Goal: Information Seeking & Learning: Learn about a topic

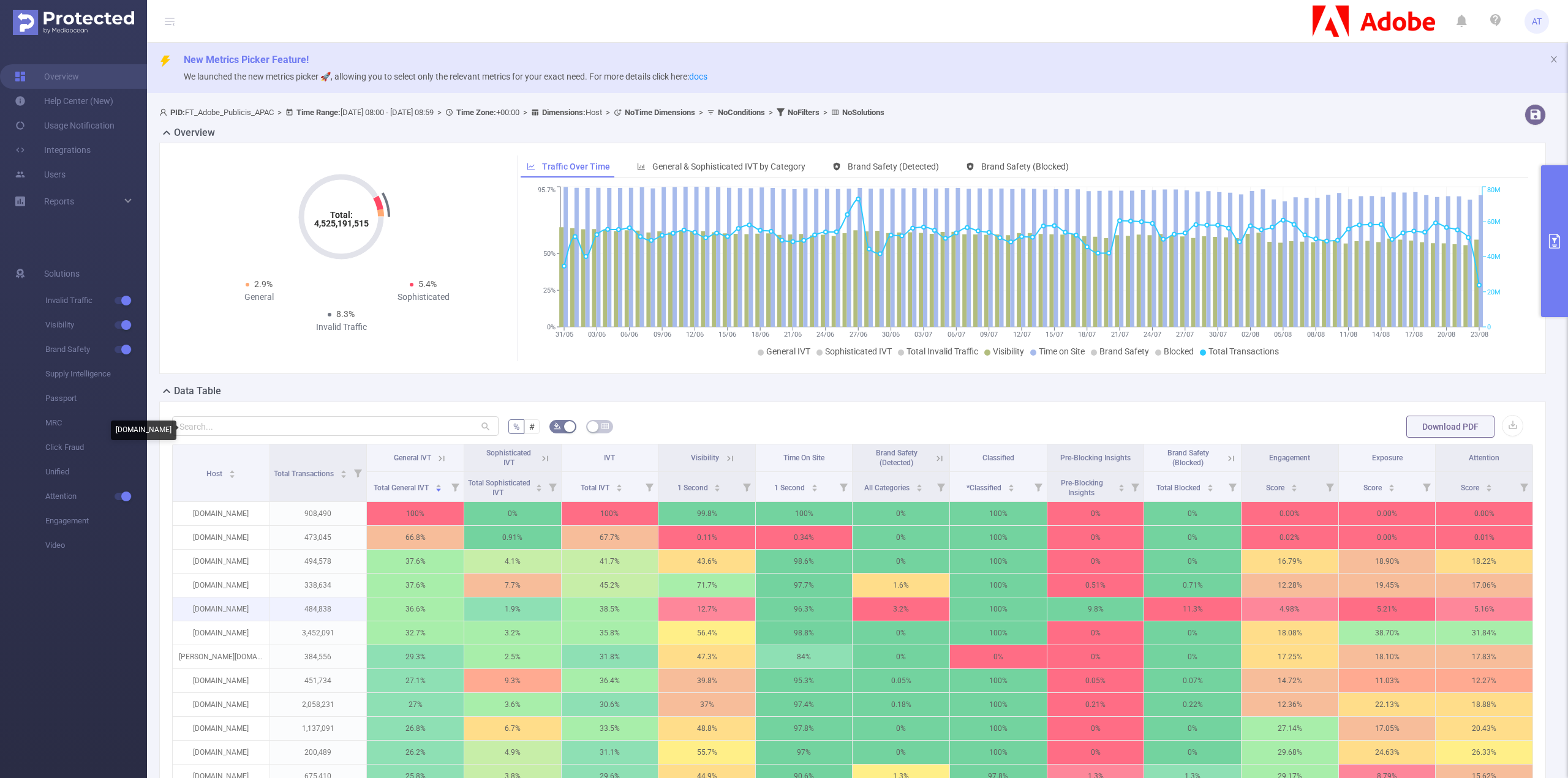
scroll to position [245, 0]
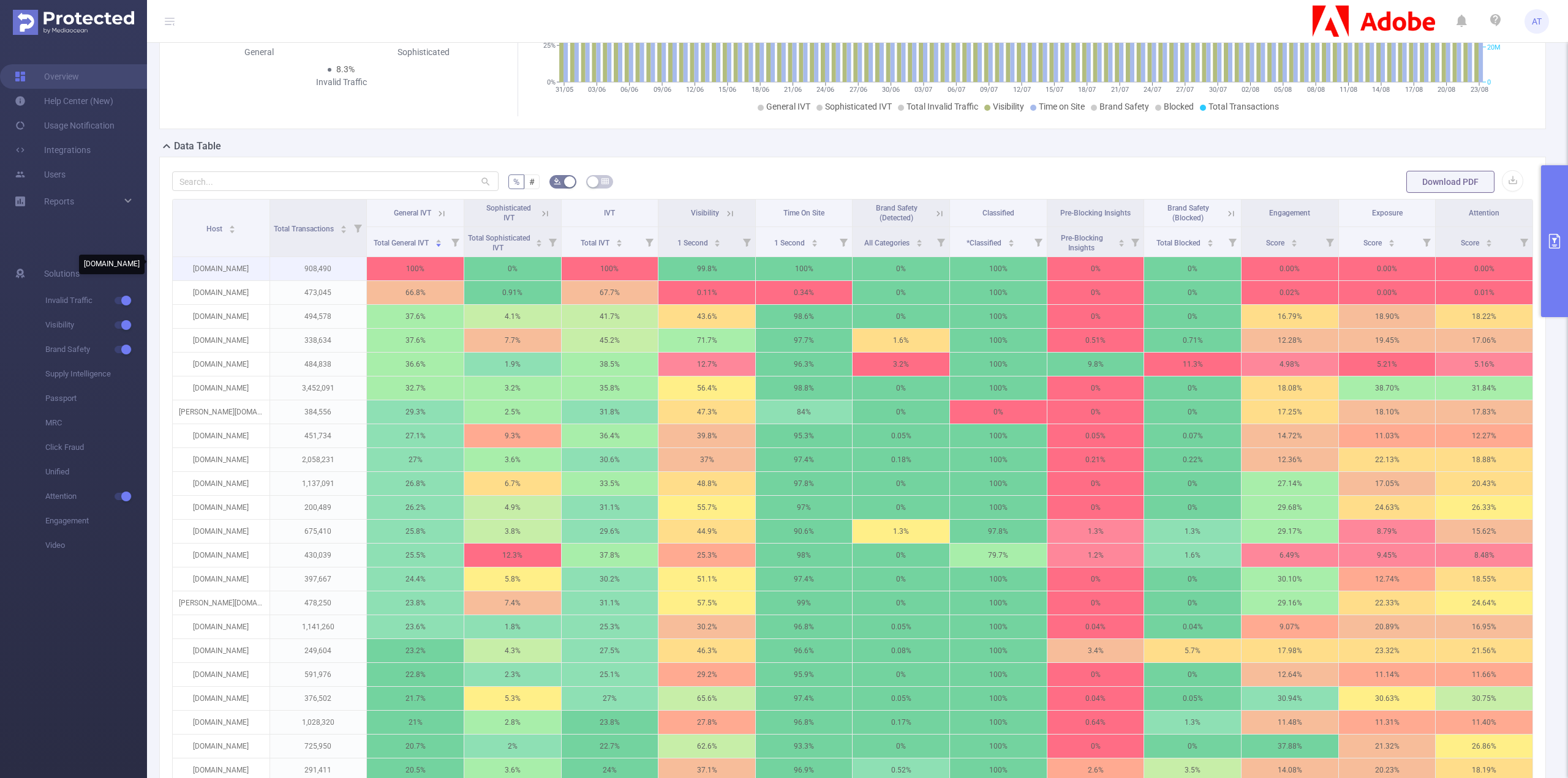
click at [239, 271] on p "[DOMAIN_NAME]" at bounding box center [221, 269] width 97 height 23
click at [239, 269] on p "[DOMAIN_NAME]" at bounding box center [221, 269] width 97 height 23
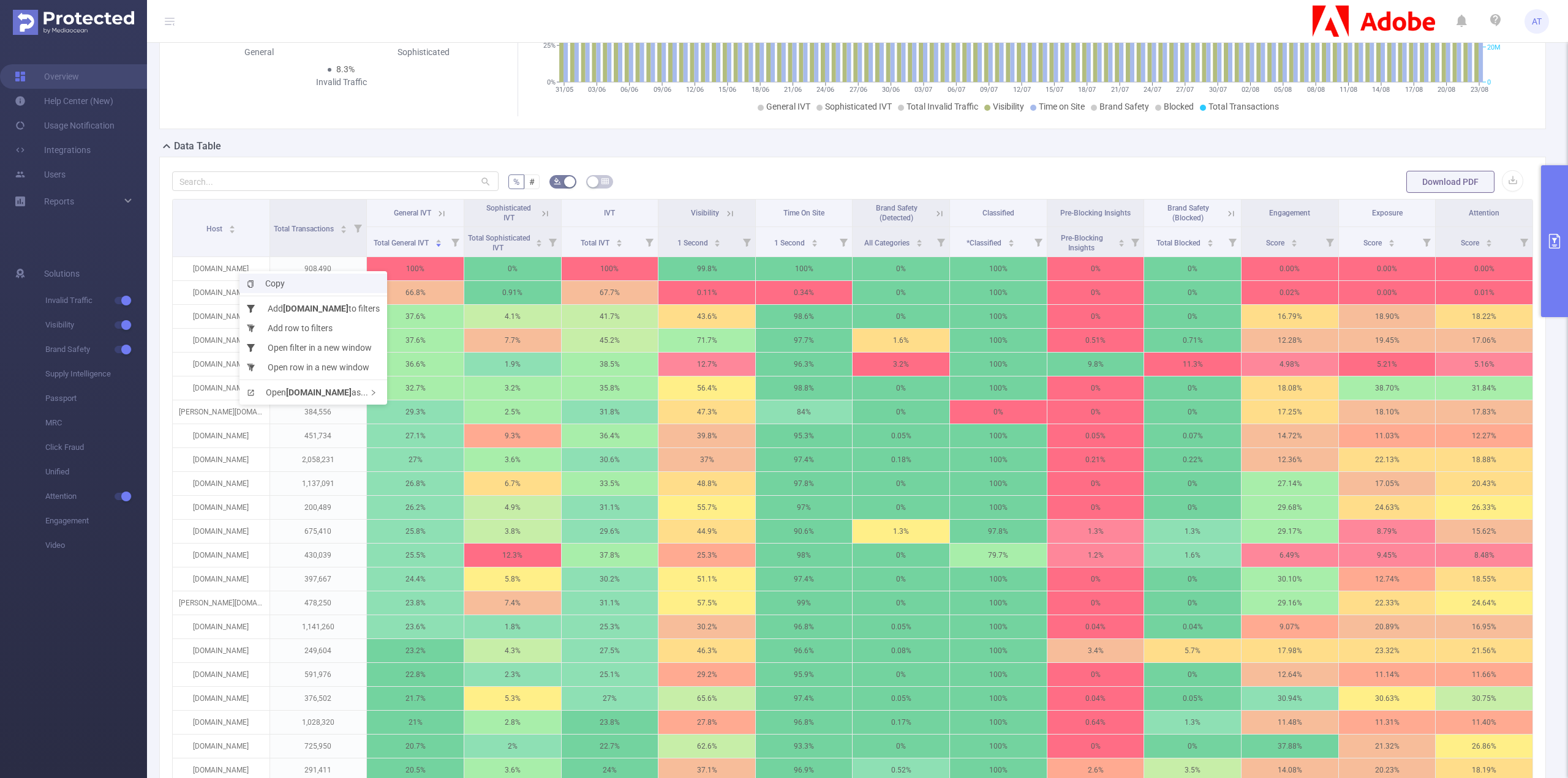
click at [265, 280] on span "Copy" at bounding box center [266, 283] width 38 height 10
click at [1548, 203] on button "primary" at bounding box center [1554, 241] width 27 height 152
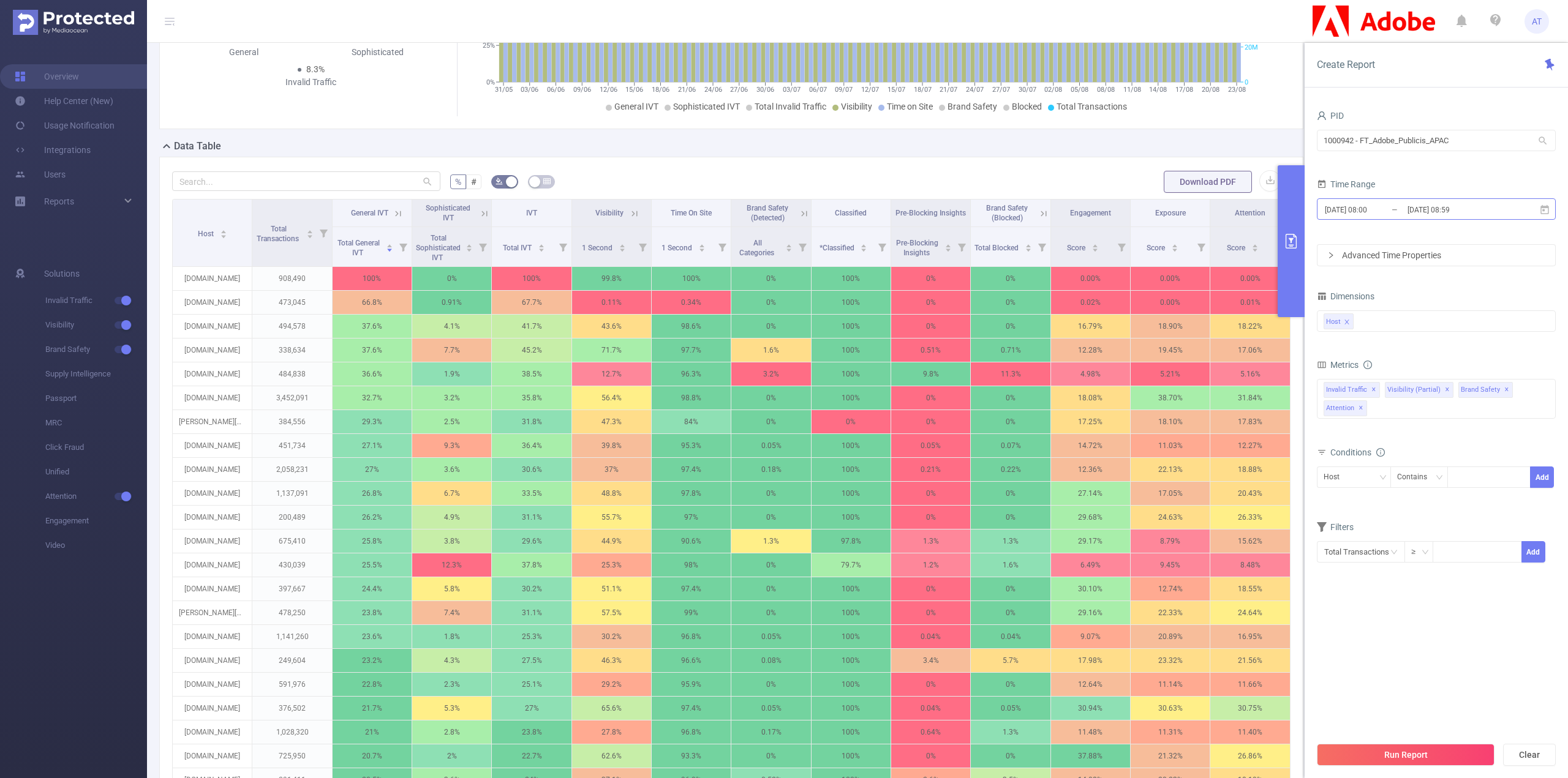
click at [1472, 215] on input "[DATE] 08:59" at bounding box center [1456, 210] width 99 height 17
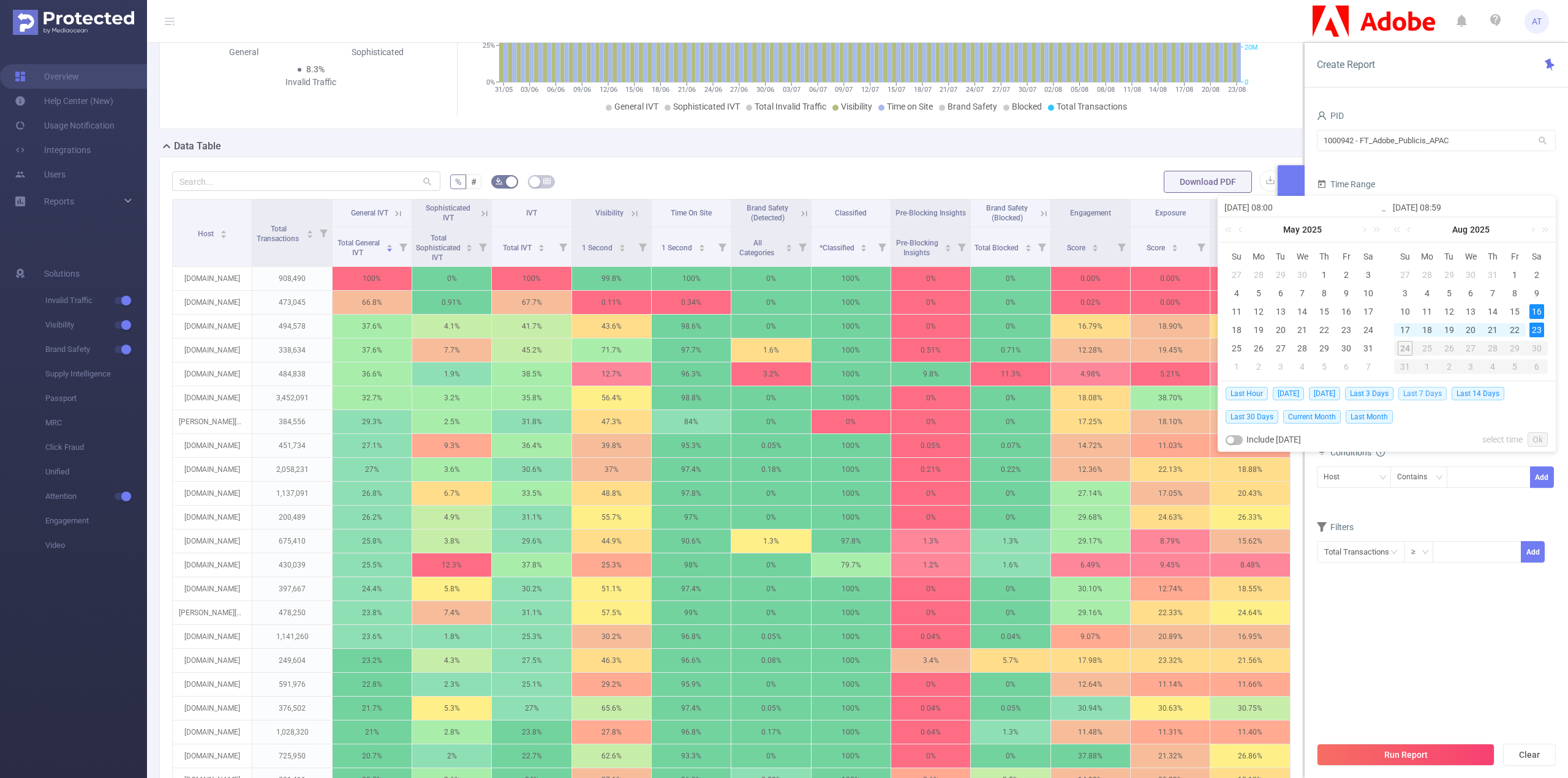
click at [1428, 394] on span "Last 7 Days" at bounding box center [1422, 394] width 48 height 14
type input "[DATE] 00:00"
type input "[DATE] 23:59"
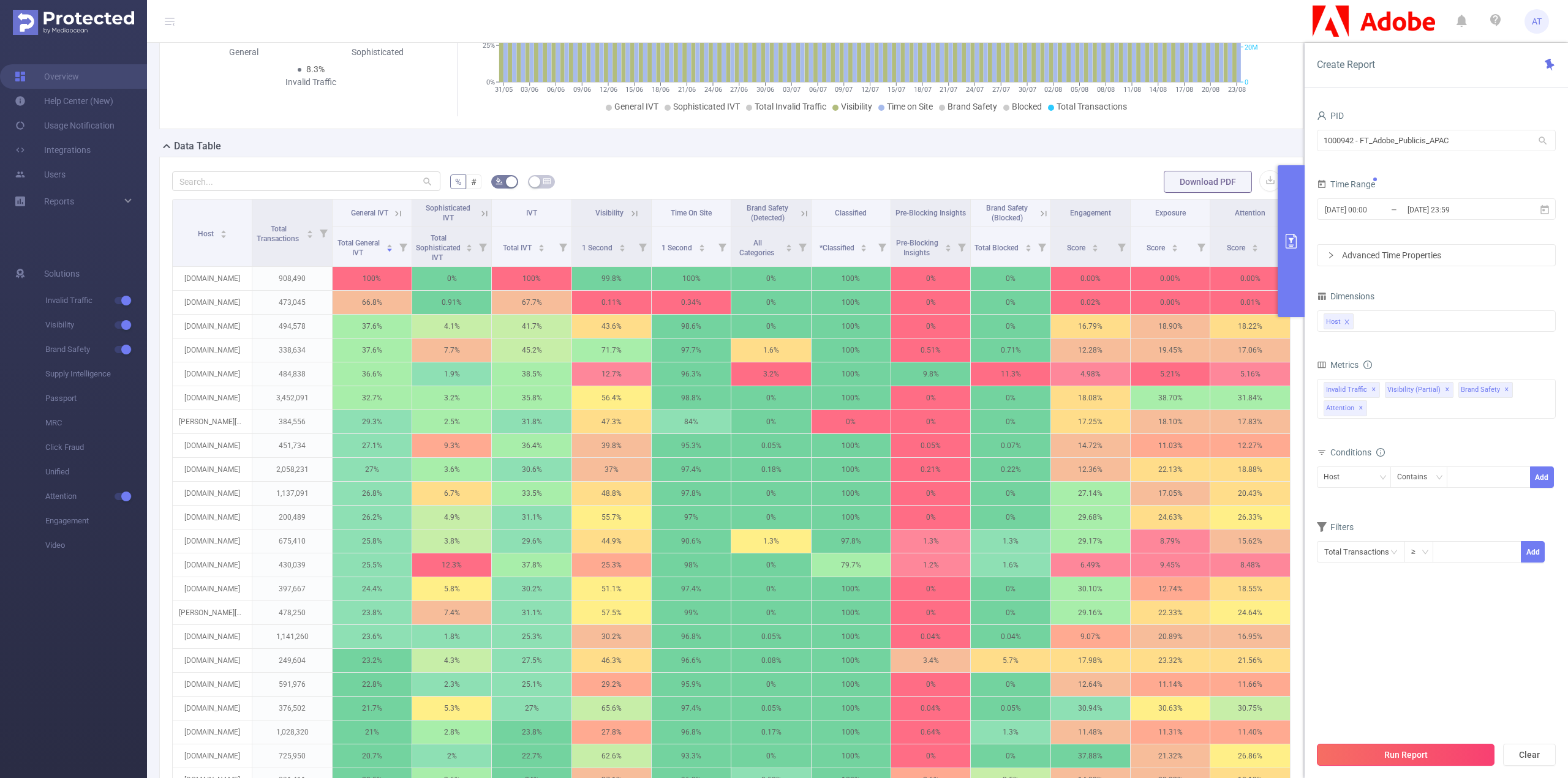
click at [1444, 752] on button "Run Report" at bounding box center [1406, 755] width 178 height 22
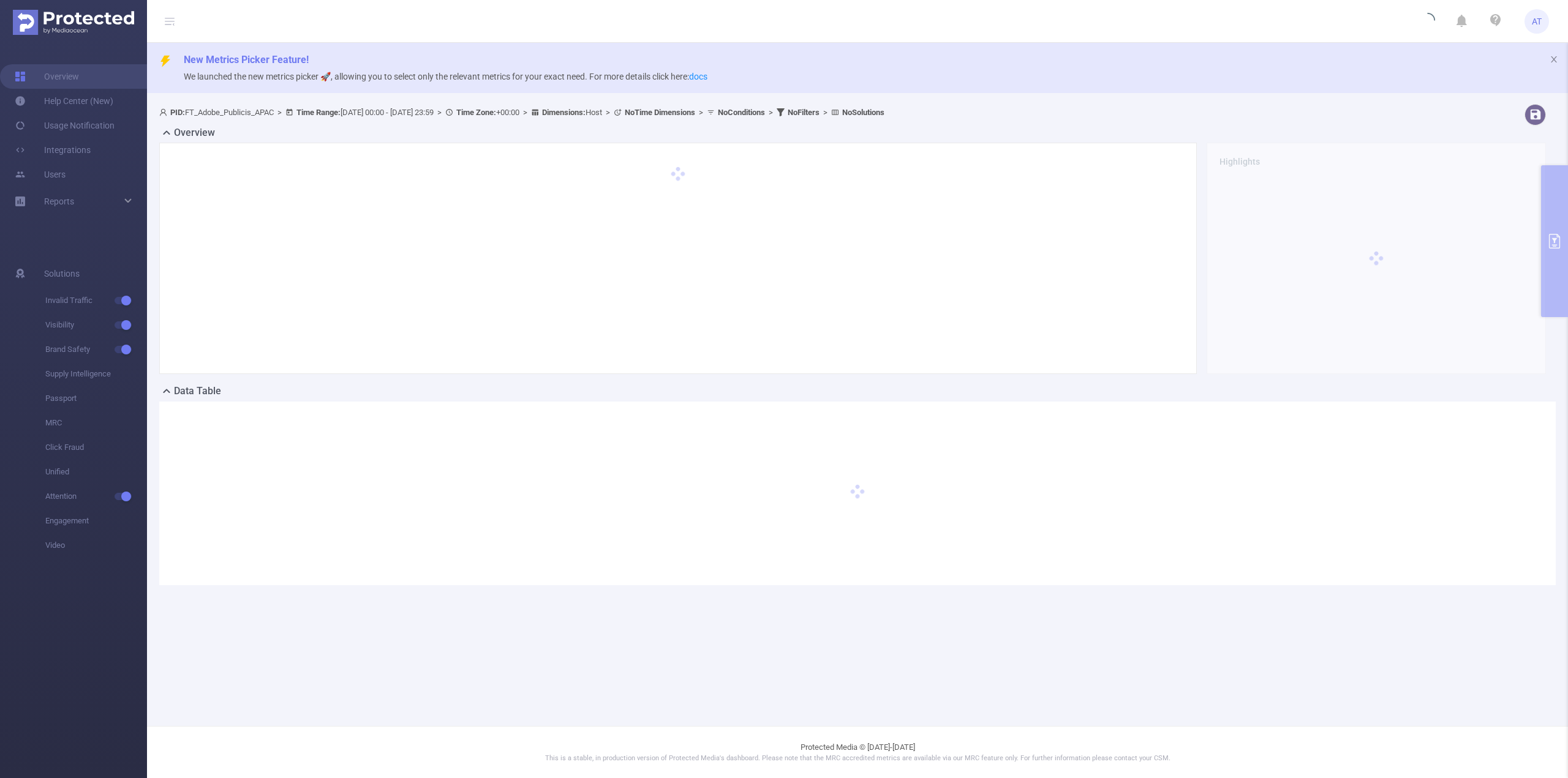
scroll to position [0, 0]
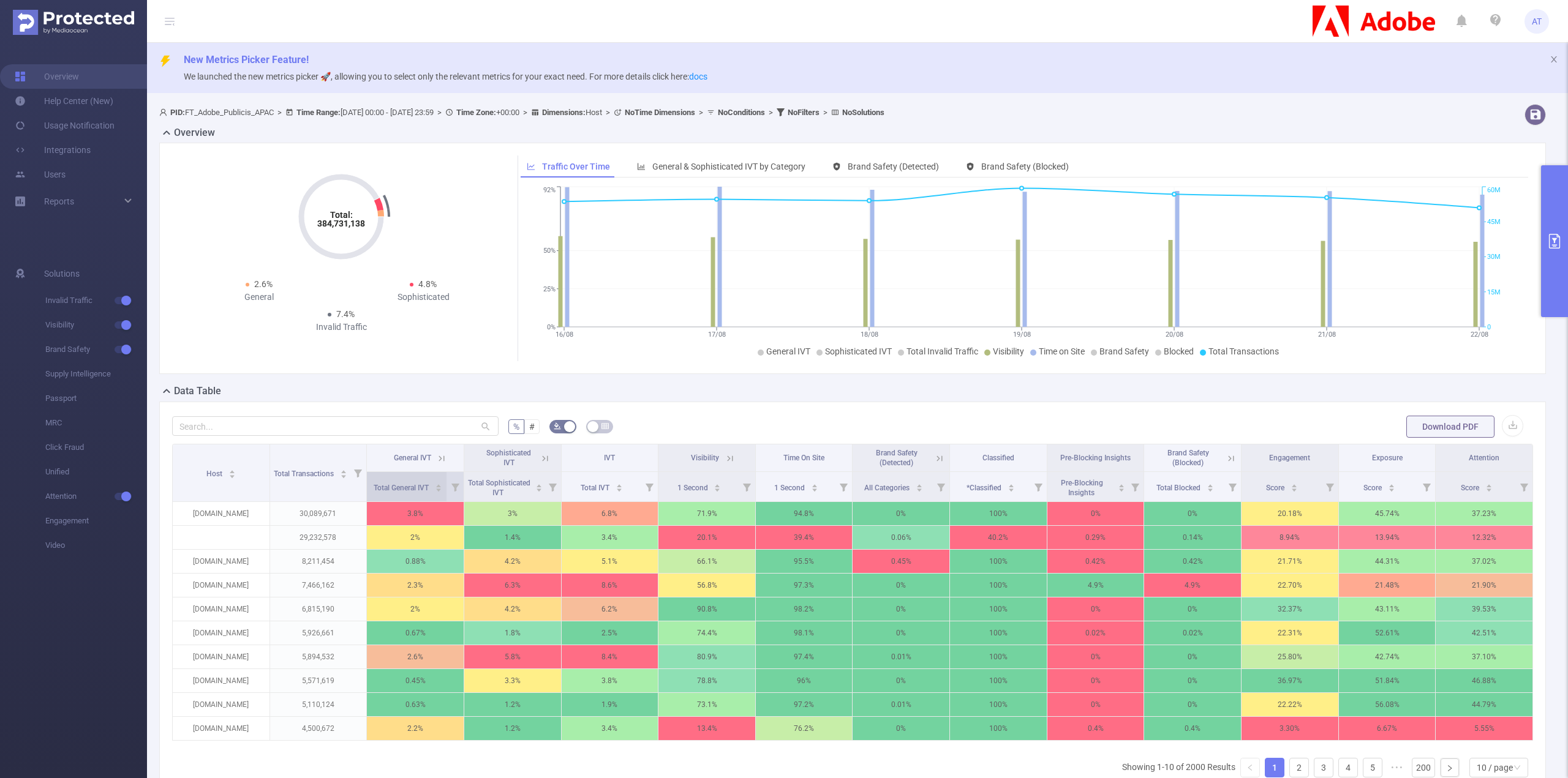
click at [418, 481] on span "Total General IVT" at bounding box center [402, 487] width 57 height 12
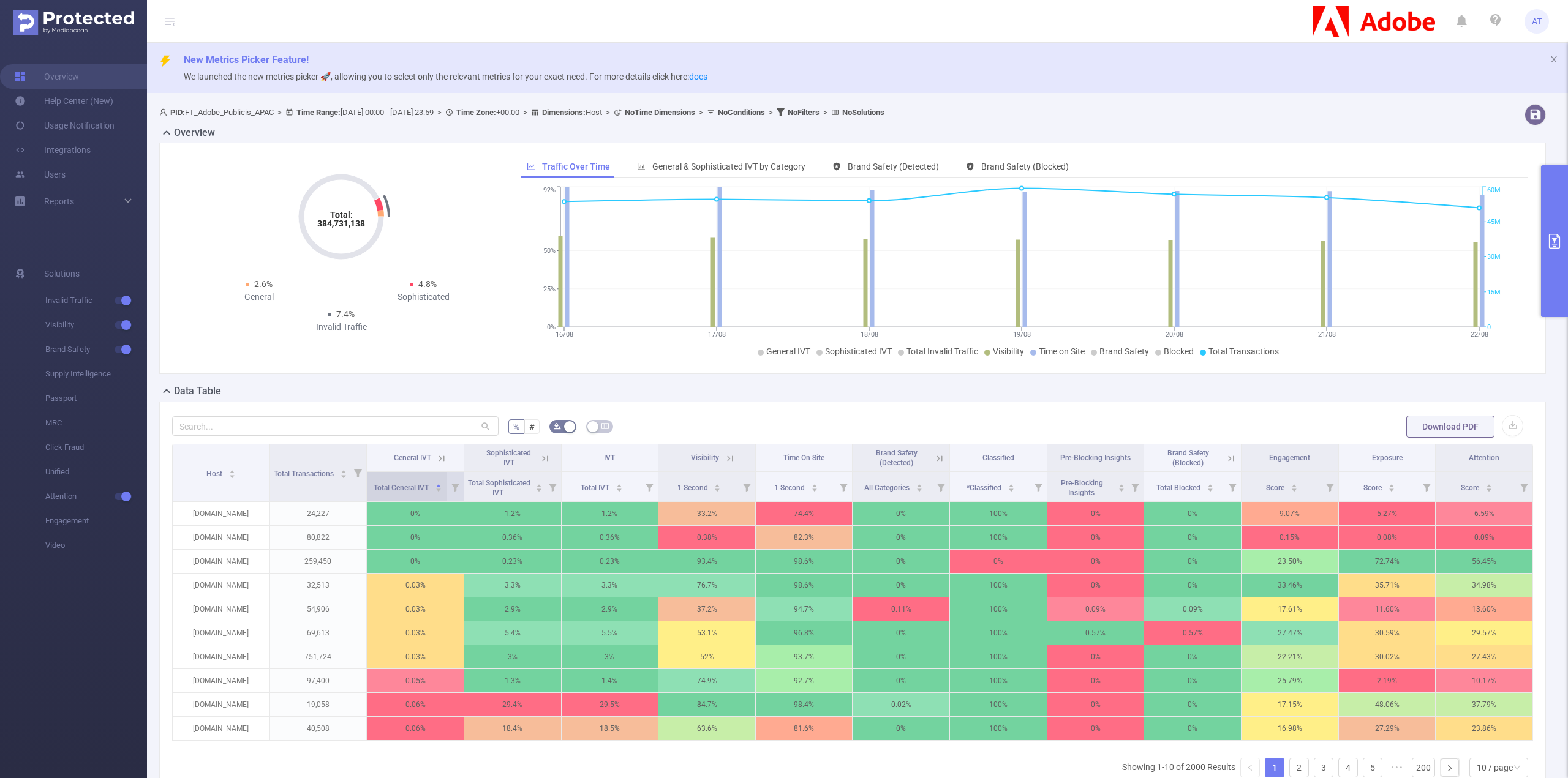
click at [418, 481] on span "Total General IVT" at bounding box center [402, 487] width 57 height 12
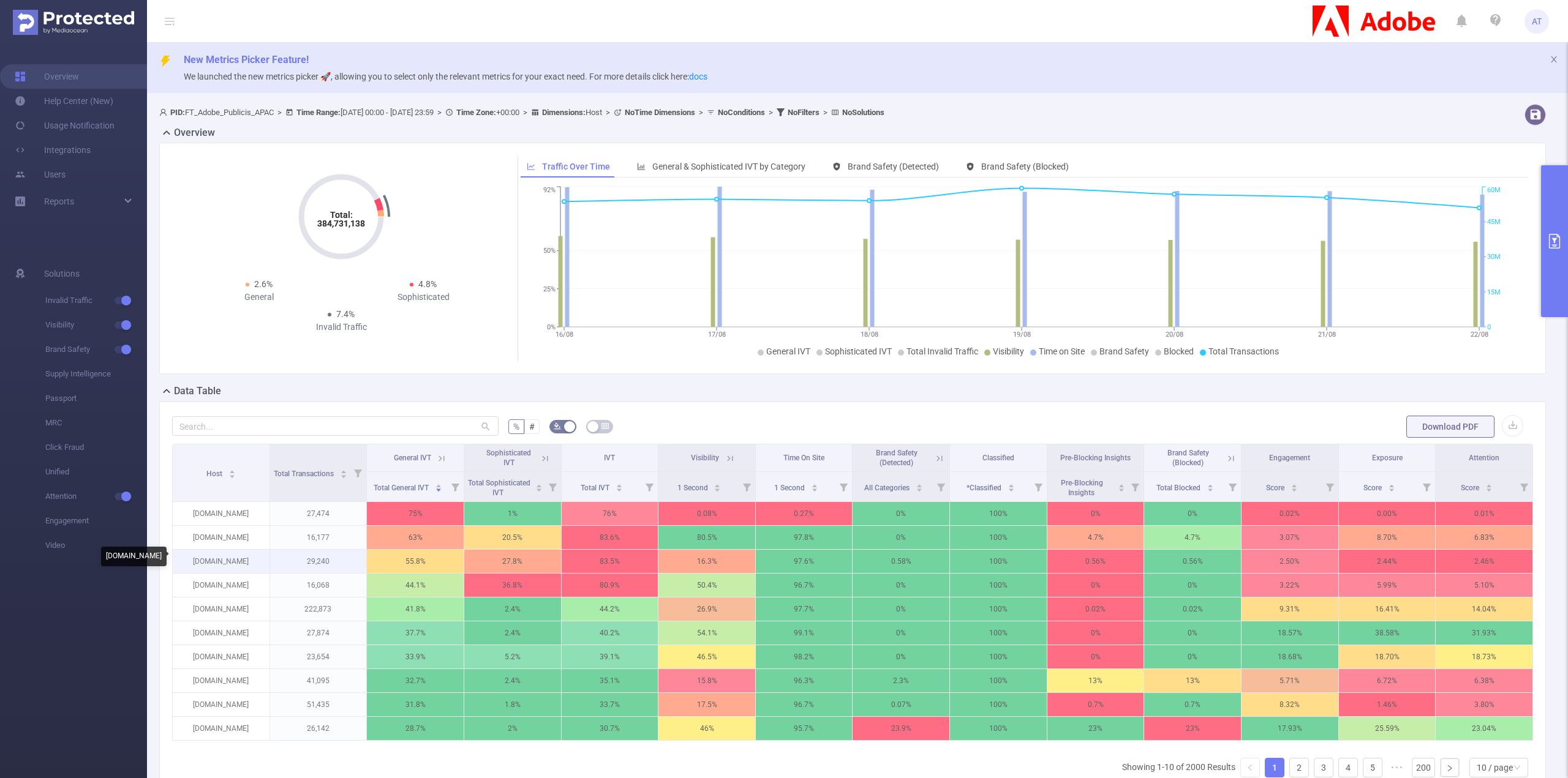
click at [234, 555] on p "[DOMAIN_NAME]" at bounding box center [221, 561] width 97 height 23
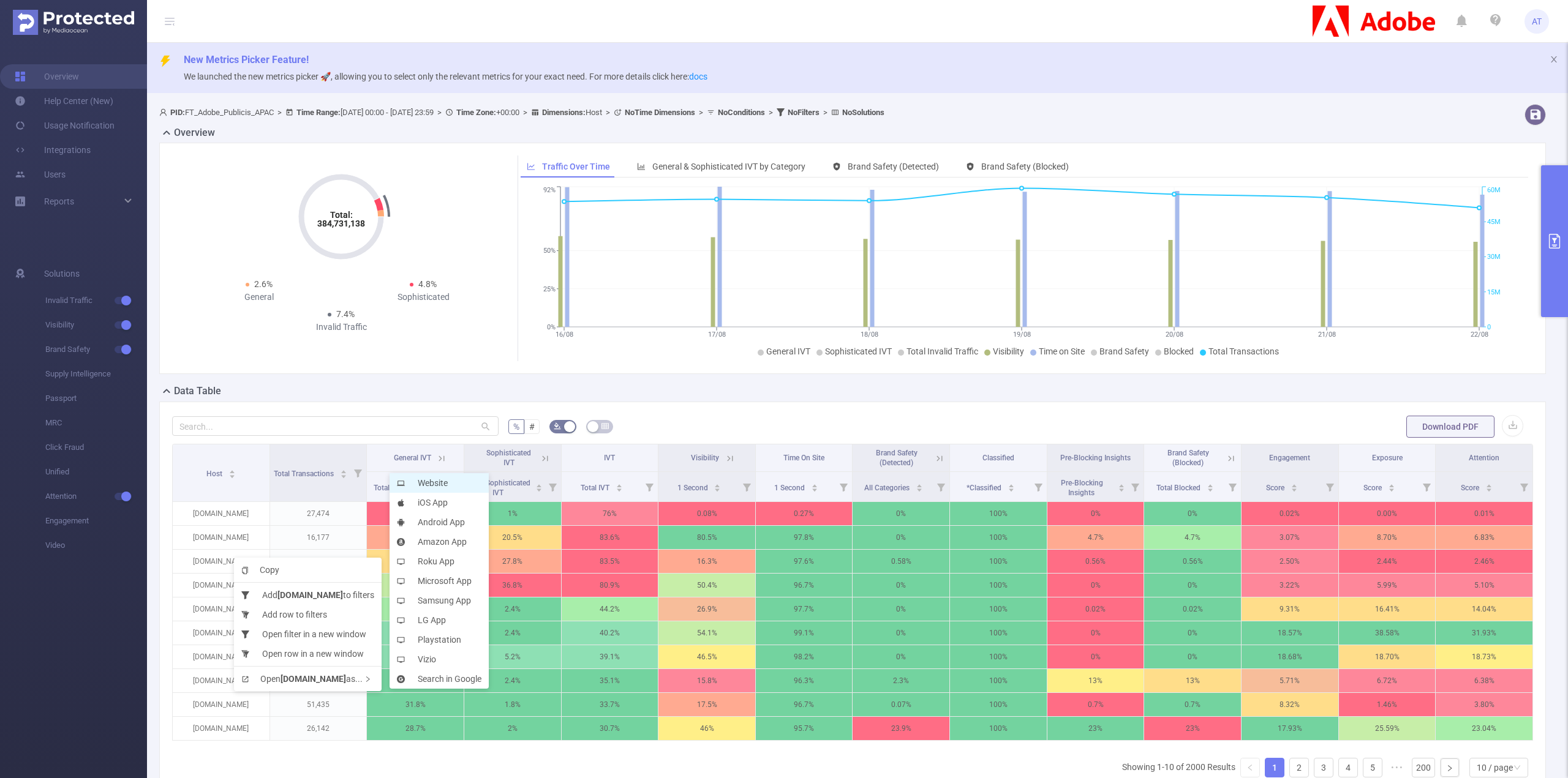
click at [468, 486] on li "Website" at bounding box center [439, 483] width 99 height 20
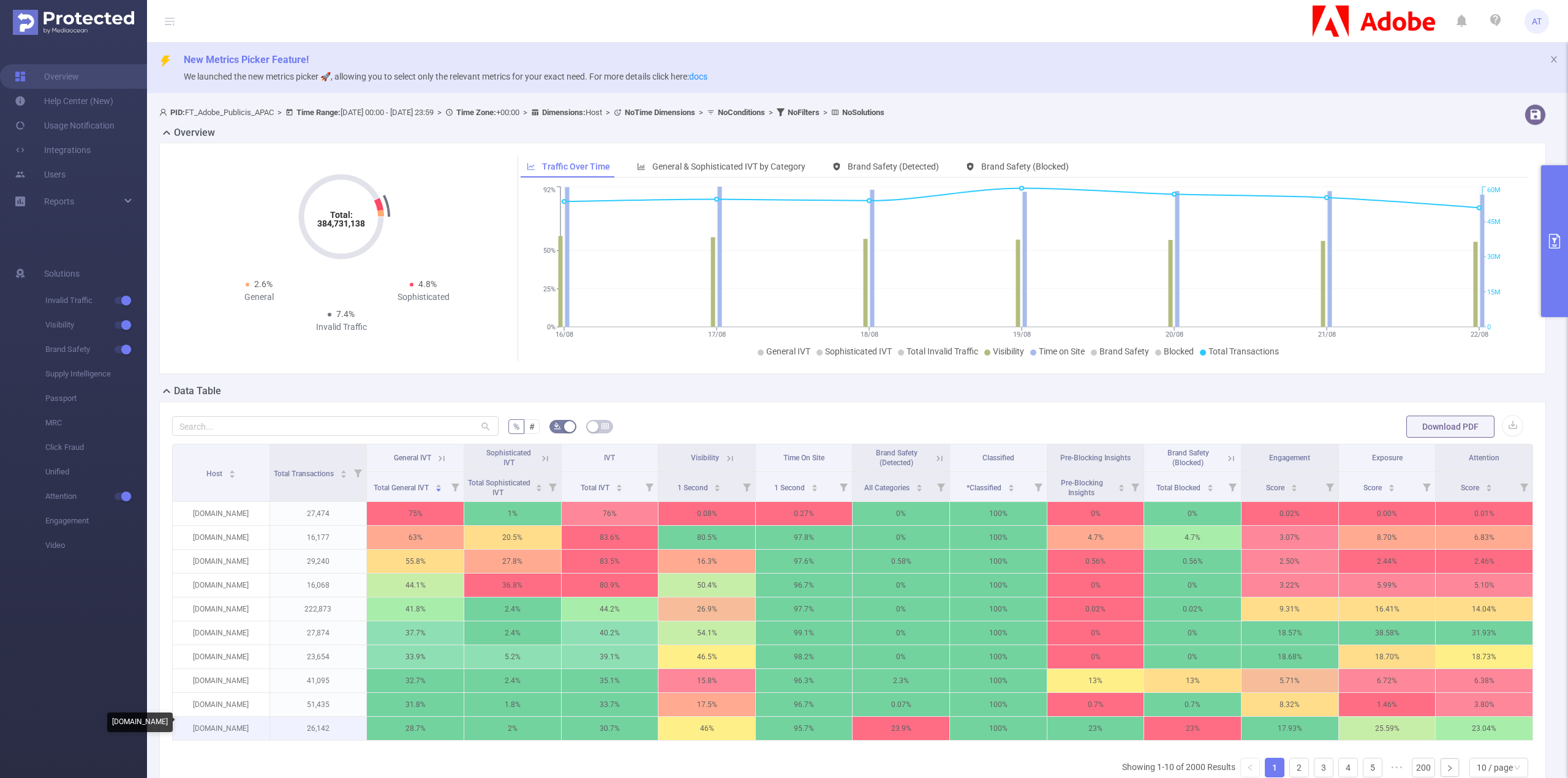
click at [225, 721] on p "[DOMAIN_NAME]" at bounding box center [221, 728] width 97 height 23
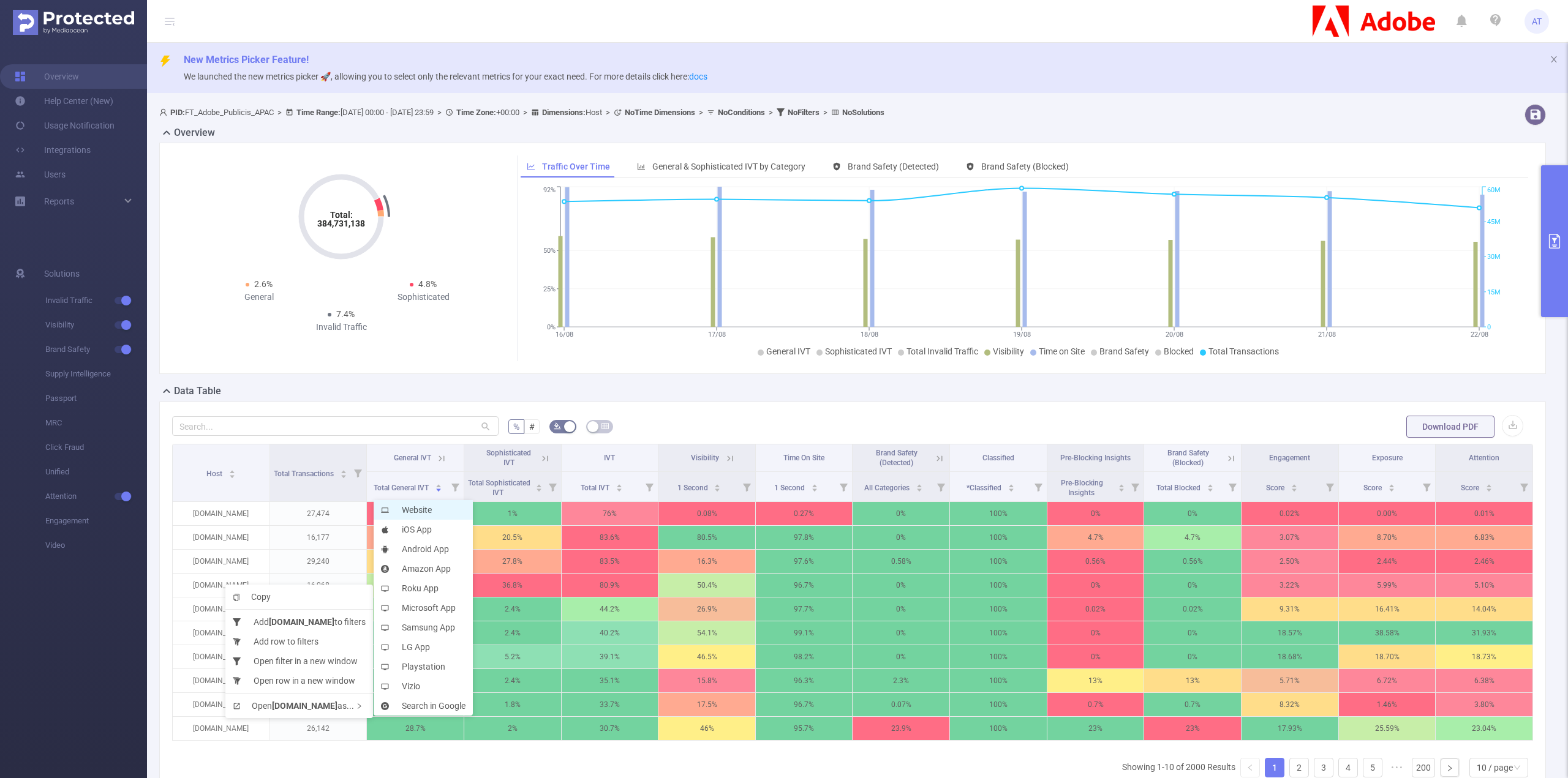
click at [441, 511] on li "Website" at bounding box center [423, 510] width 99 height 20
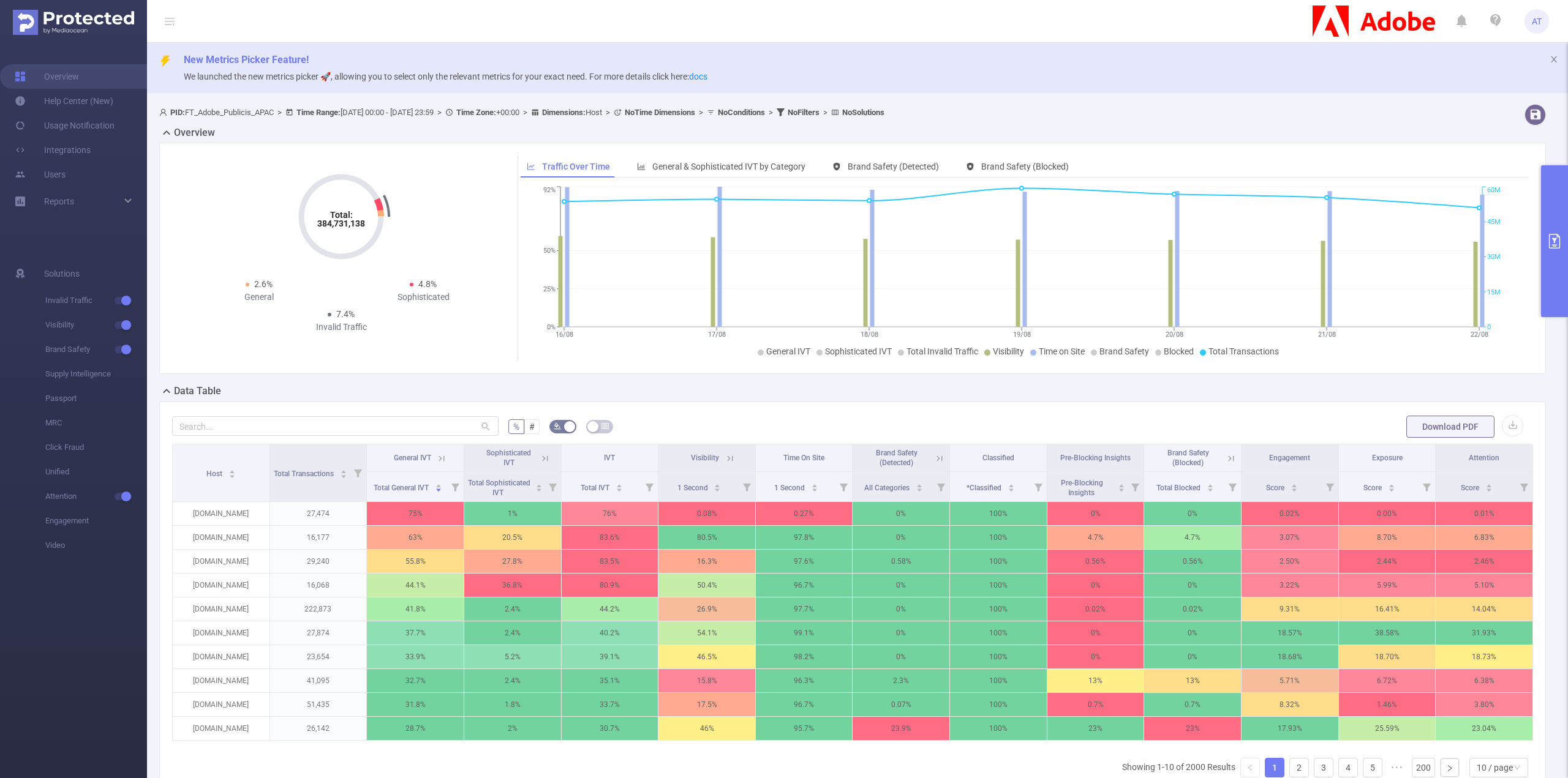
click at [939, 453] on icon at bounding box center [940, 458] width 11 height 11
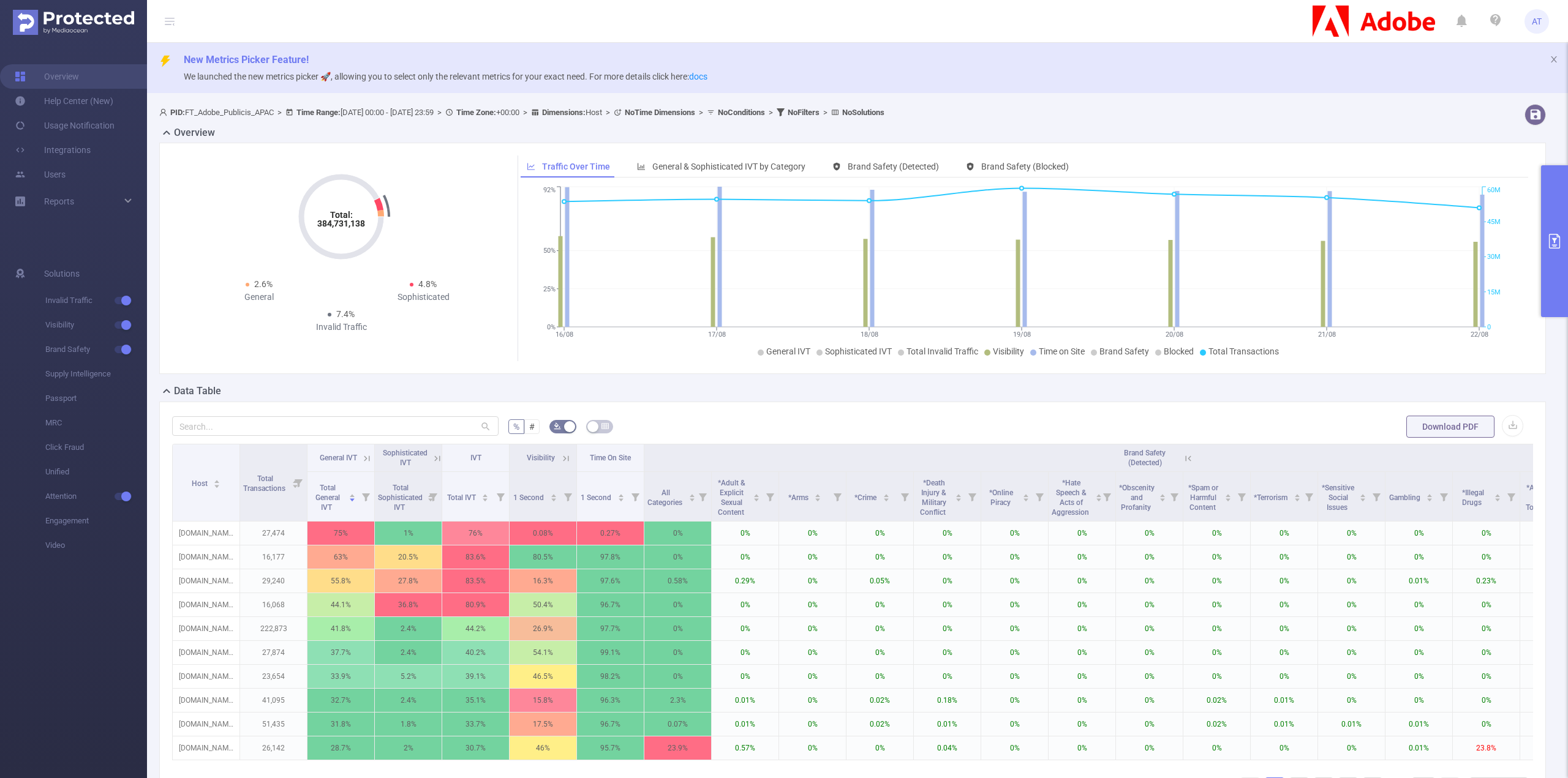
click at [1191, 461] on icon at bounding box center [1188, 458] width 11 height 11
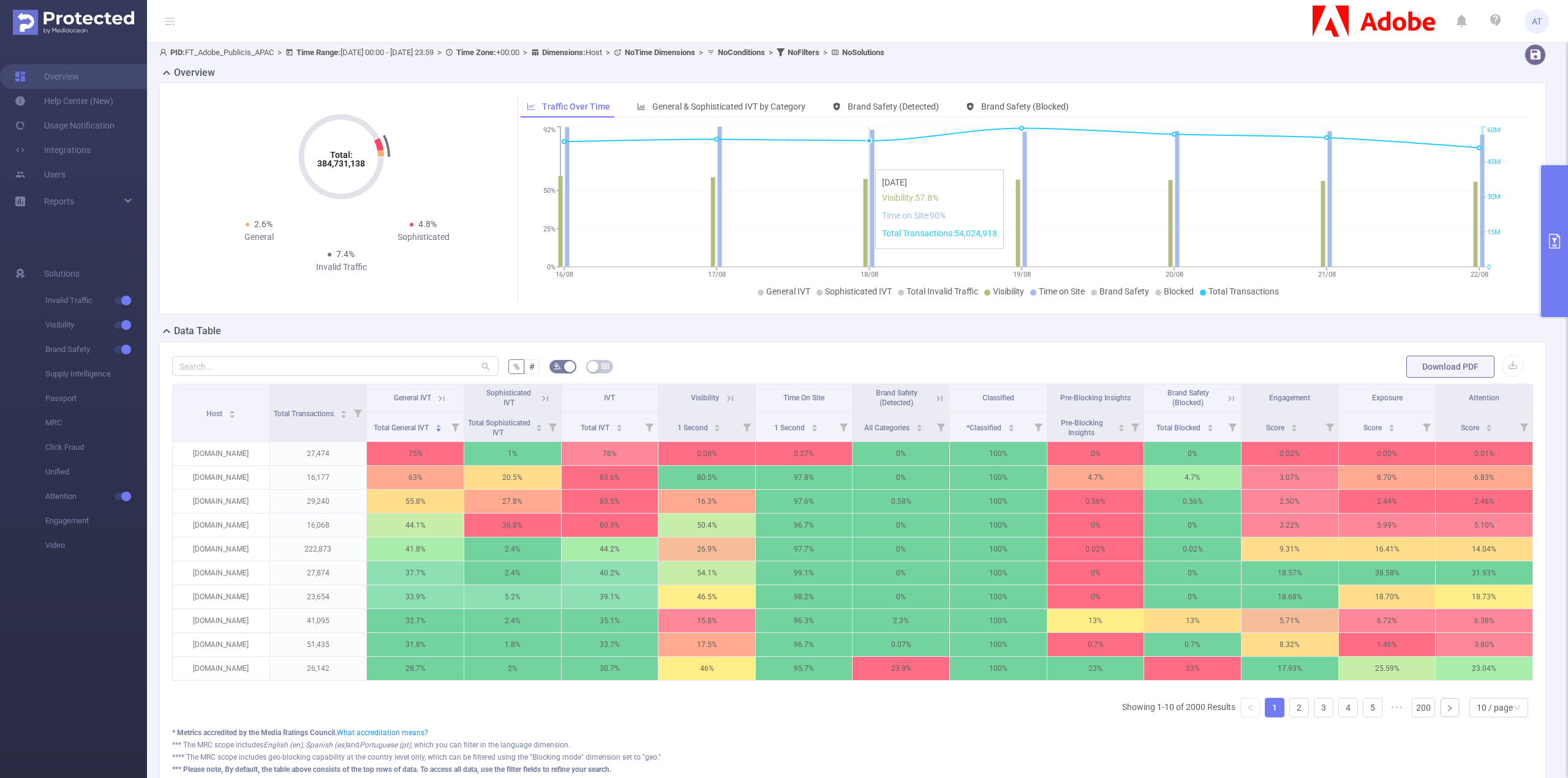
scroll to position [62, 0]
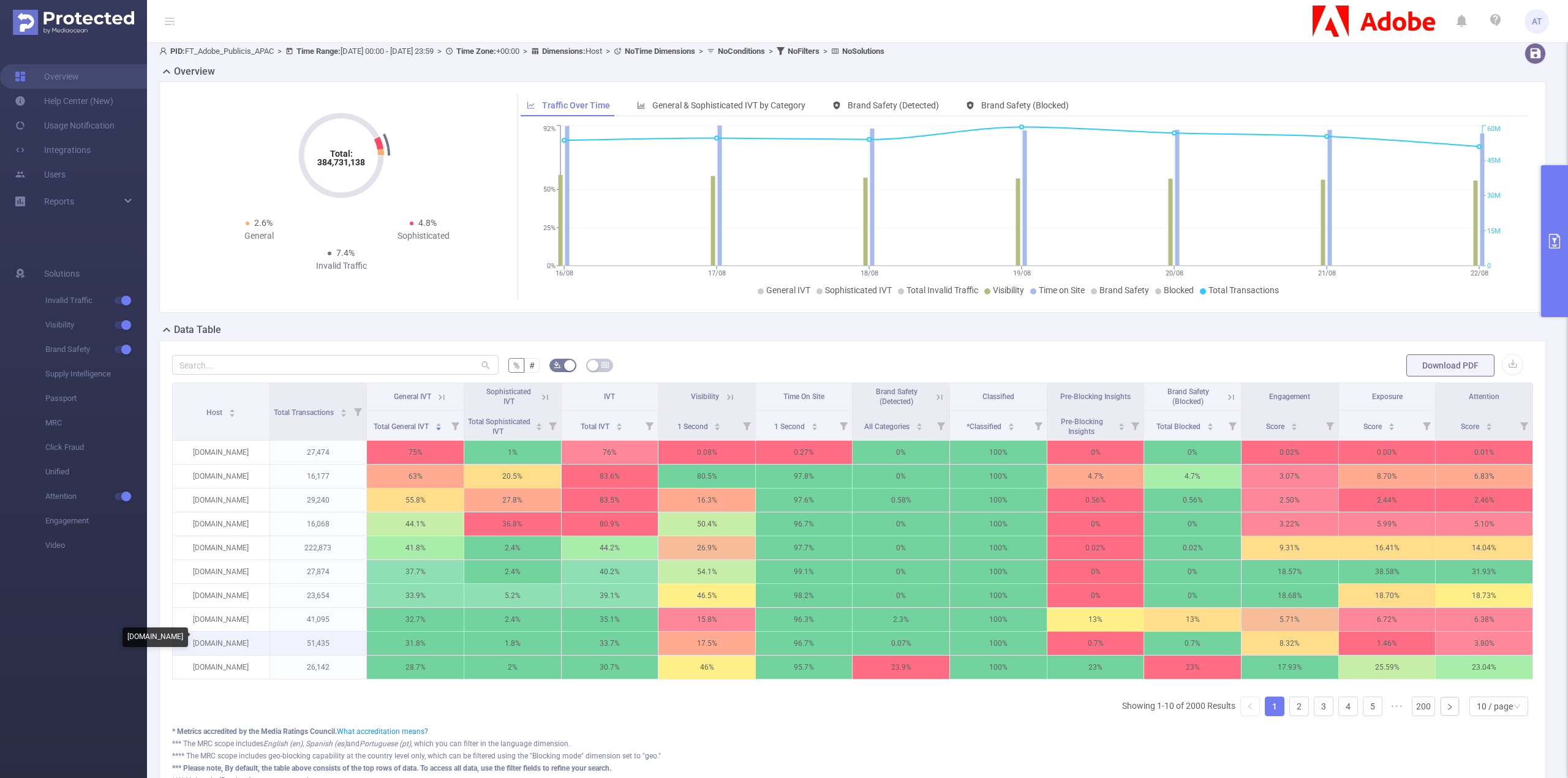
click at [222, 638] on p "[DOMAIN_NAME]" at bounding box center [221, 643] width 97 height 23
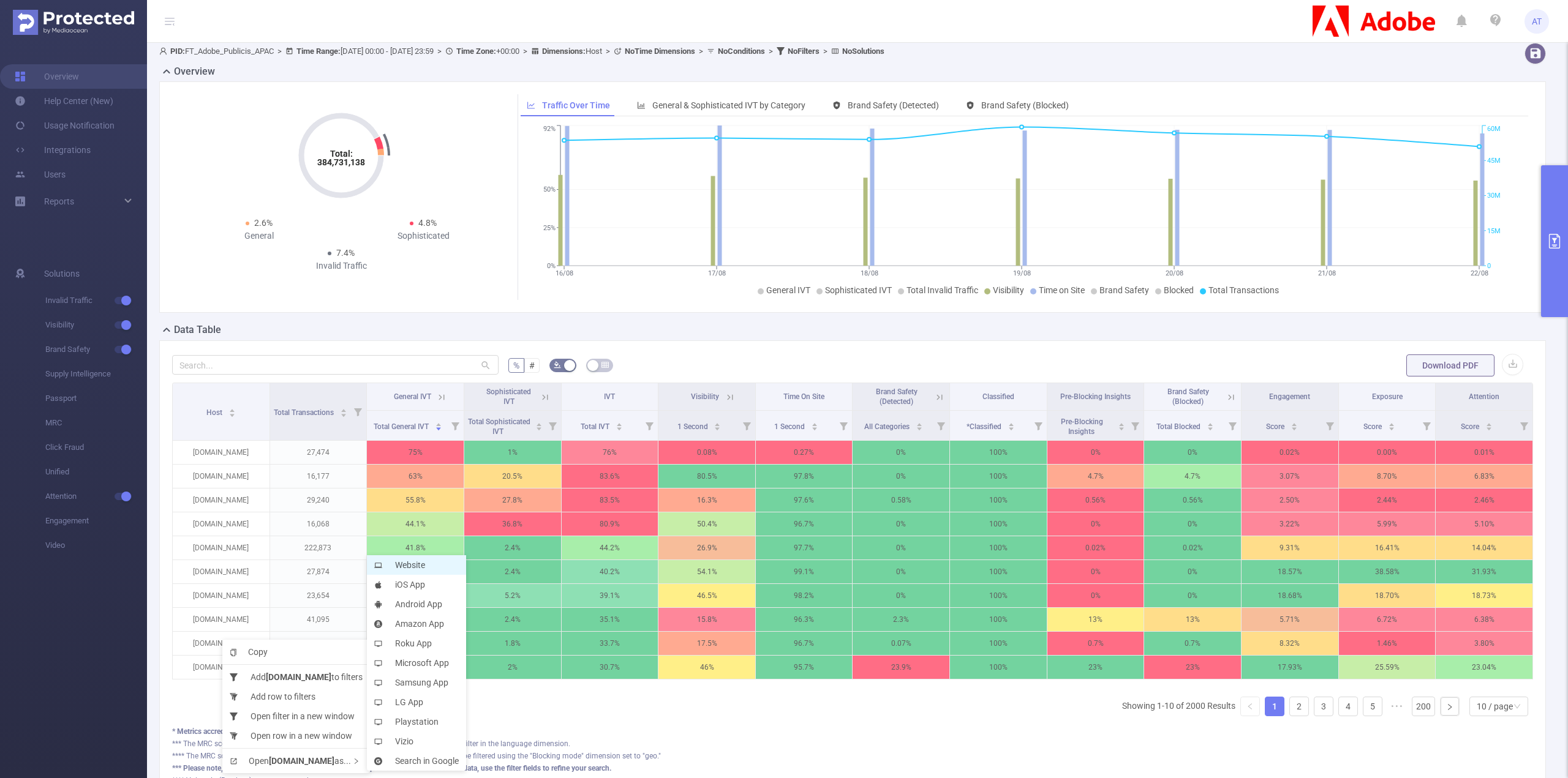
click at [415, 566] on li "Website" at bounding box center [417, 565] width 99 height 20
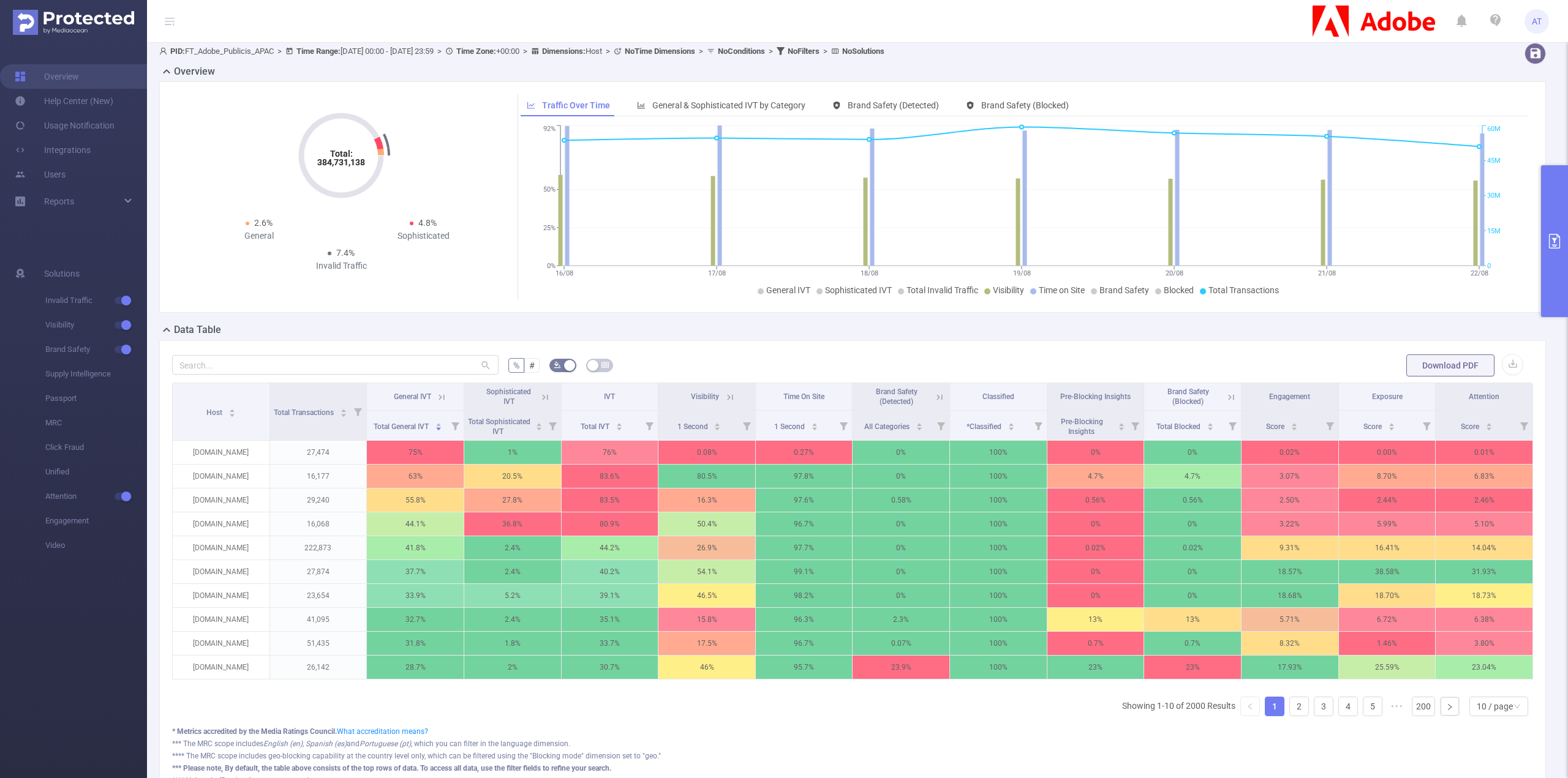
click at [450, 395] on th "General IVT" at bounding box center [416, 397] width 98 height 28
click at [444, 397] on icon at bounding box center [441, 397] width 11 height 11
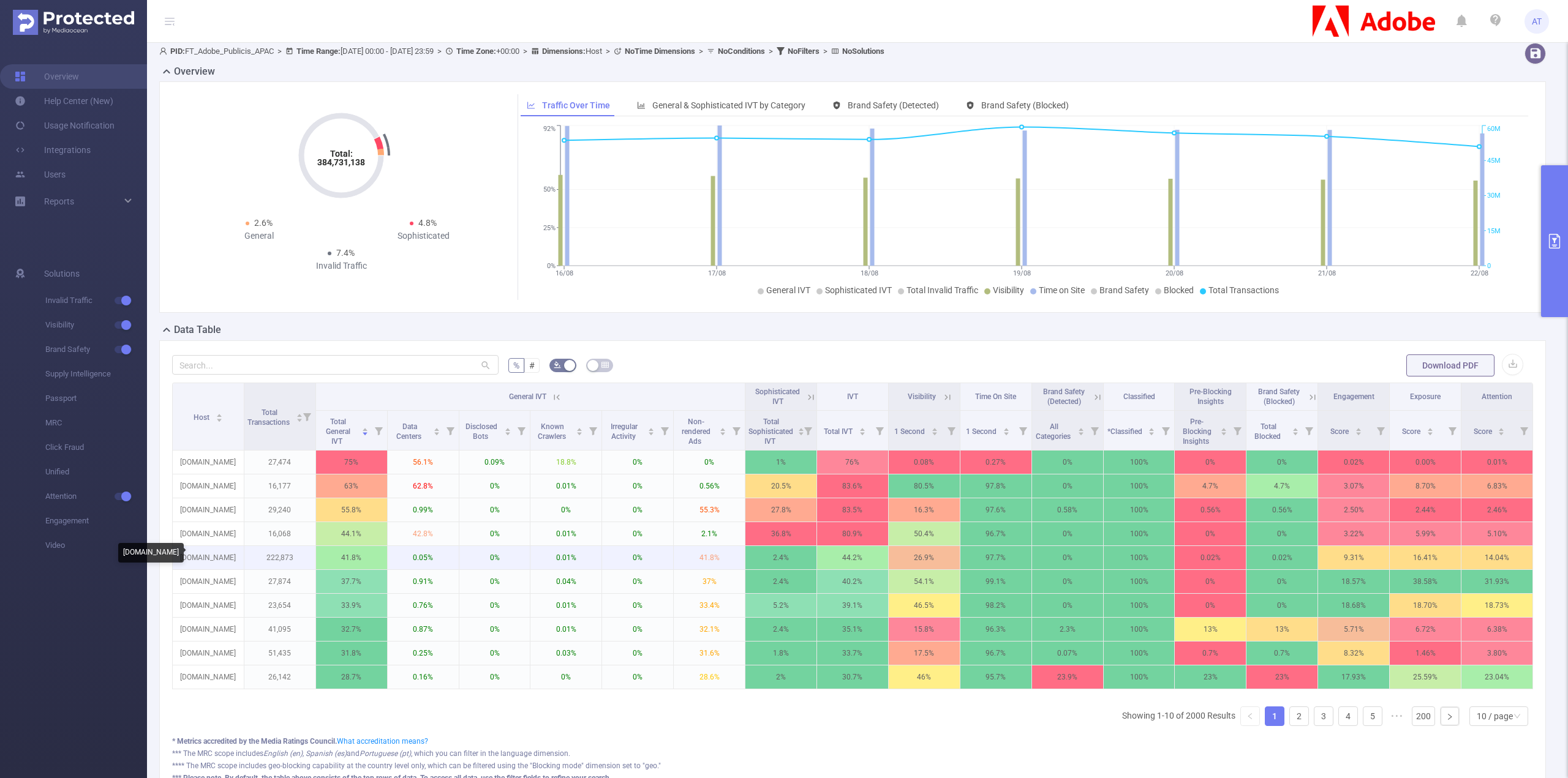
click at [218, 549] on p "[DOMAIN_NAME]" at bounding box center [208, 557] width 71 height 23
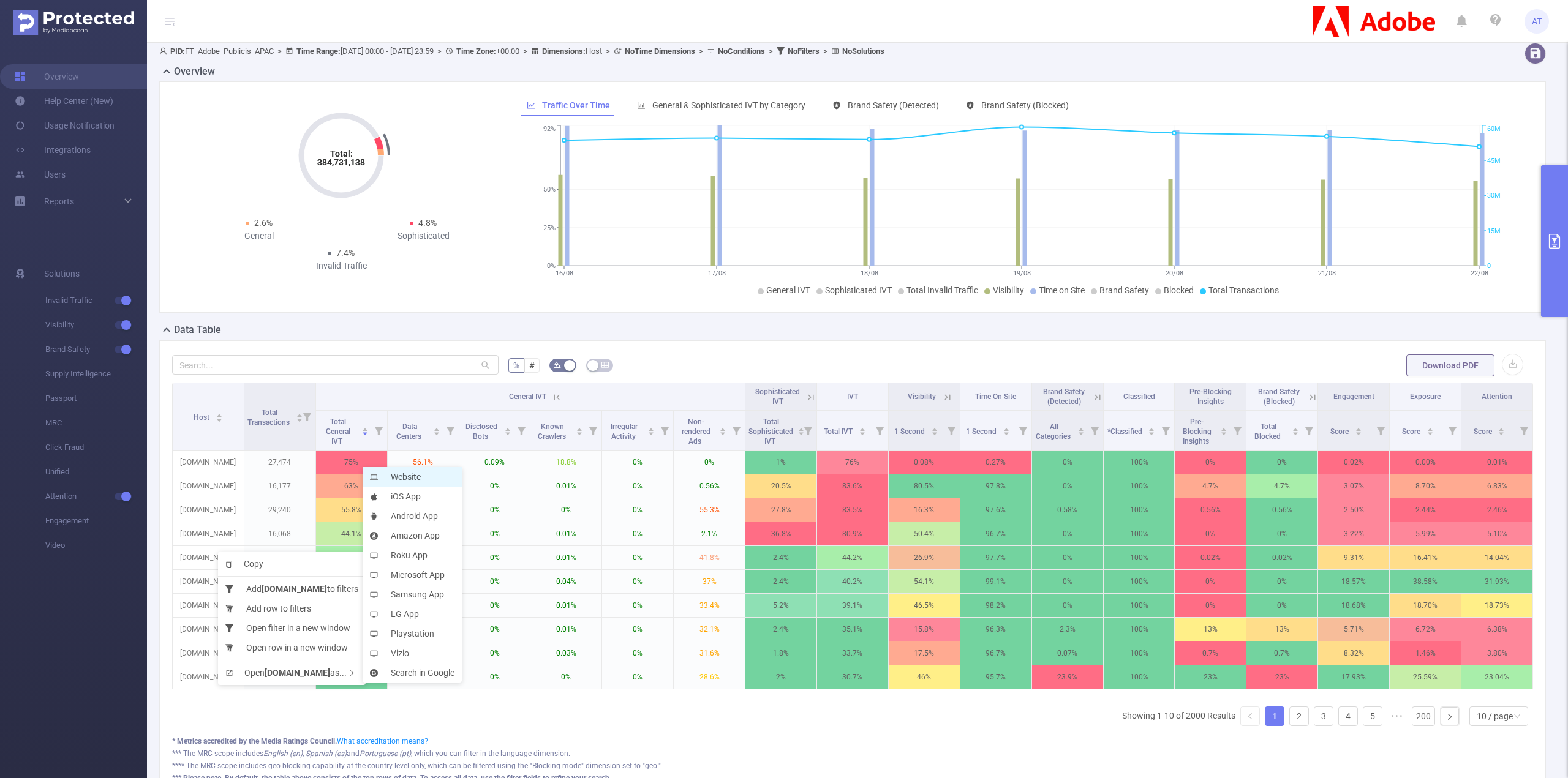
click at [388, 481] on li "Website" at bounding box center [412, 477] width 99 height 20
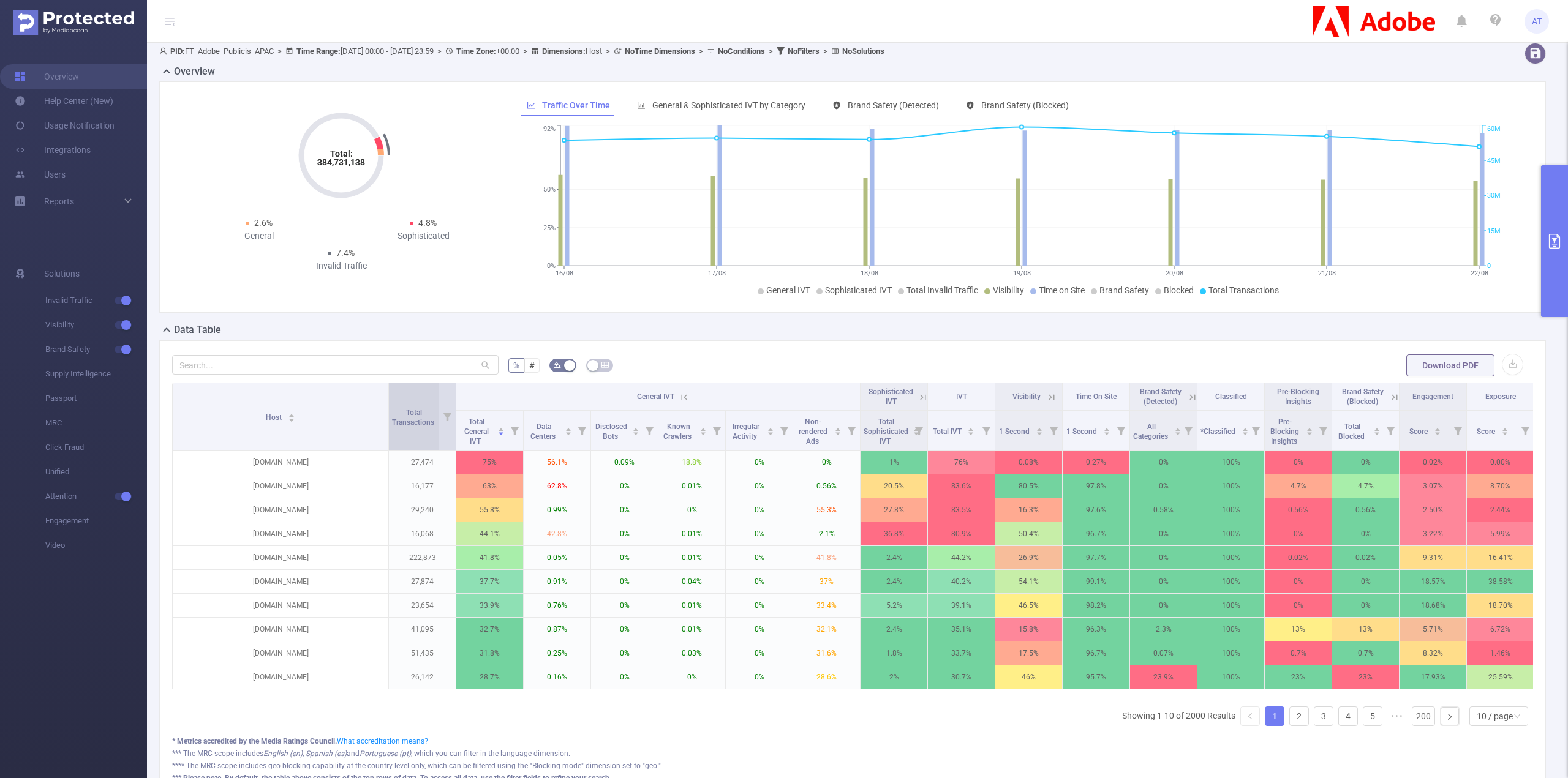
drag, startPoint x: 242, startPoint y: 406, endPoint x: 390, endPoint y: 392, distance: 148.7
click at [390, 392] on tr "Host Total Transactions General IVT Sophisticated IVT IVT Visibility Time On Si…" at bounding box center [887, 397] width 1429 height 28
click at [308, 485] on p "[DOMAIN_NAME]" at bounding box center [280, 485] width 215 height 23
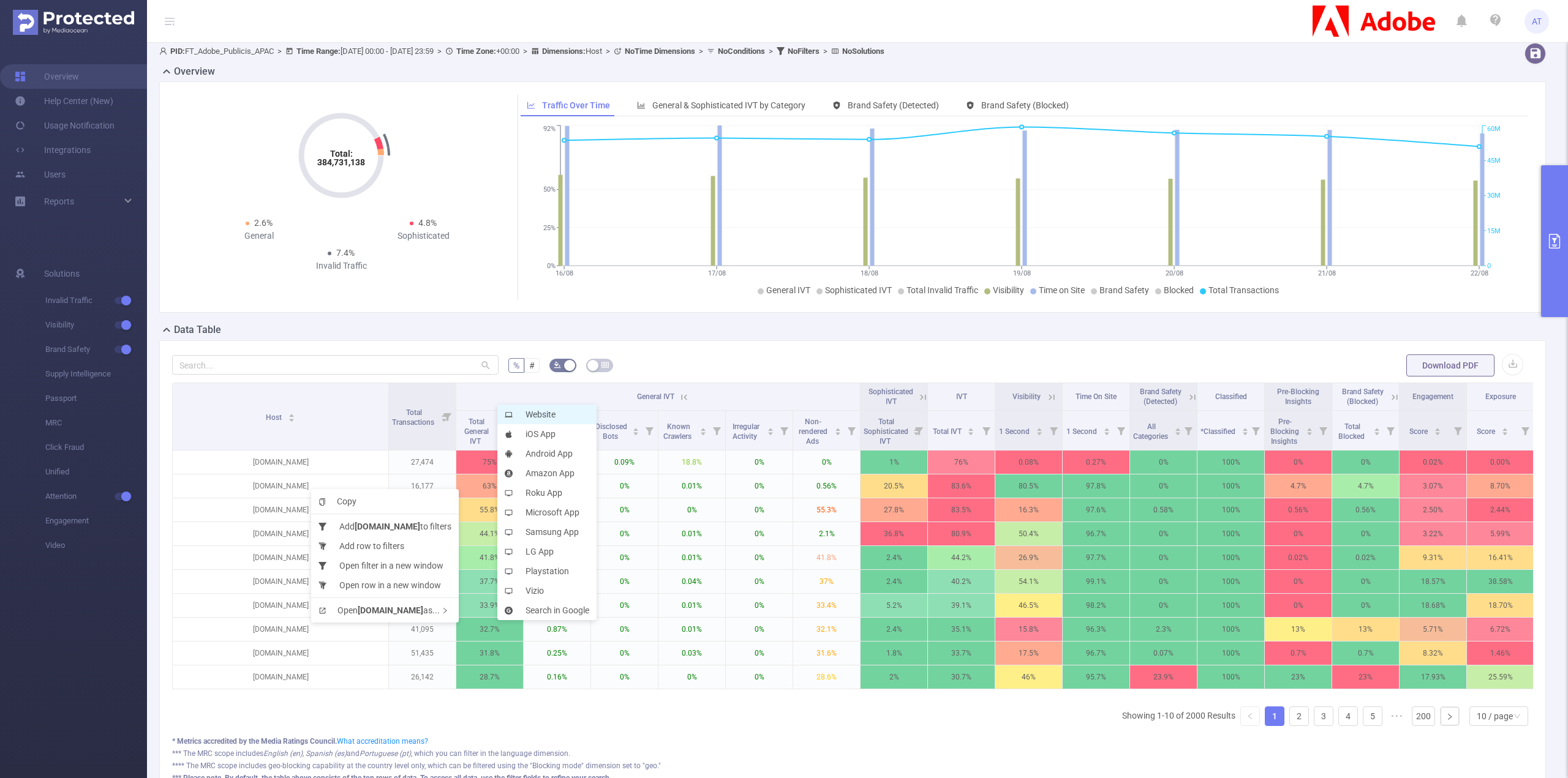
click at [545, 407] on li "Website" at bounding box center [547, 414] width 99 height 20
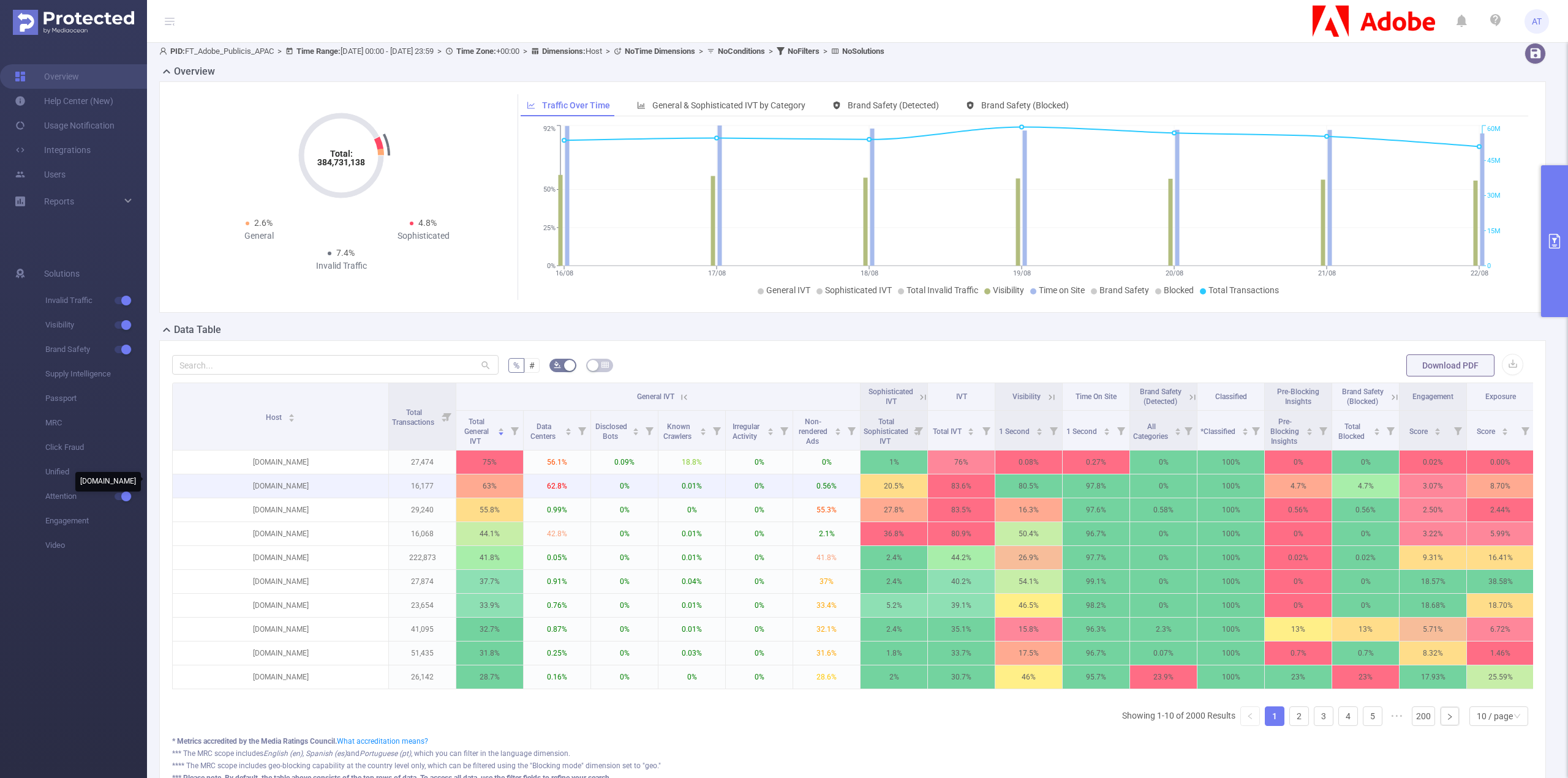
click at [298, 482] on p "[DOMAIN_NAME]" at bounding box center [280, 485] width 215 height 23
click at [341, 503] on li "Copy" at bounding box center [372, 497] width 148 height 20
click at [311, 481] on p "[DOMAIN_NAME]" at bounding box center [280, 485] width 215 height 23
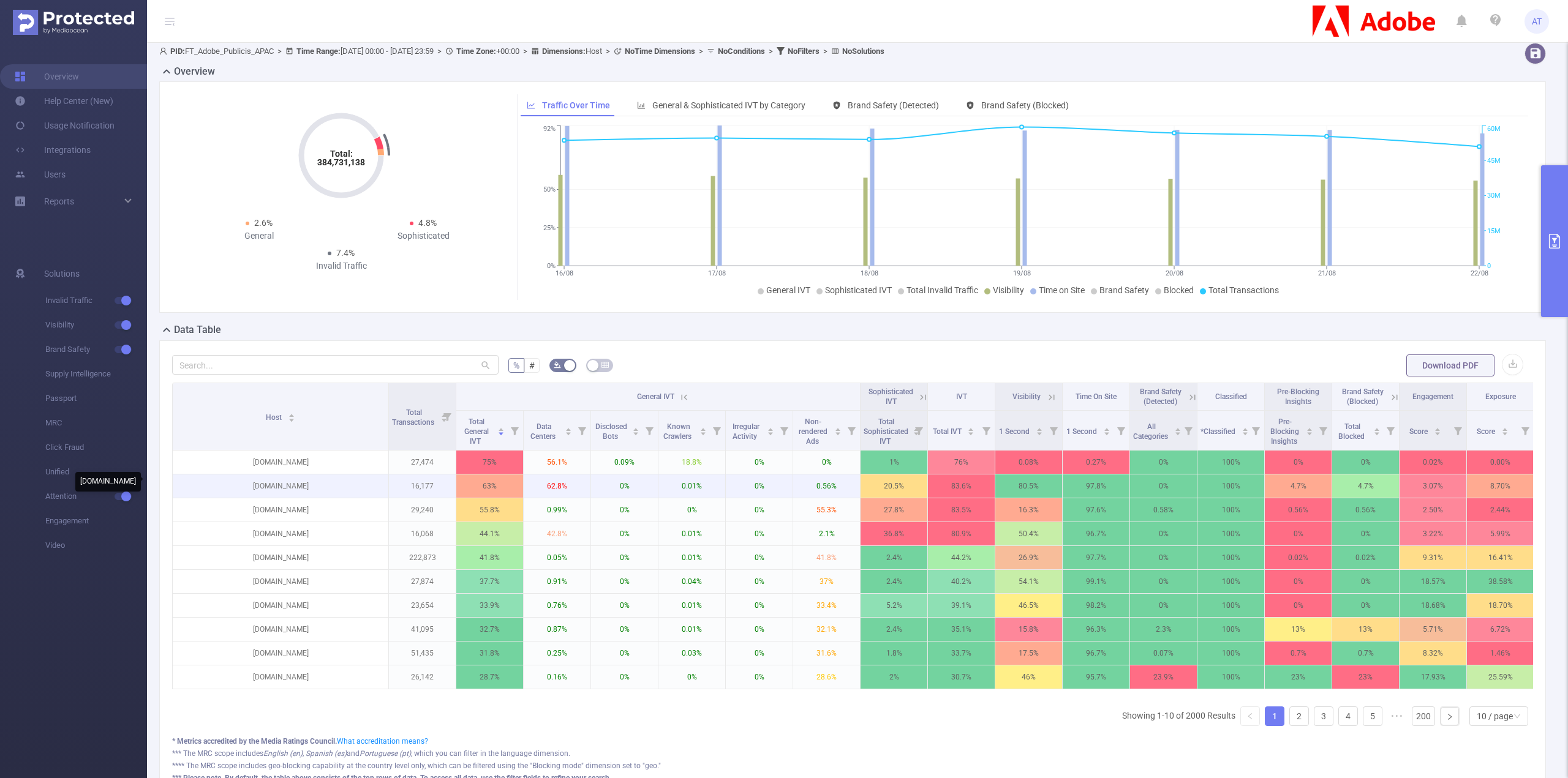
click at [311, 481] on p "[DOMAIN_NAME]" at bounding box center [280, 485] width 215 height 23
click at [311, 481] on p "[DOMAIN_NAME]" at bounding box center [280, 485] width 215 height 23
copy p "[DOMAIN_NAME]"
click at [290, 504] on p "[DOMAIN_NAME]" at bounding box center [280, 509] width 215 height 23
click at [290, 503] on p "[DOMAIN_NAME]" at bounding box center [280, 509] width 215 height 23
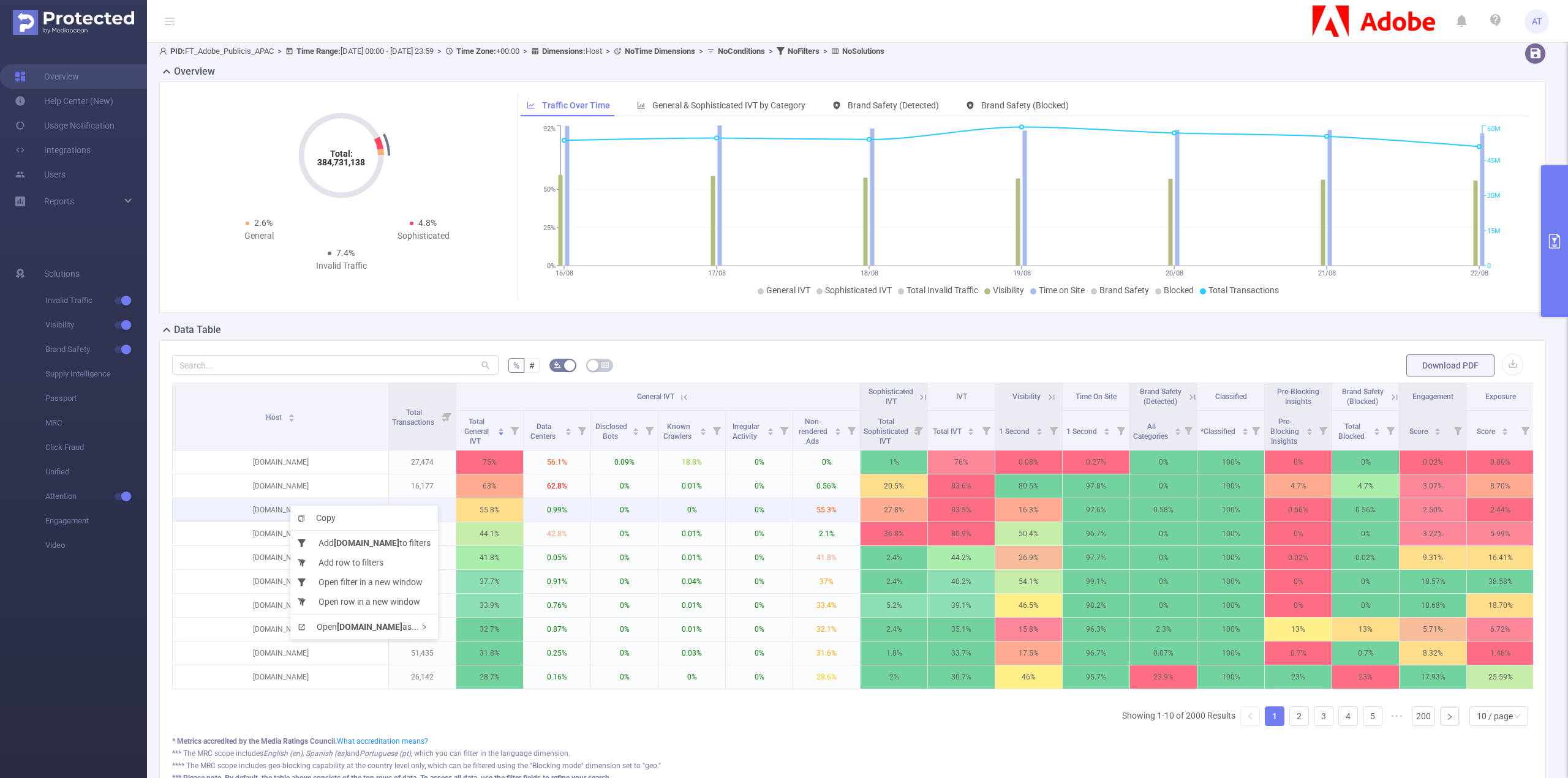
click at [290, 506] on div "Copy Add [DOMAIN_NAME] to filters Add row to filters Open filter in a new windo…" at bounding box center [364, 572] width 148 height 134
click at [281, 510] on p "[DOMAIN_NAME]" at bounding box center [280, 509] width 215 height 23
click at [281, 510] on p "[DOMAIN_NAME]" at bounding box center [280, 509] width 215 height 23
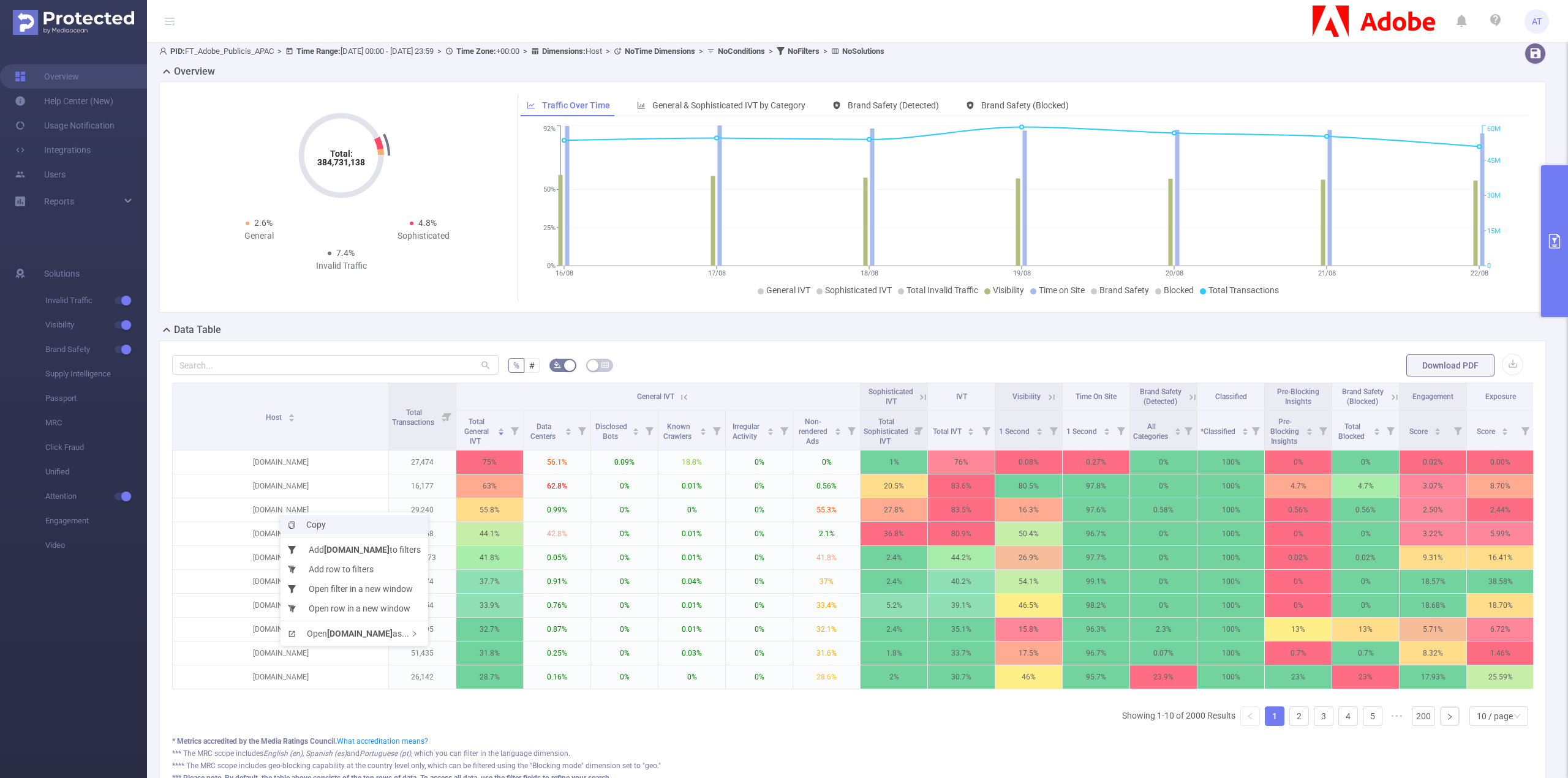
click at [302, 520] on span "Copy" at bounding box center [307, 524] width 38 height 10
click at [278, 534] on p "[DOMAIN_NAME]" at bounding box center [280, 533] width 215 height 23
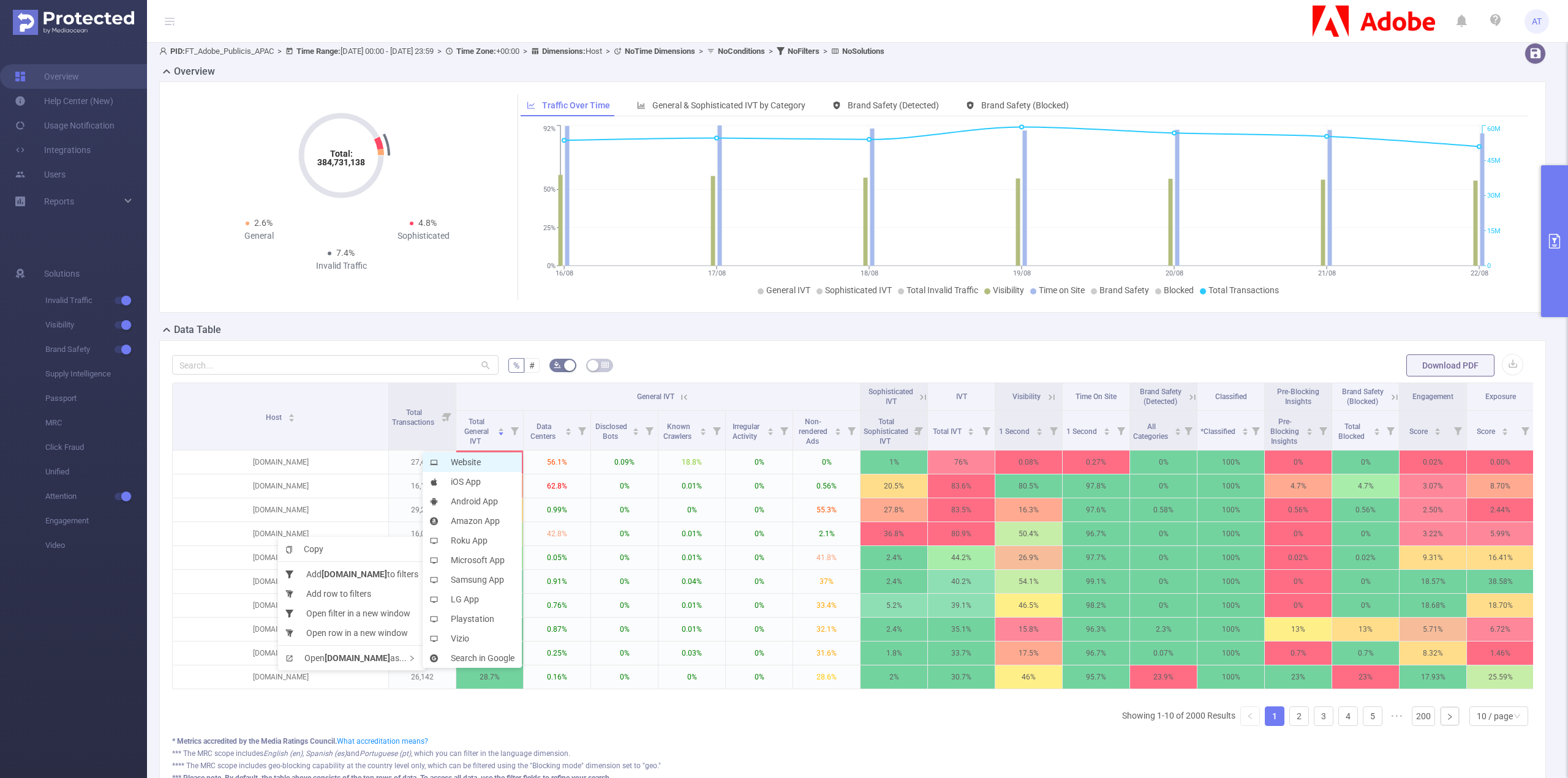
click at [485, 461] on li "Website" at bounding box center [472, 462] width 99 height 20
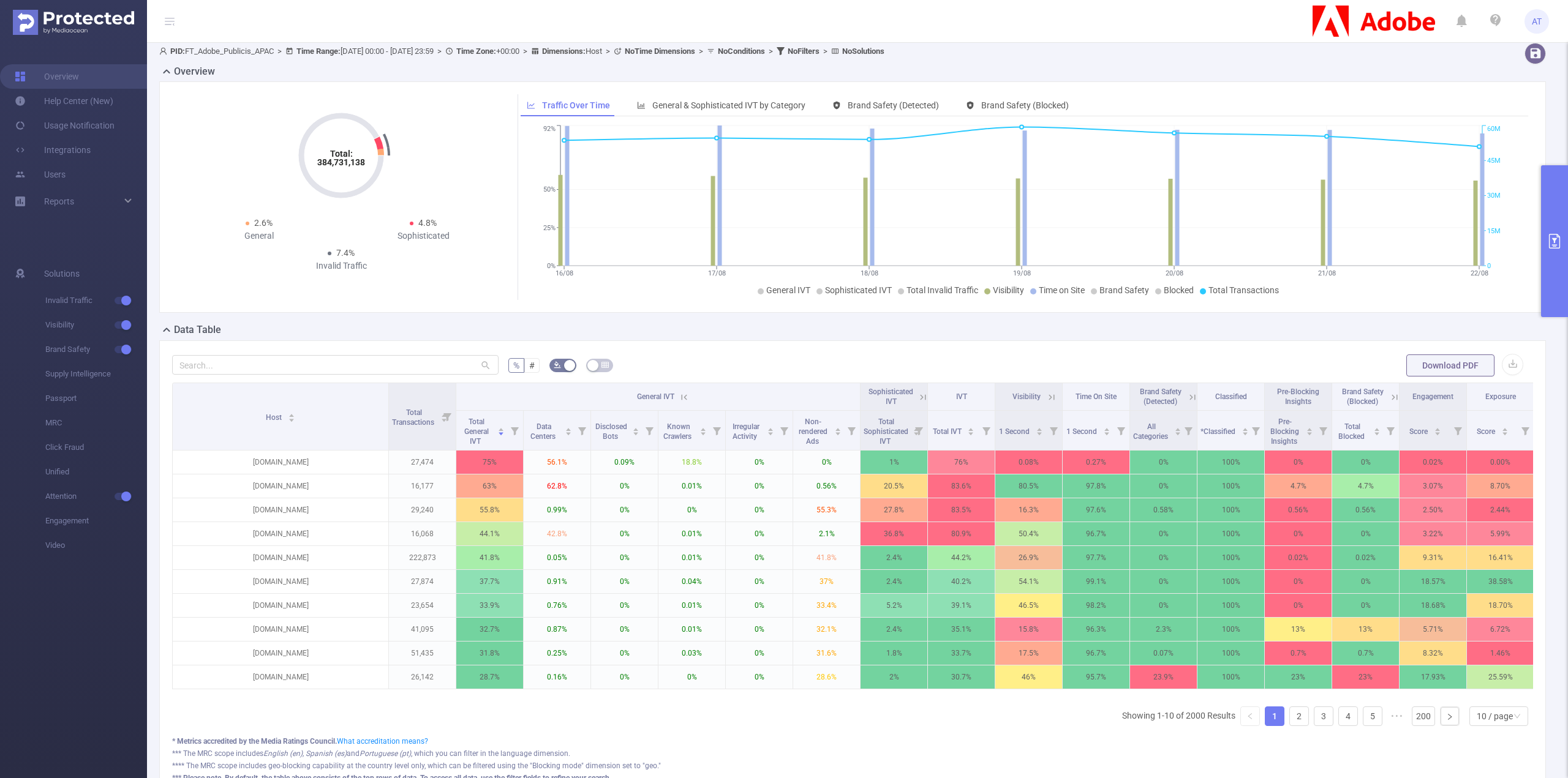
click at [921, 396] on icon at bounding box center [923, 397] width 11 height 11
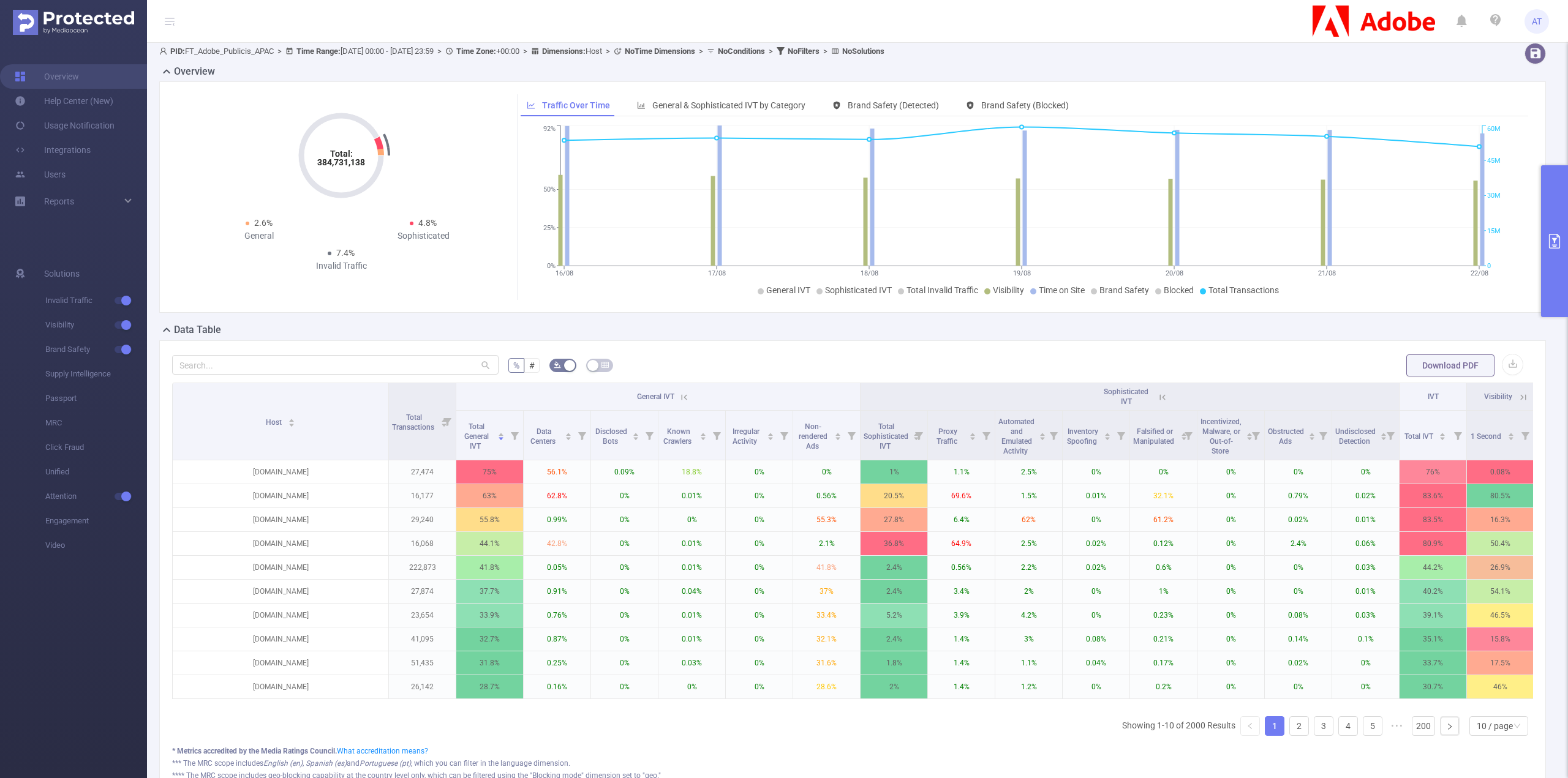
click at [1161, 395] on icon at bounding box center [1163, 397] width 11 height 11
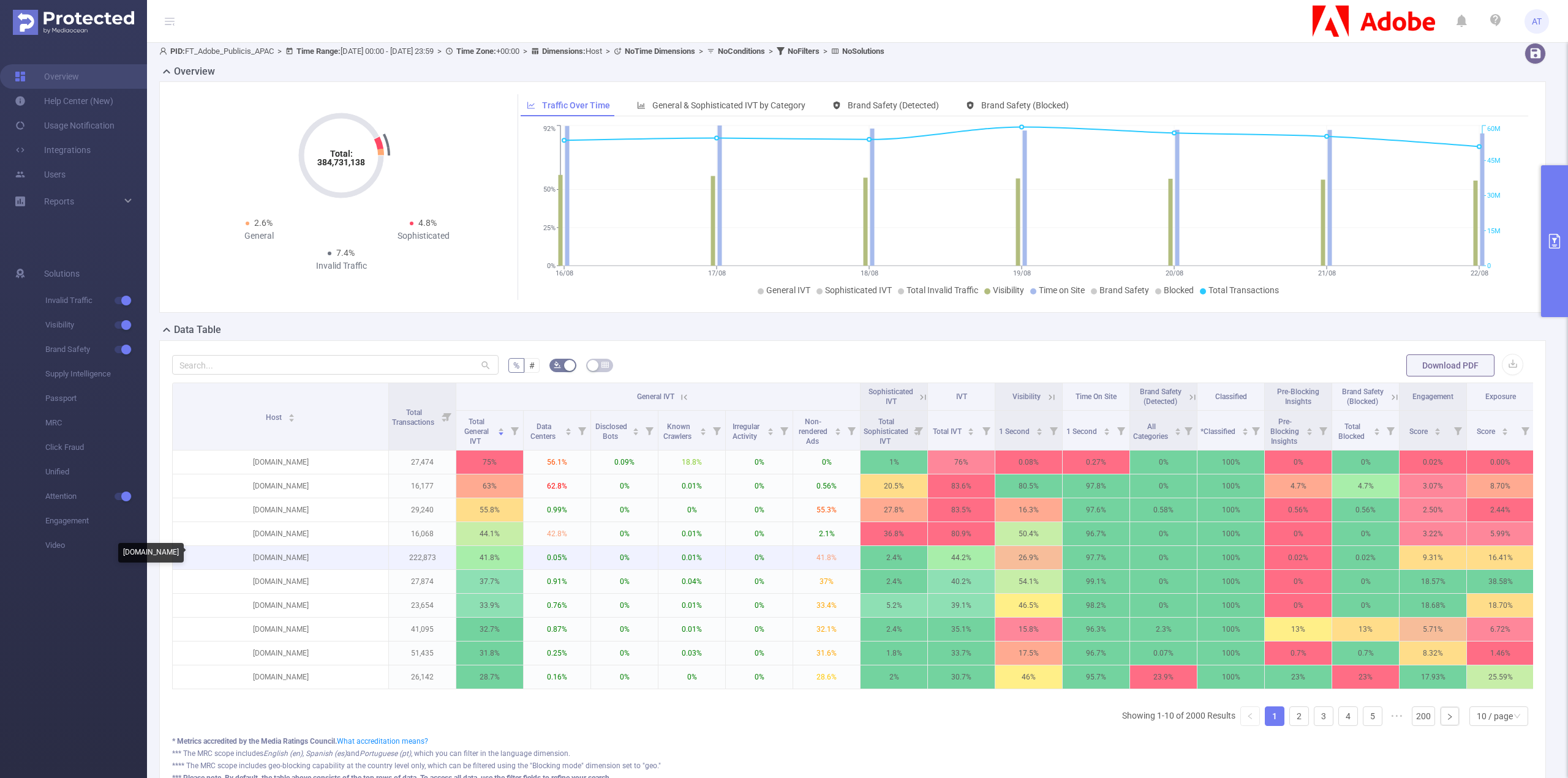
click at [289, 555] on p "[DOMAIN_NAME]" at bounding box center [280, 557] width 215 height 23
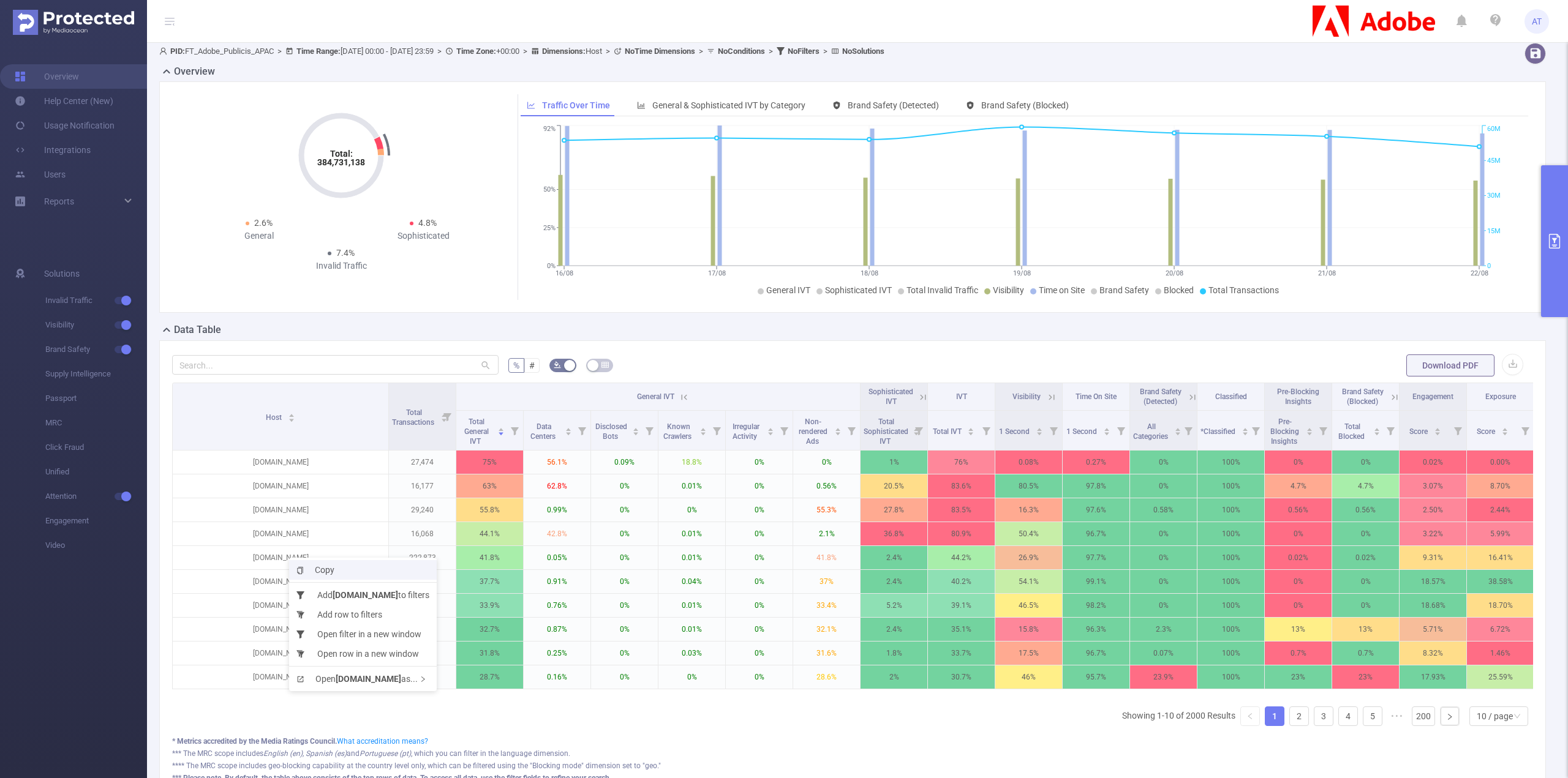
click at [309, 562] on li "Copy" at bounding box center [363, 570] width 148 height 20
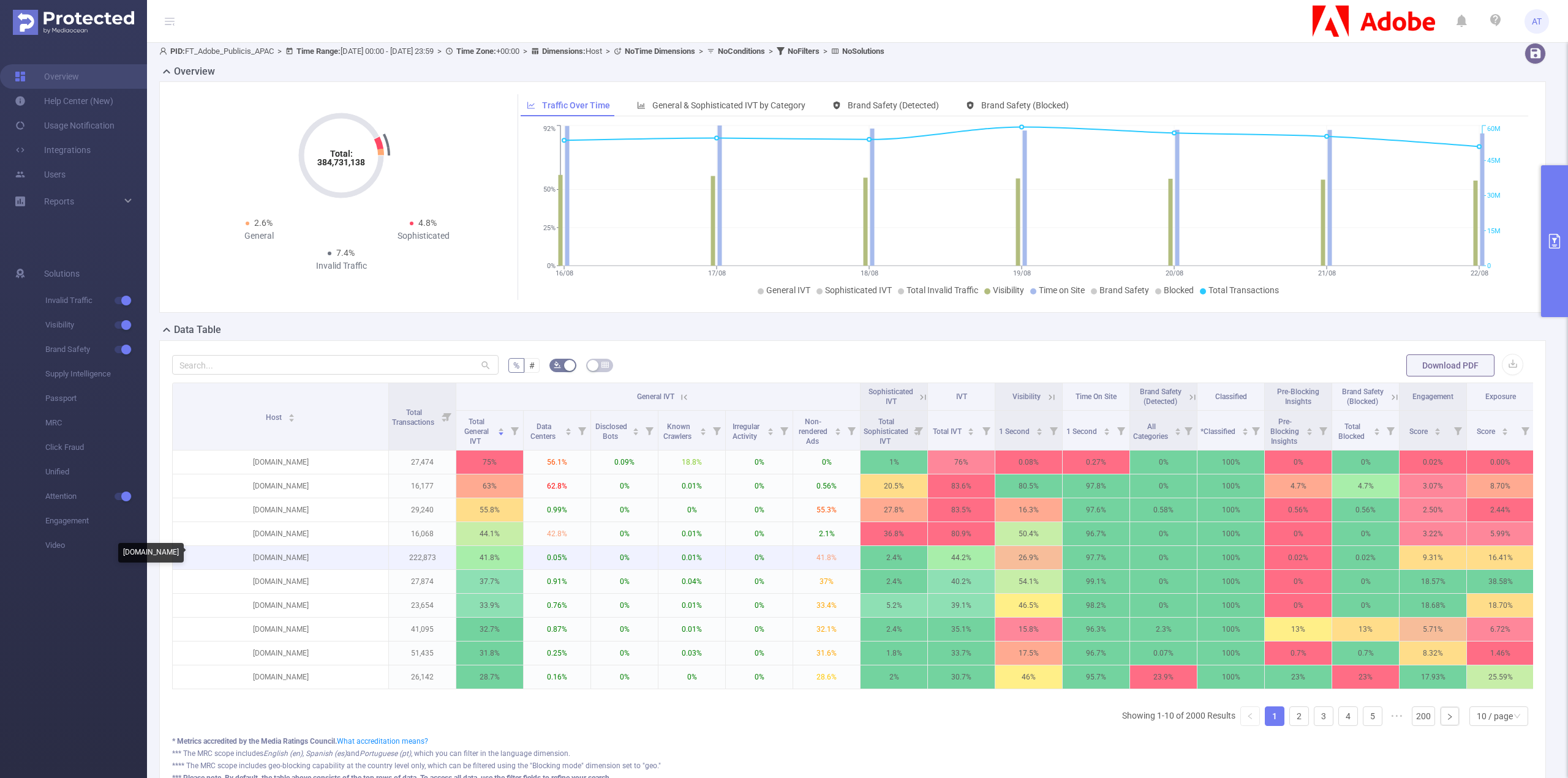
click at [269, 552] on p "[DOMAIN_NAME]" at bounding box center [280, 557] width 215 height 23
copy p "[DOMAIN_NAME]"
click at [290, 580] on p "[DOMAIN_NAME]" at bounding box center [280, 581] width 215 height 23
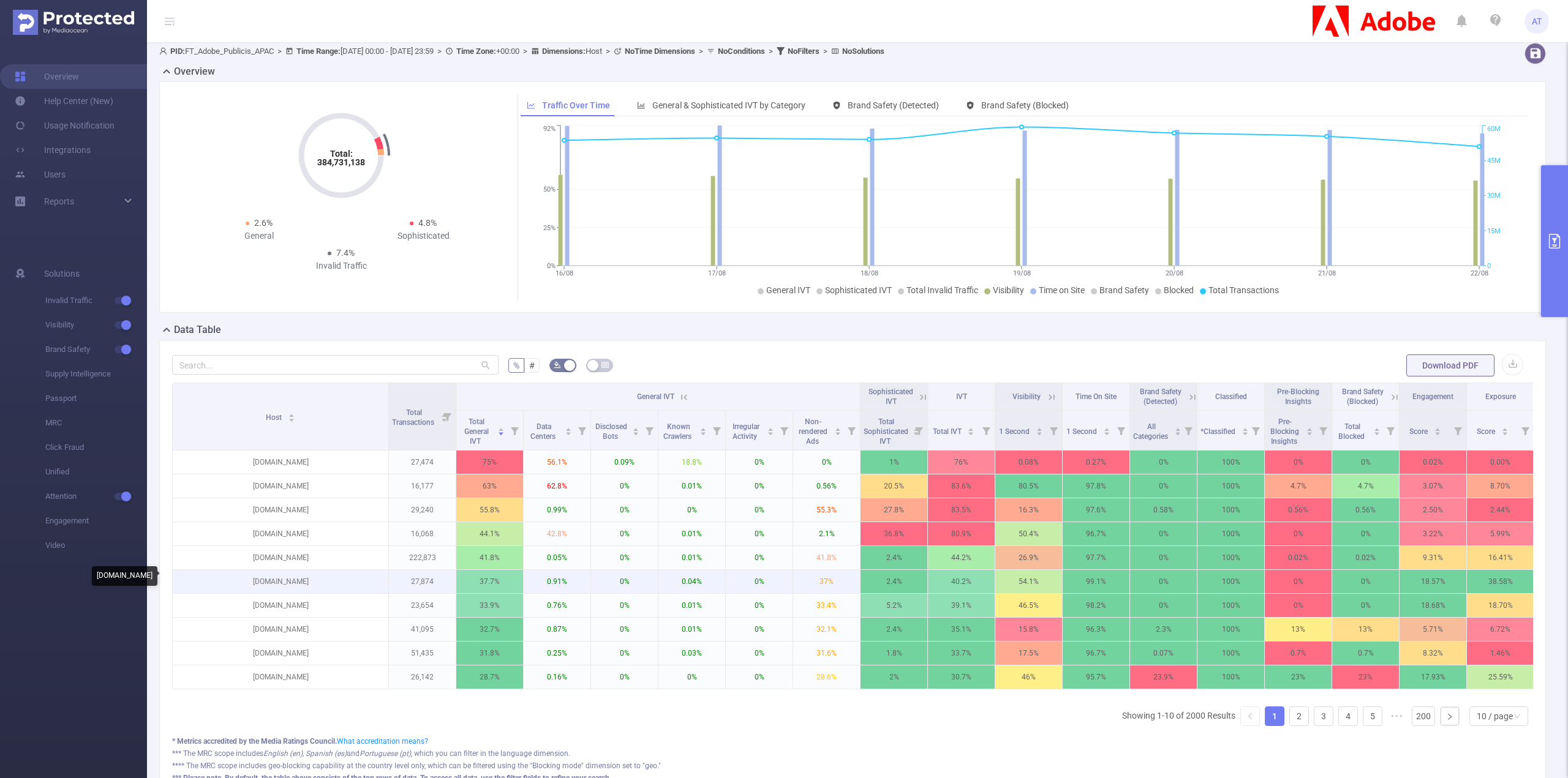
click at [289, 580] on p "[DOMAIN_NAME]" at bounding box center [280, 581] width 215 height 23
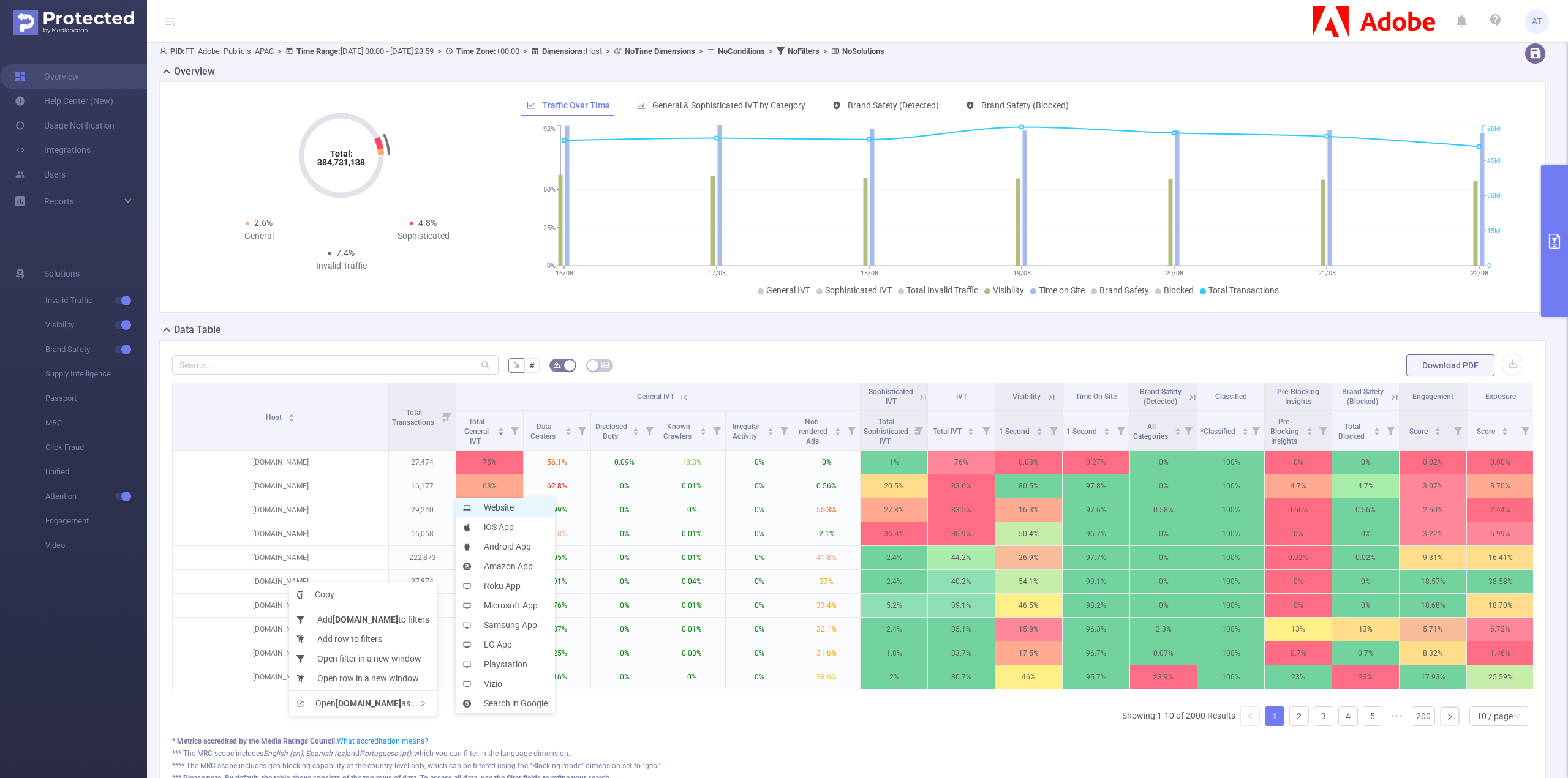
click at [488, 510] on li "Website" at bounding box center [505, 508] width 99 height 20
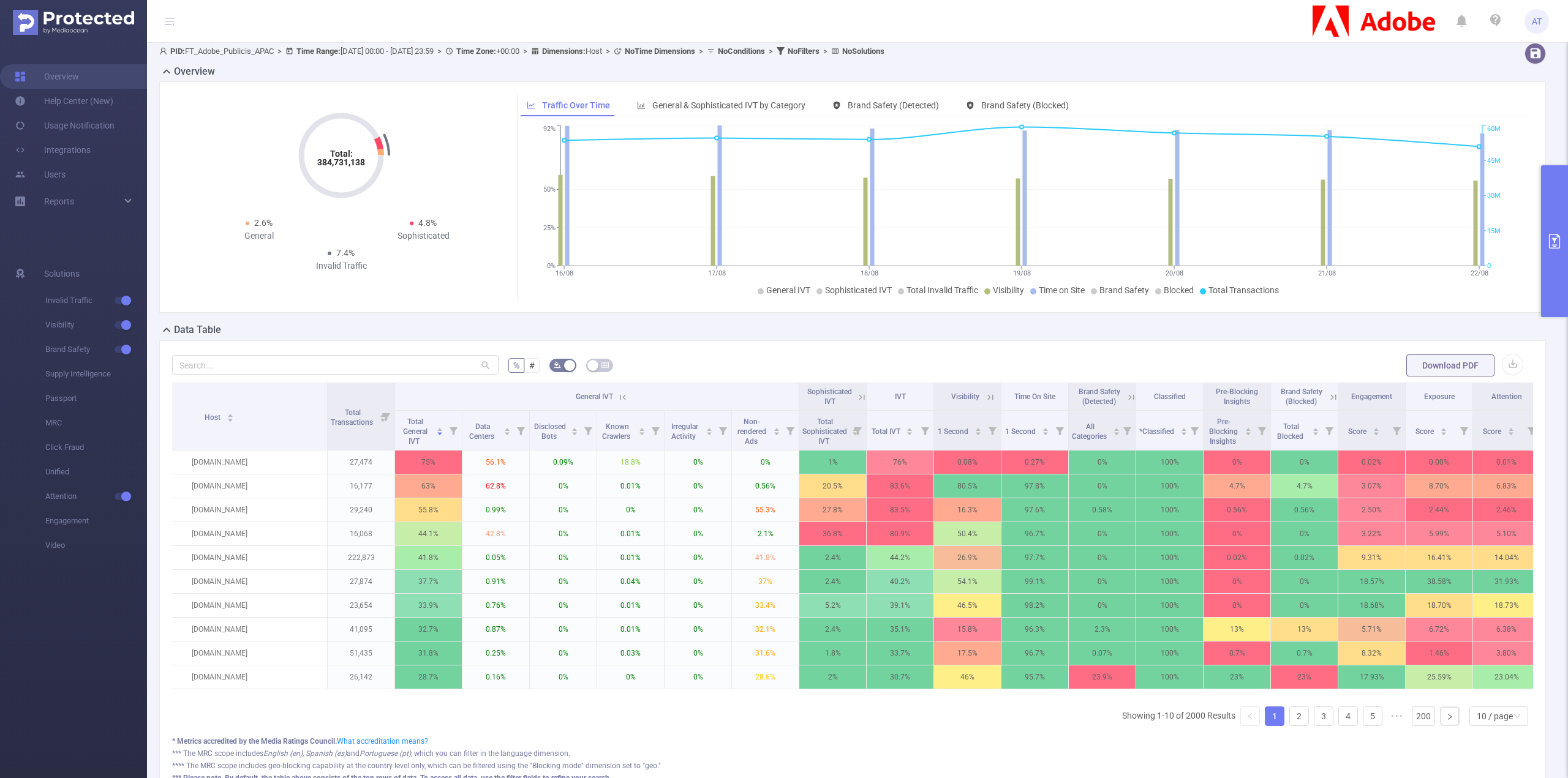
scroll to position [0, 0]
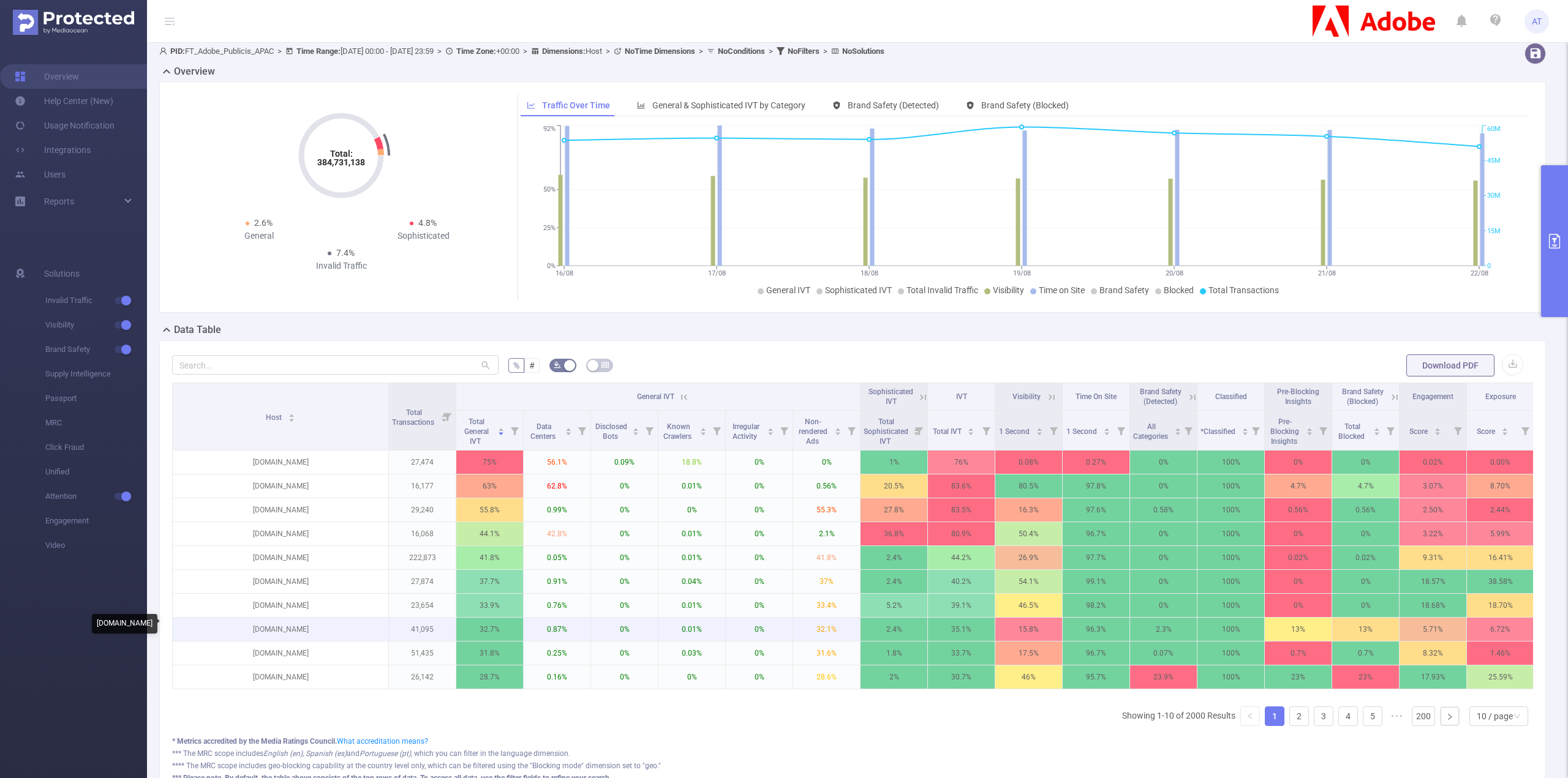
click at [288, 624] on p "[DOMAIN_NAME]" at bounding box center [280, 629] width 215 height 23
click at [288, 627] on div "Copy Add [DOMAIN_NAME] to filters Add row to filters Open filter in a new windo…" at bounding box center [362, 694] width 148 height 134
click at [278, 623] on p "[DOMAIN_NAME]" at bounding box center [280, 629] width 215 height 23
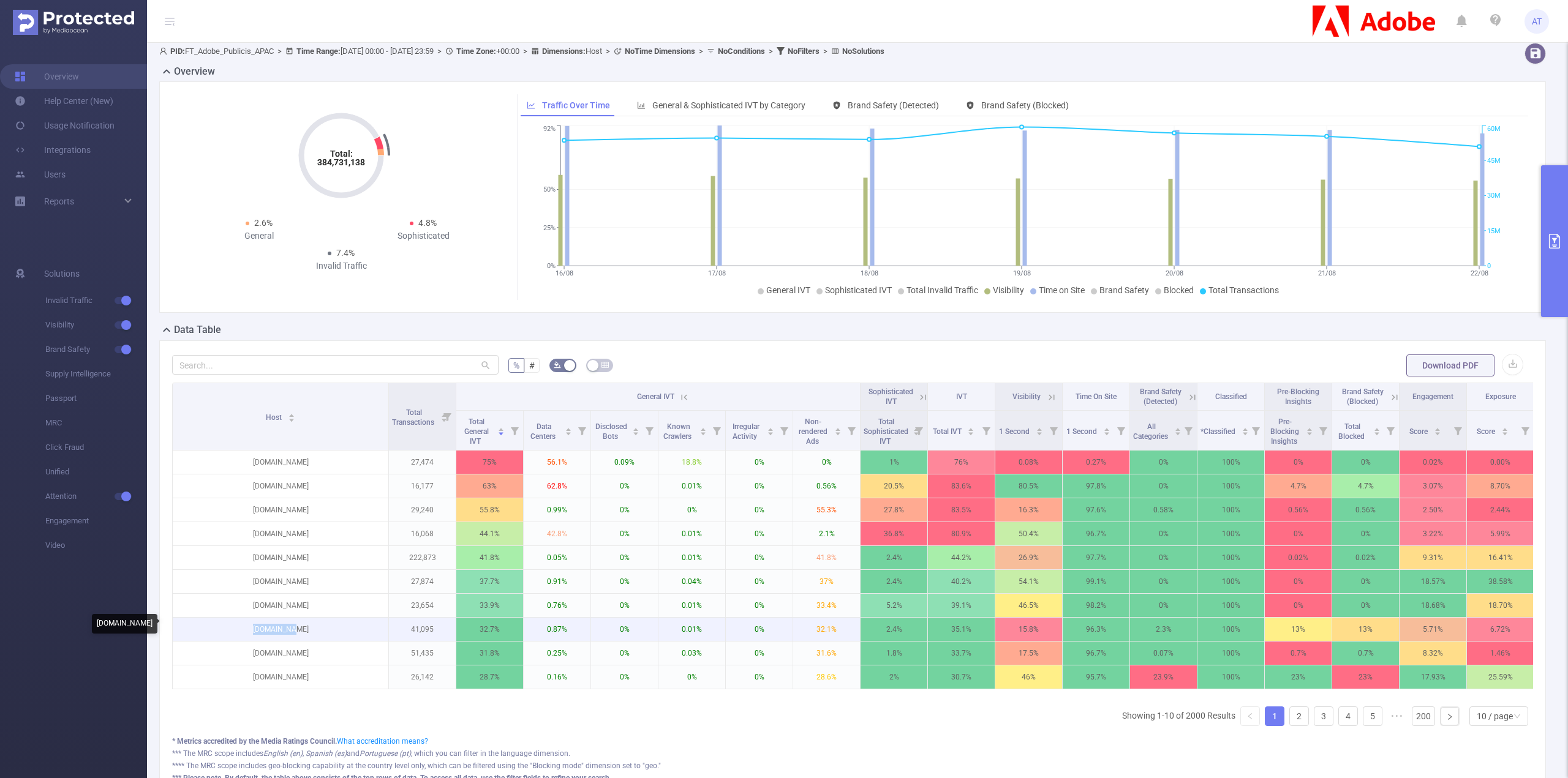
click at [278, 623] on p "[DOMAIN_NAME]" at bounding box center [280, 629] width 215 height 23
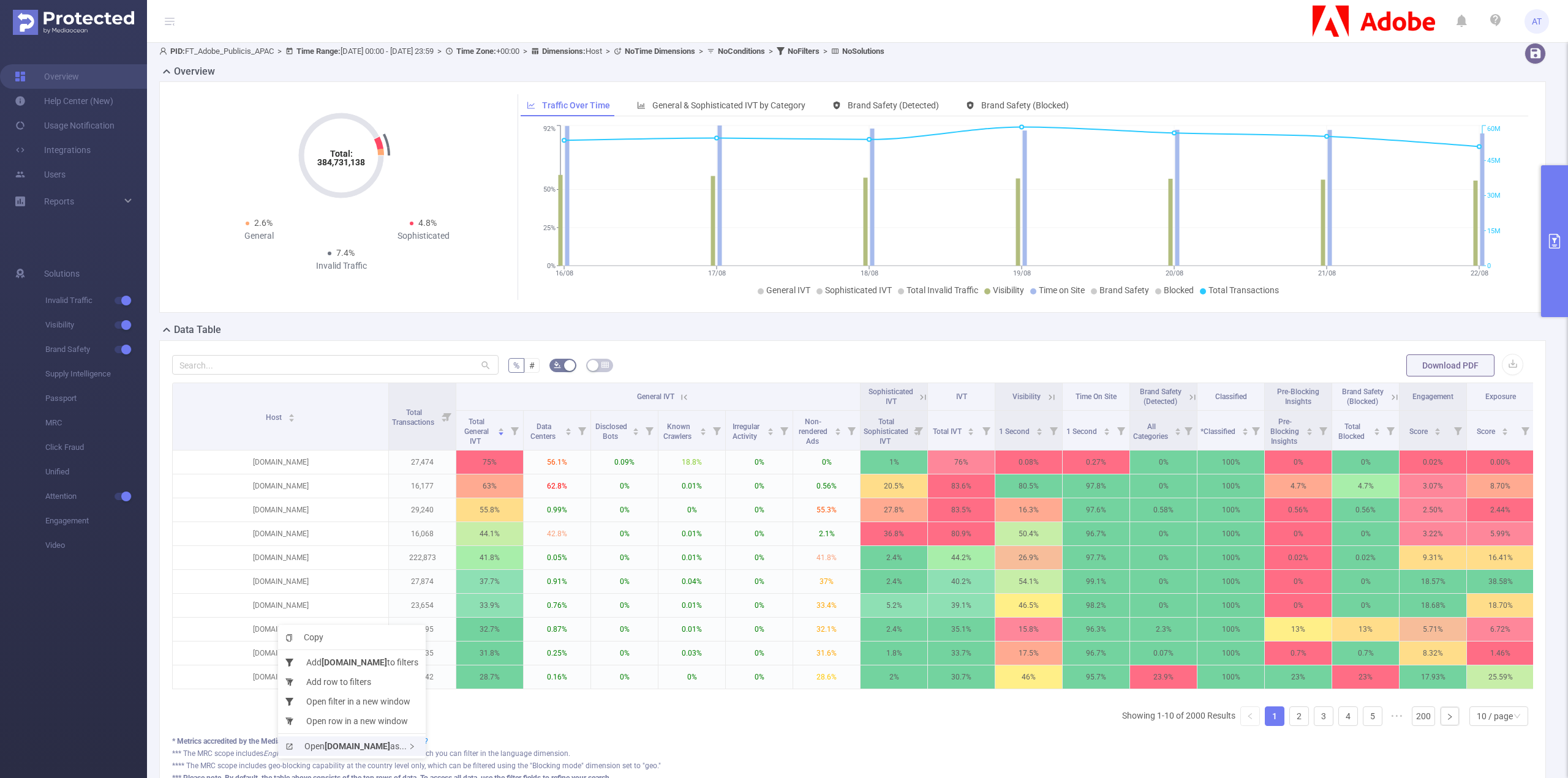
click at [364, 755] on div "Open [DOMAIN_NAME] as..." at bounding box center [352, 746] width 148 height 20
click at [493, 549] on li "Website" at bounding box center [494, 551] width 99 height 20
click at [1048, 394] on icon at bounding box center [1052, 397] width 11 height 11
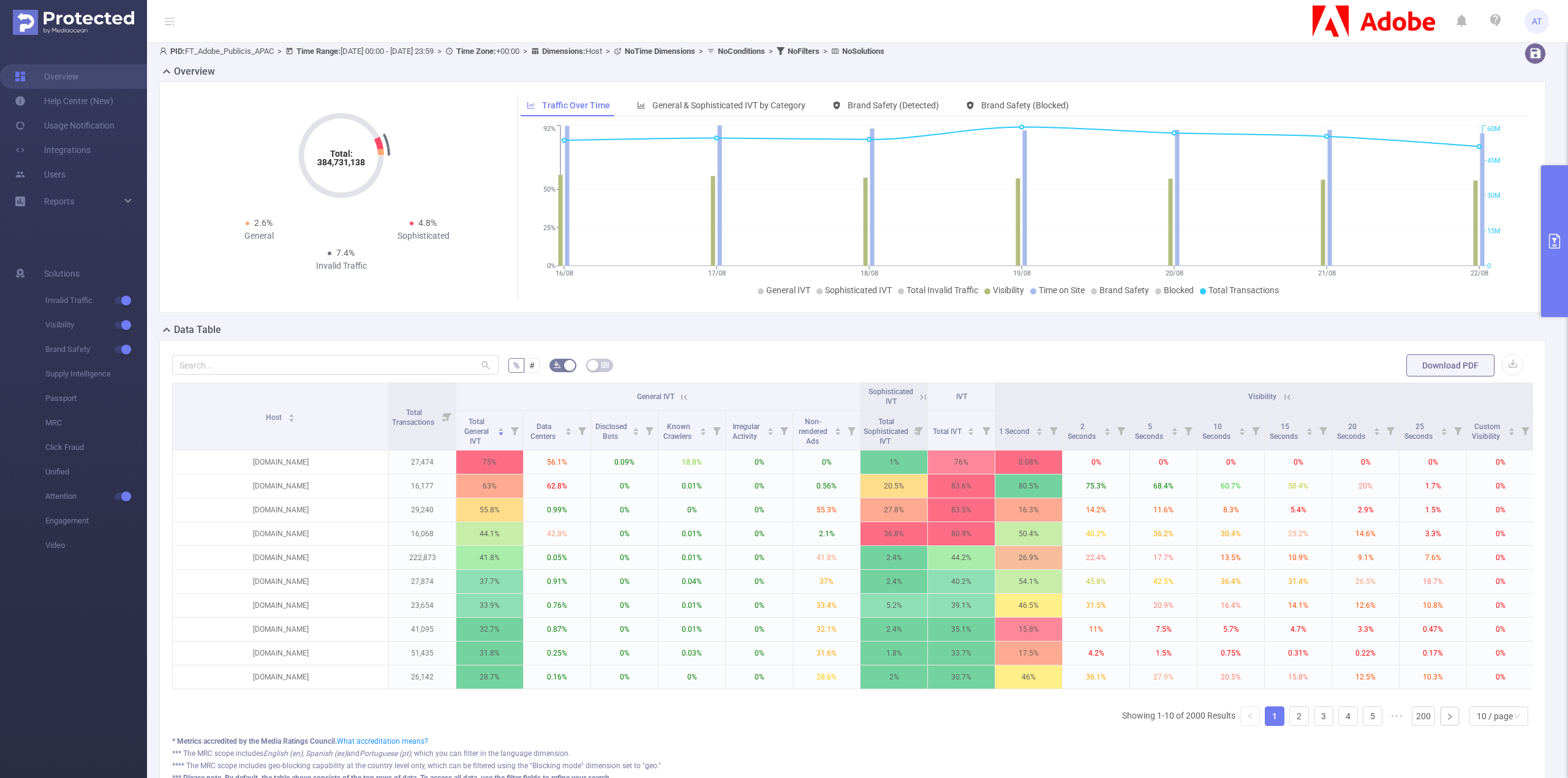
click at [1279, 395] on icon at bounding box center [1286, 397] width 15 height 12
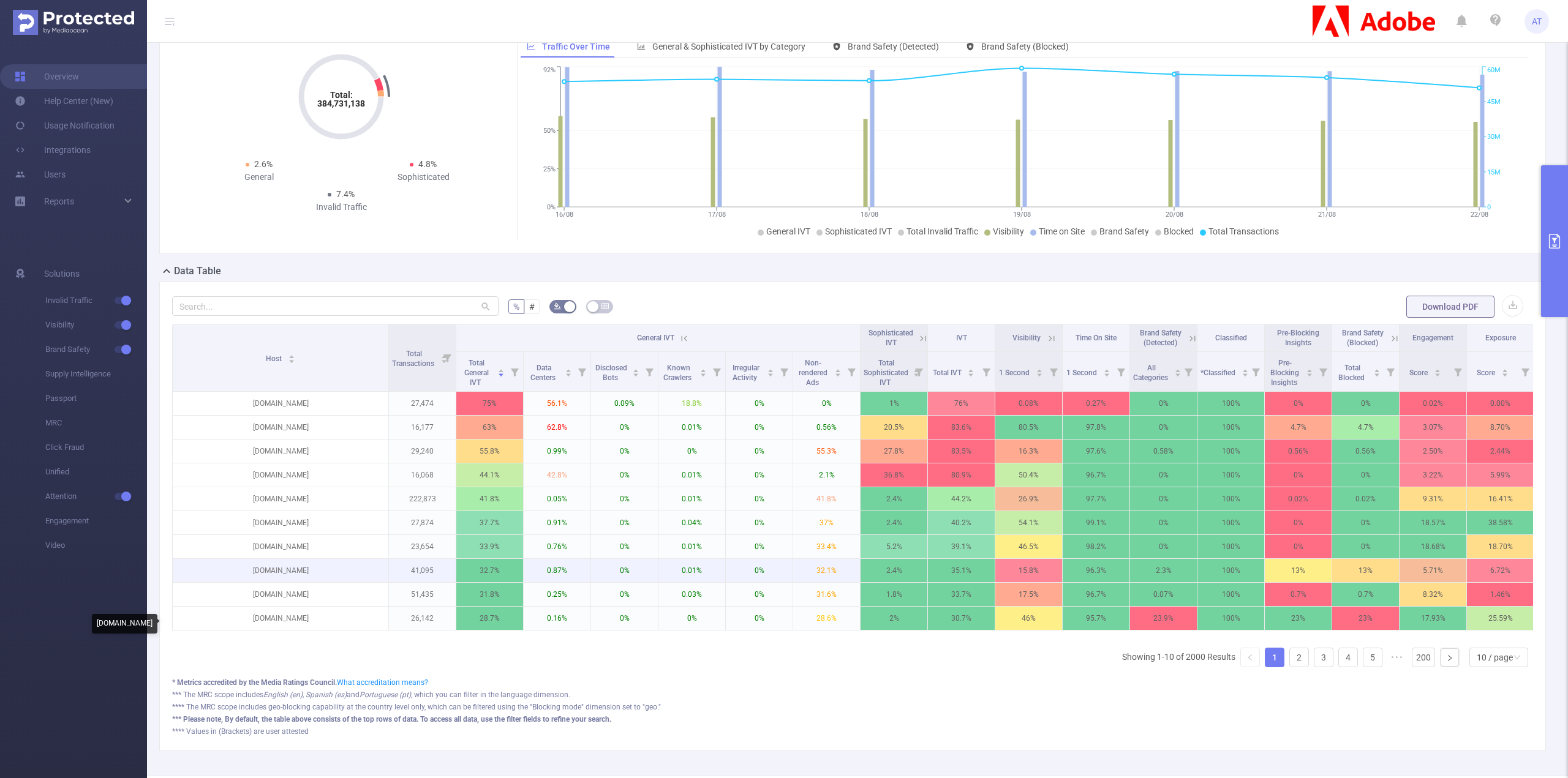
scroll to position [122, 0]
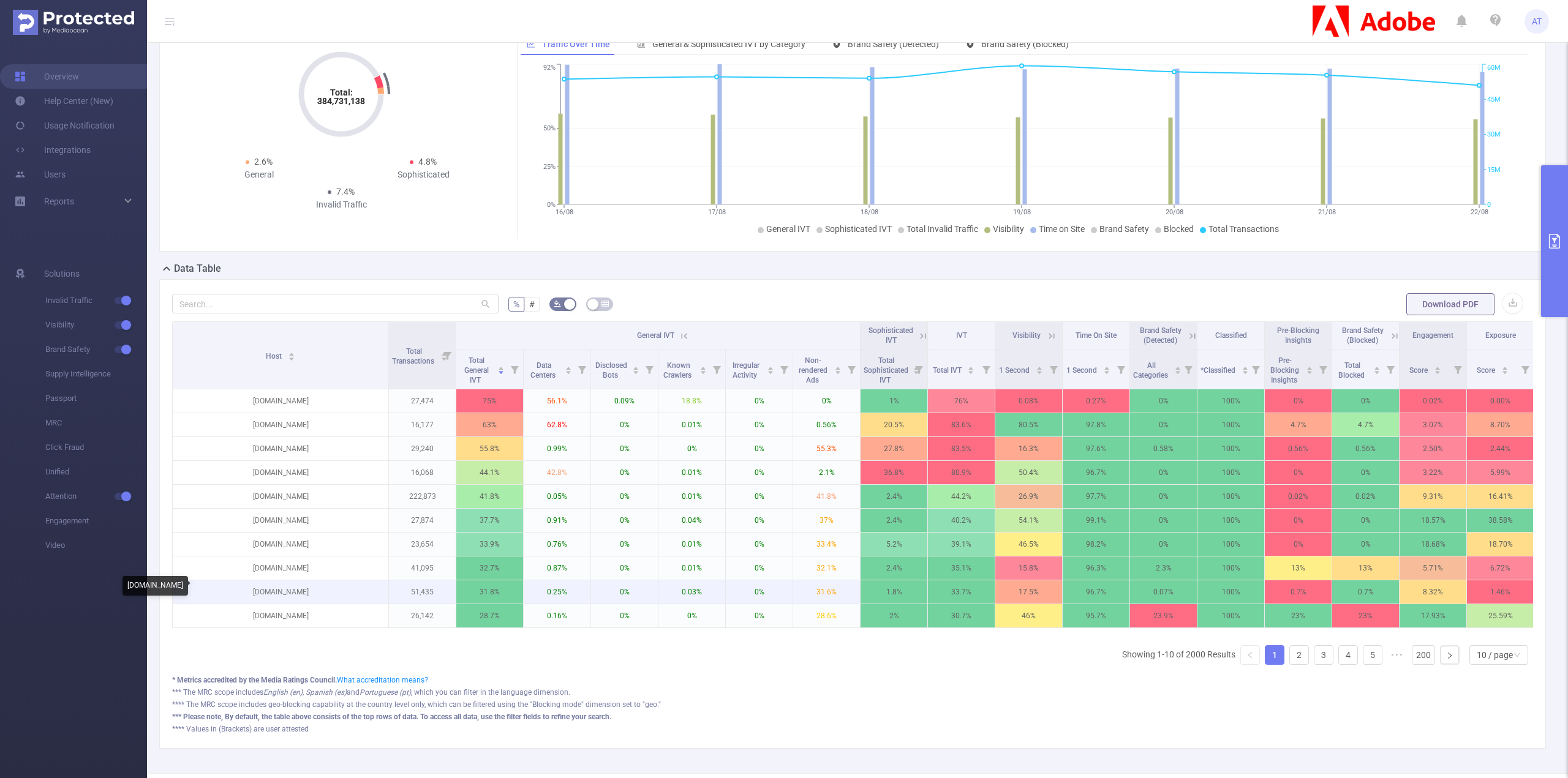
click at [287, 589] on p "[DOMAIN_NAME]" at bounding box center [280, 592] width 215 height 23
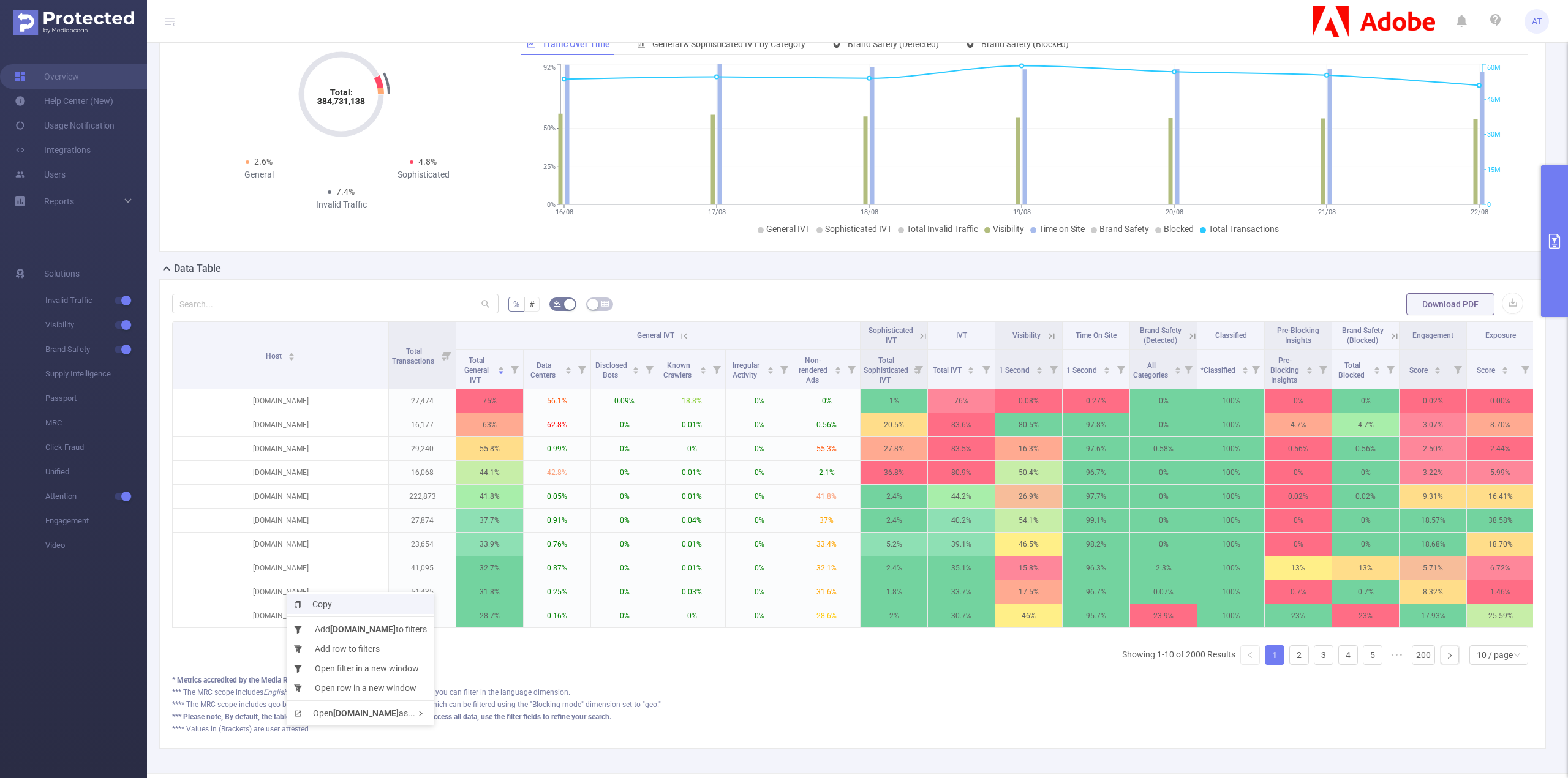
click at [315, 607] on span "Copy" at bounding box center [313, 604] width 38 height 10
click at [298, 611] on p "[DOMAIN_NAME]" at bounding box center [280, 616] width 215 height 23
copy p "[DOMAIN_NAME]"
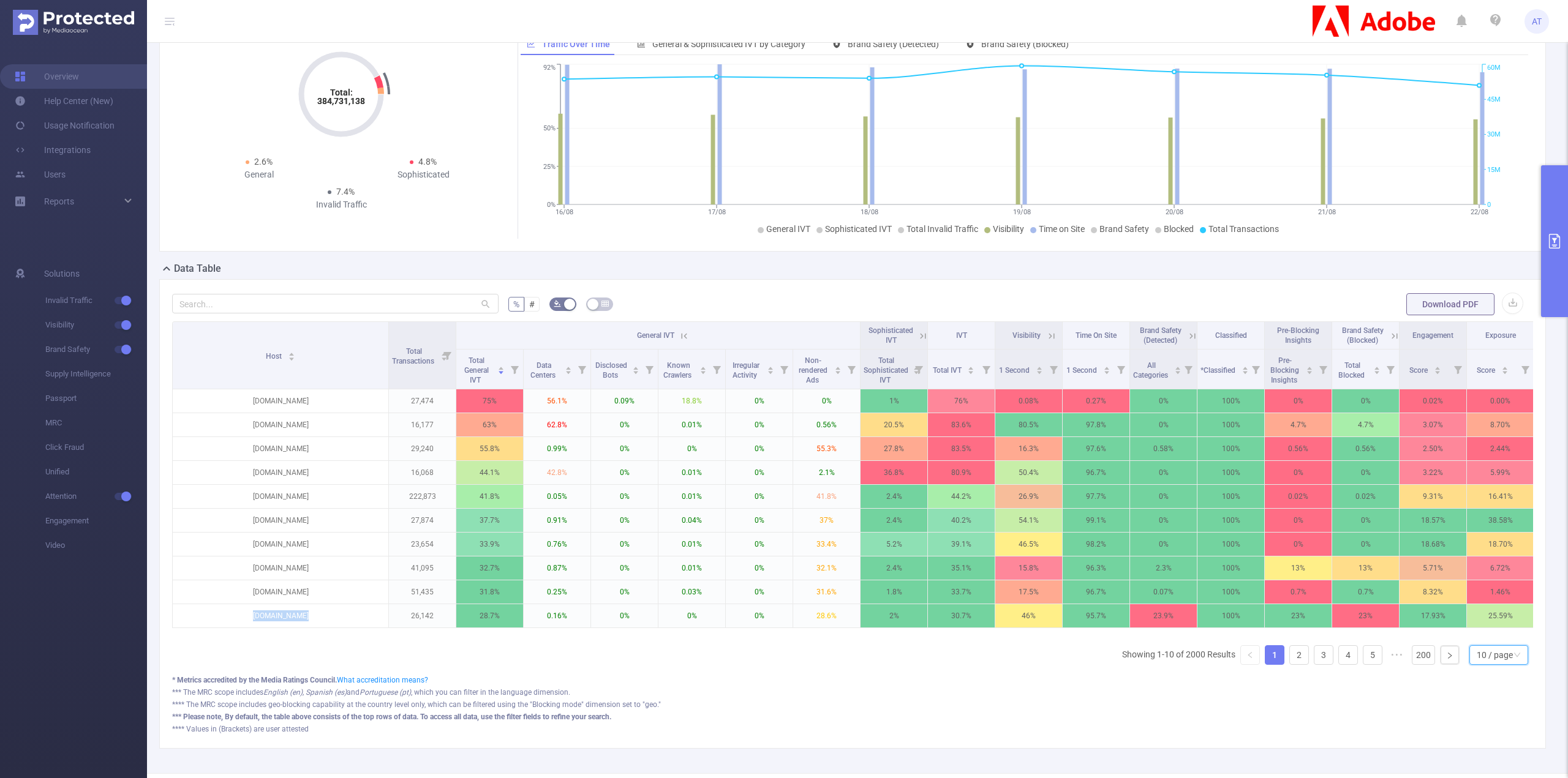
click at [1488, 659] on div "10 / page" at bounding box center [1495, 655] width 36 height 18
click at [1493, 638] on li "50 / page" at bounding box center [1490, 640] width 59 height 20
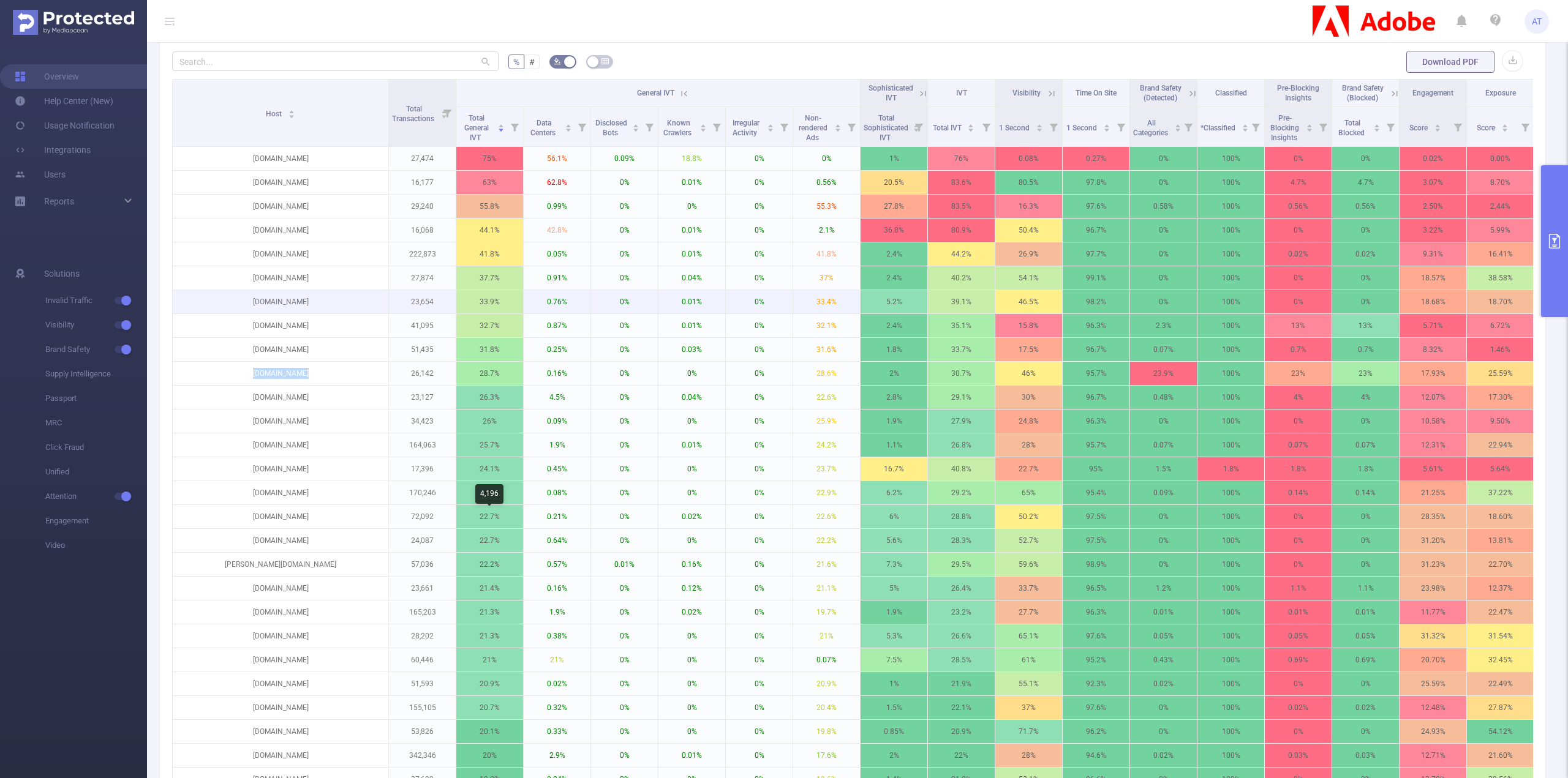
scroll to position [368, 0]
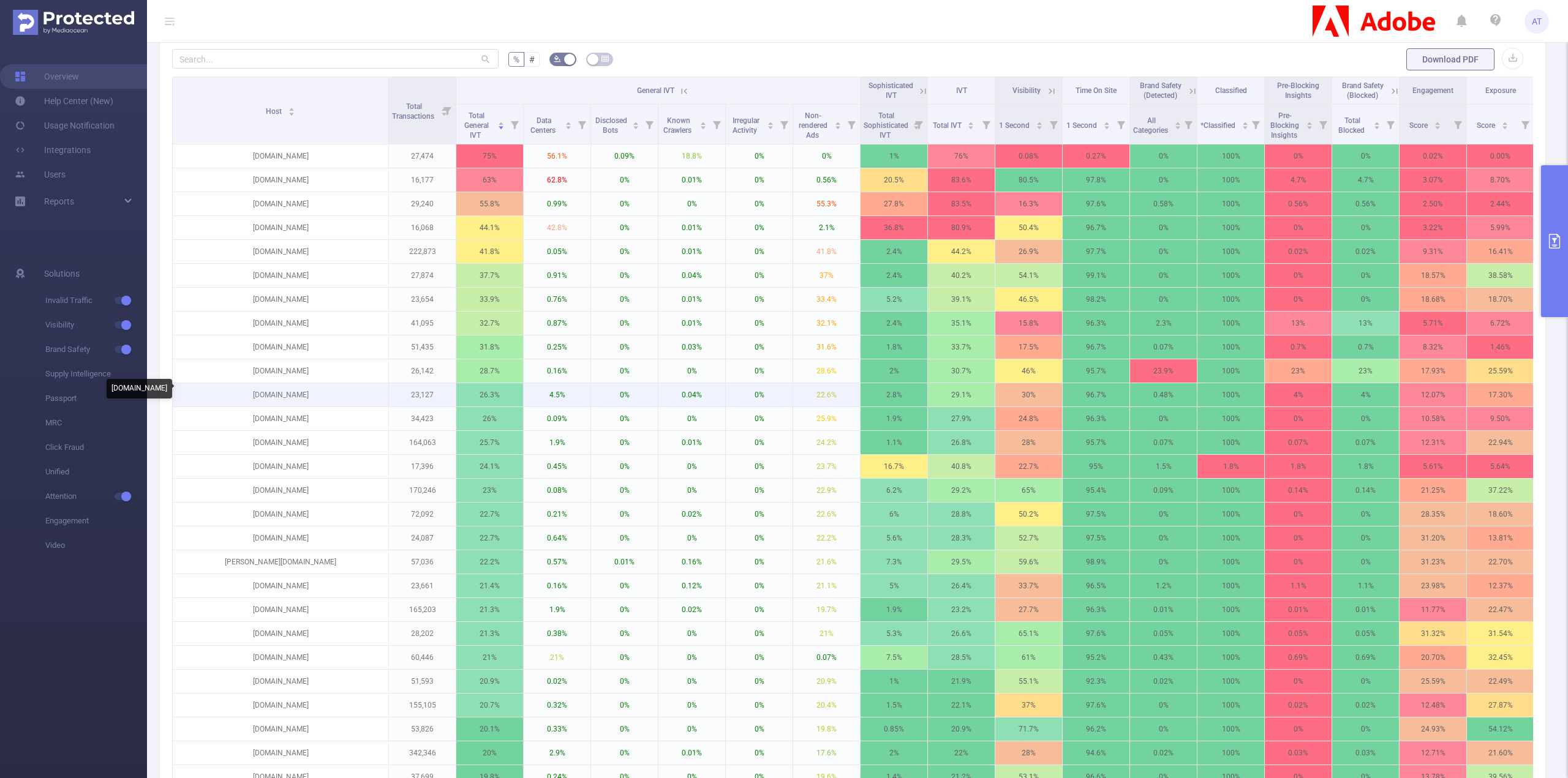
click at [298, 390] on p "[DOMAIN_NAME]" at bounding box center [280, 395] width 215 height 23
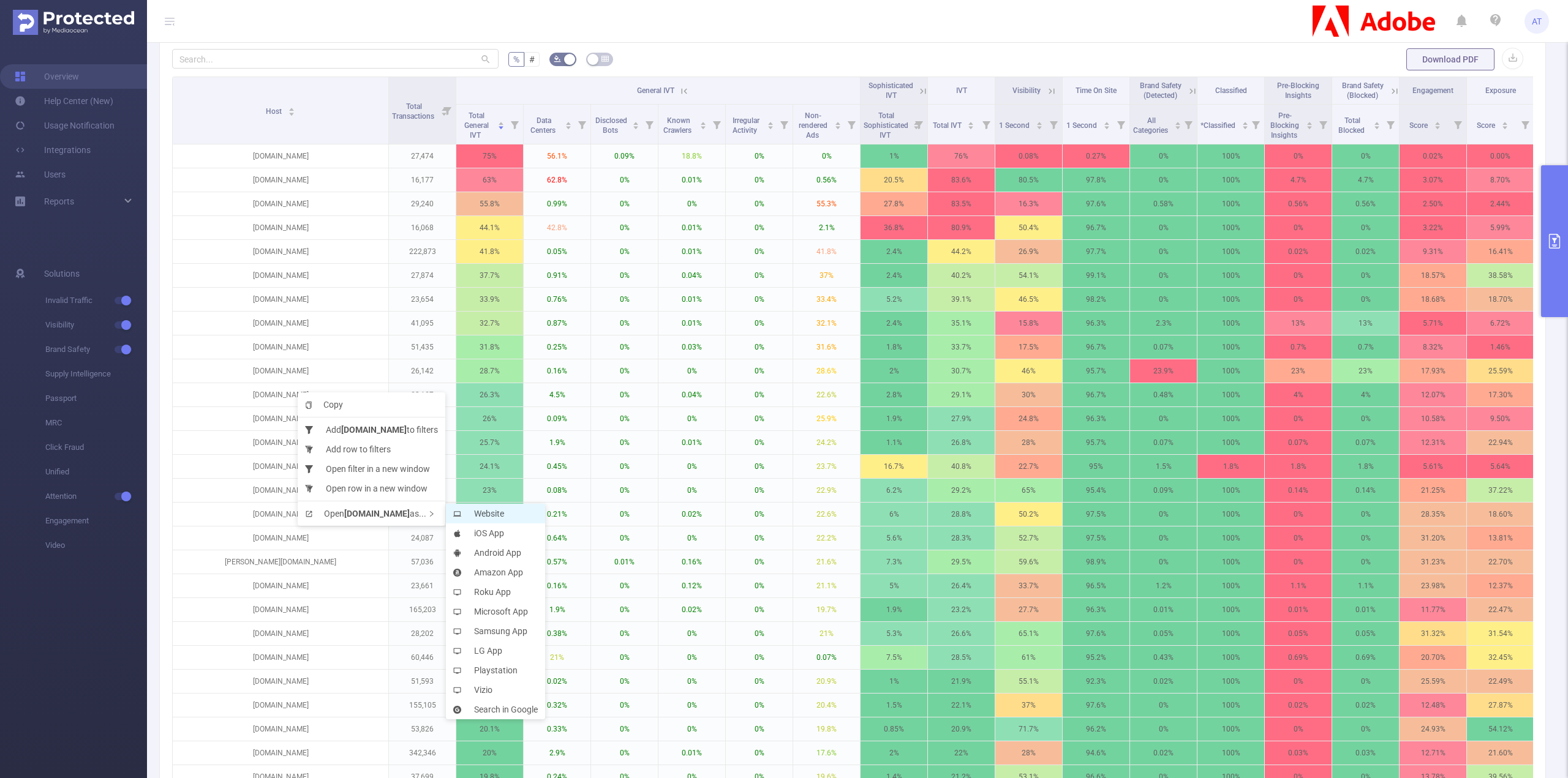
click at [506, 513] on li "Website" at bounding box center [495, 514] width 99 height 20
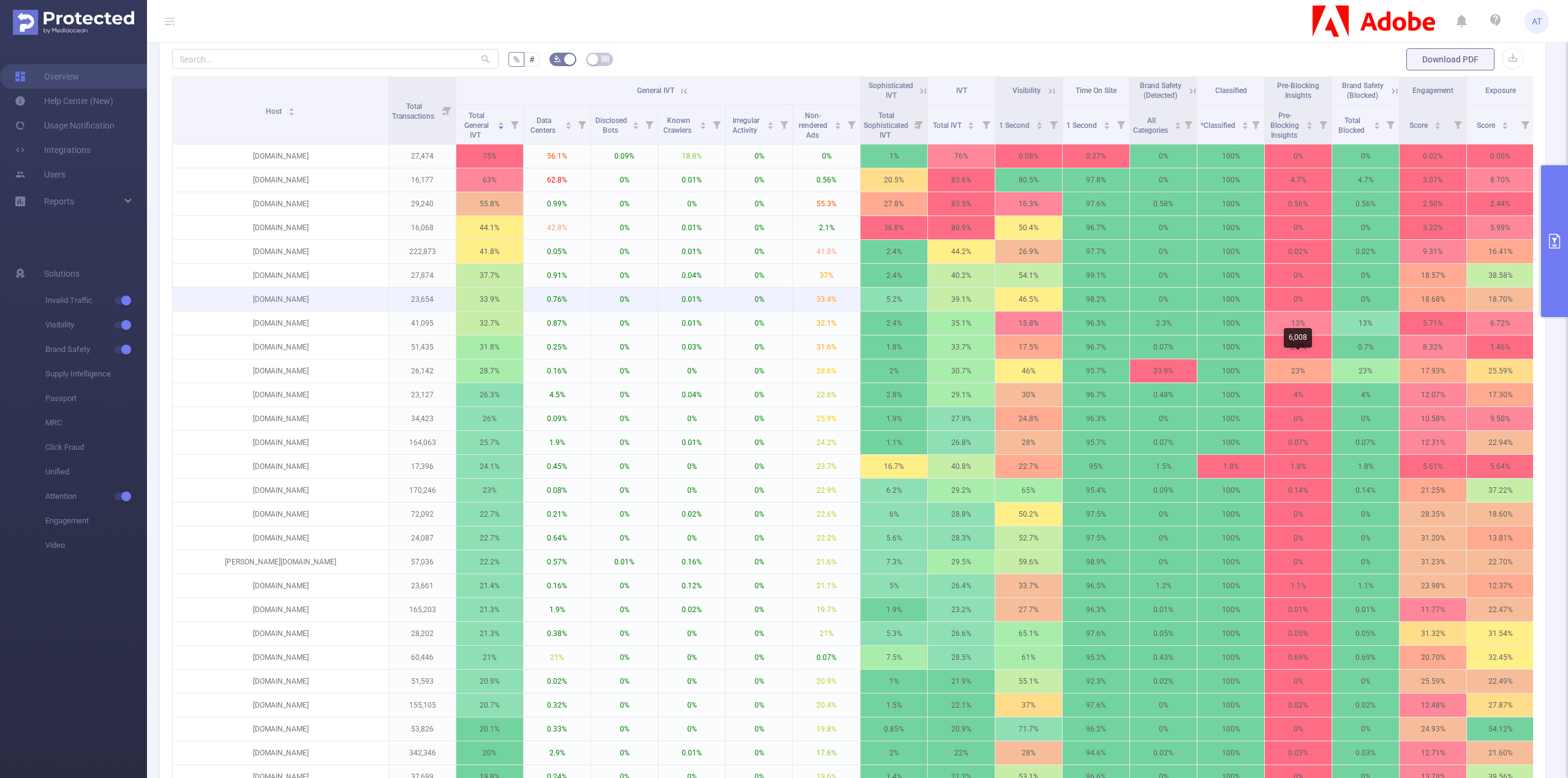
drag, startPoint x: 1317, startPoint y: 367, endPoint x: 1379, endPoint y: 288, distance: 100.4
click at [1299, 365] on p "23%" at bounding box center [1298, 371] width 67 height 23
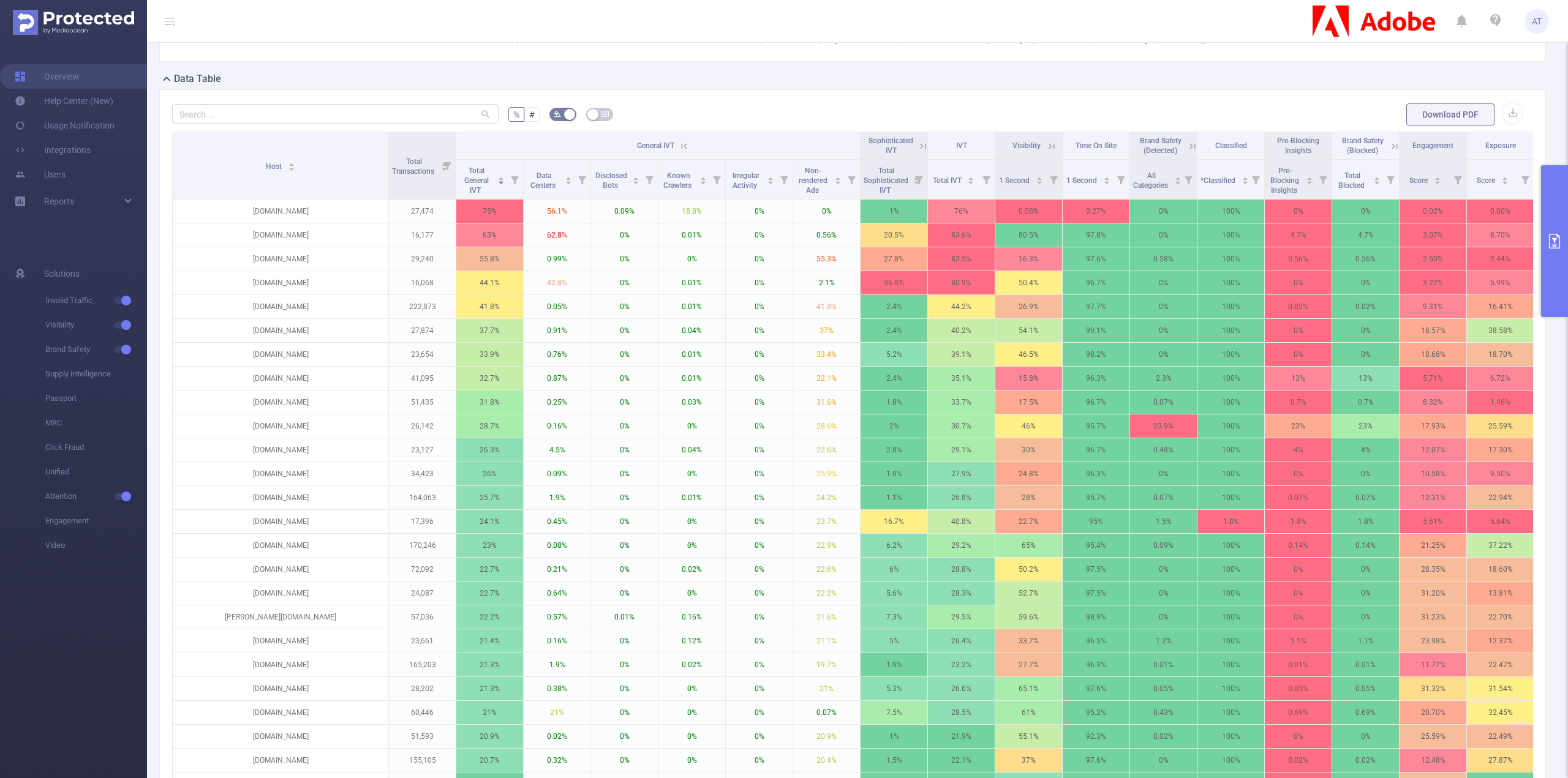
scroll to position [306, 0]
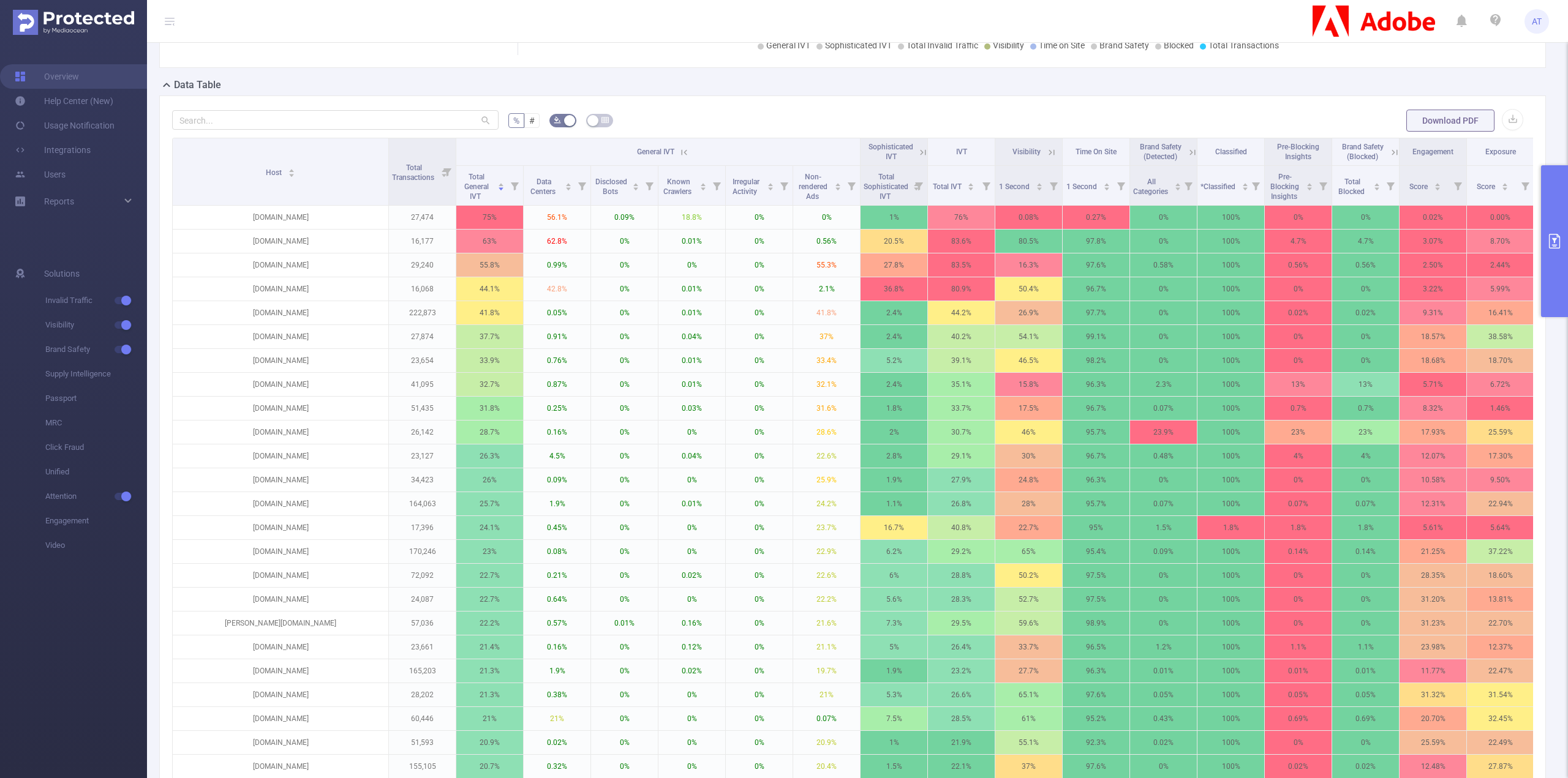
click at [684, 150] on icon at bounding box center [684, 152] width 11 height 11
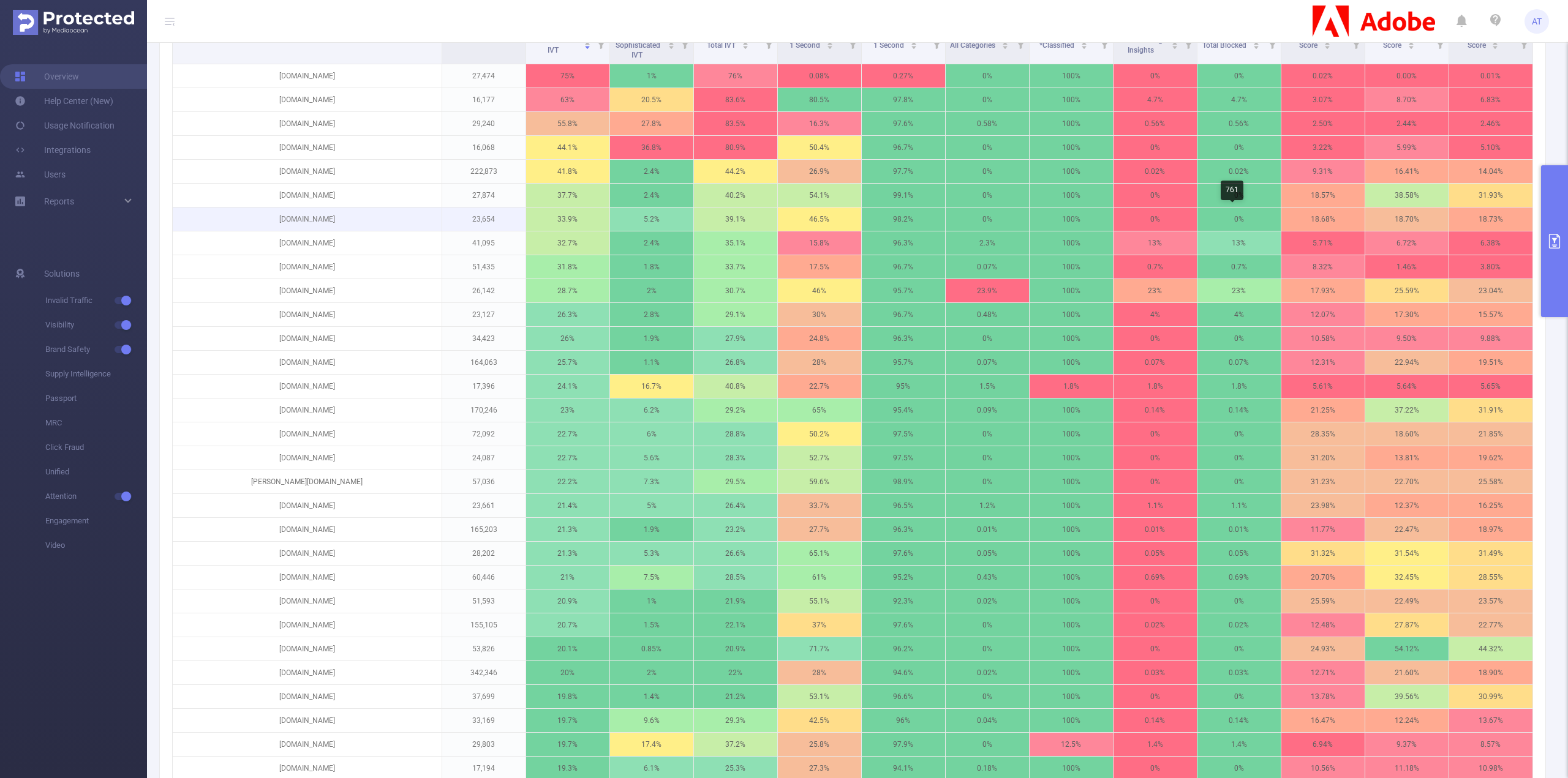
scroll to position [264, 0]
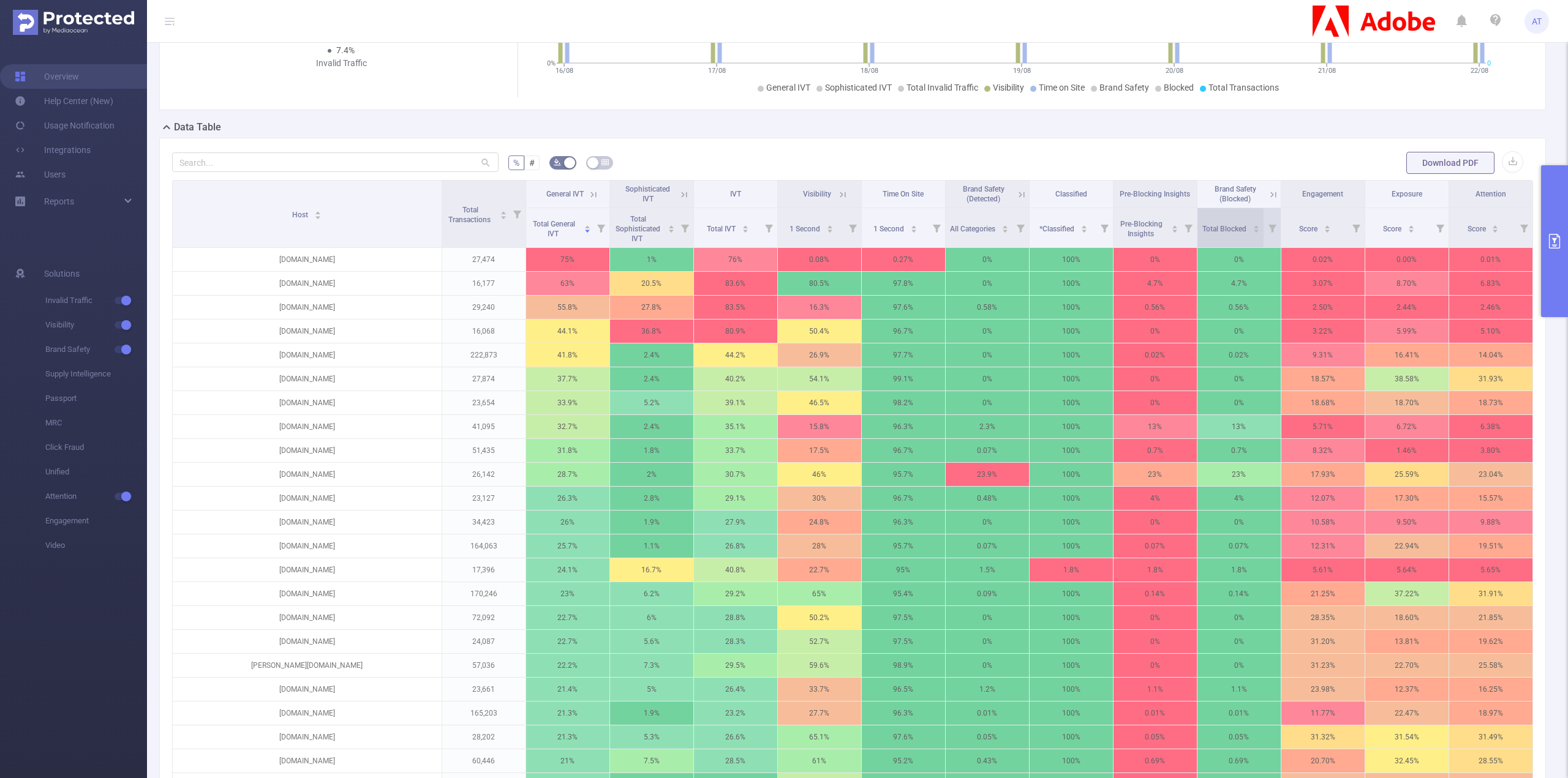
click at [1232, 221] on div "Total Blocked" at bounding box center [1231, 227] width 58 height 12
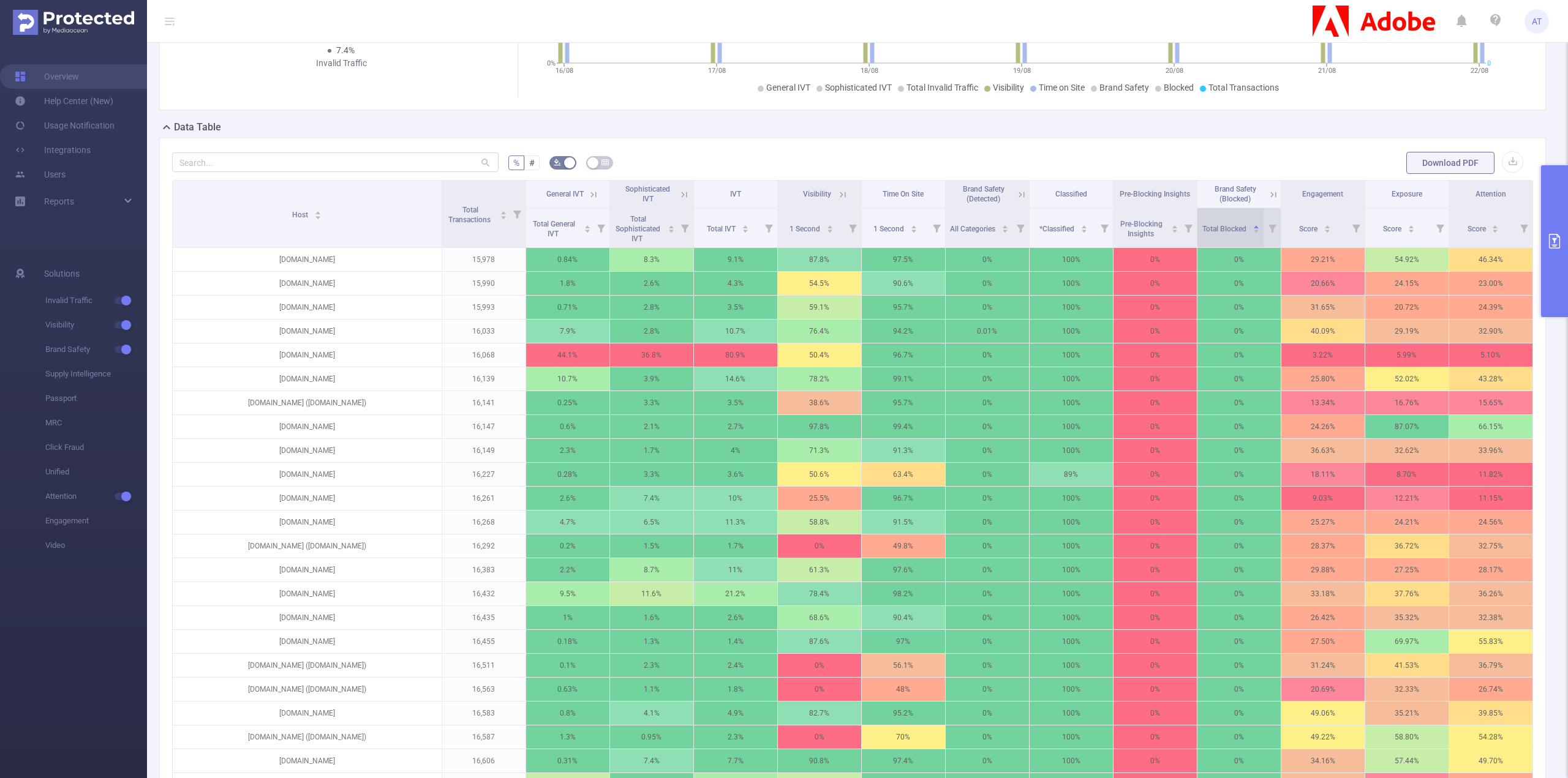
click at [1232, 221] on div "Total Blocked" at bounding box center [1231, 227] width 58 height 12
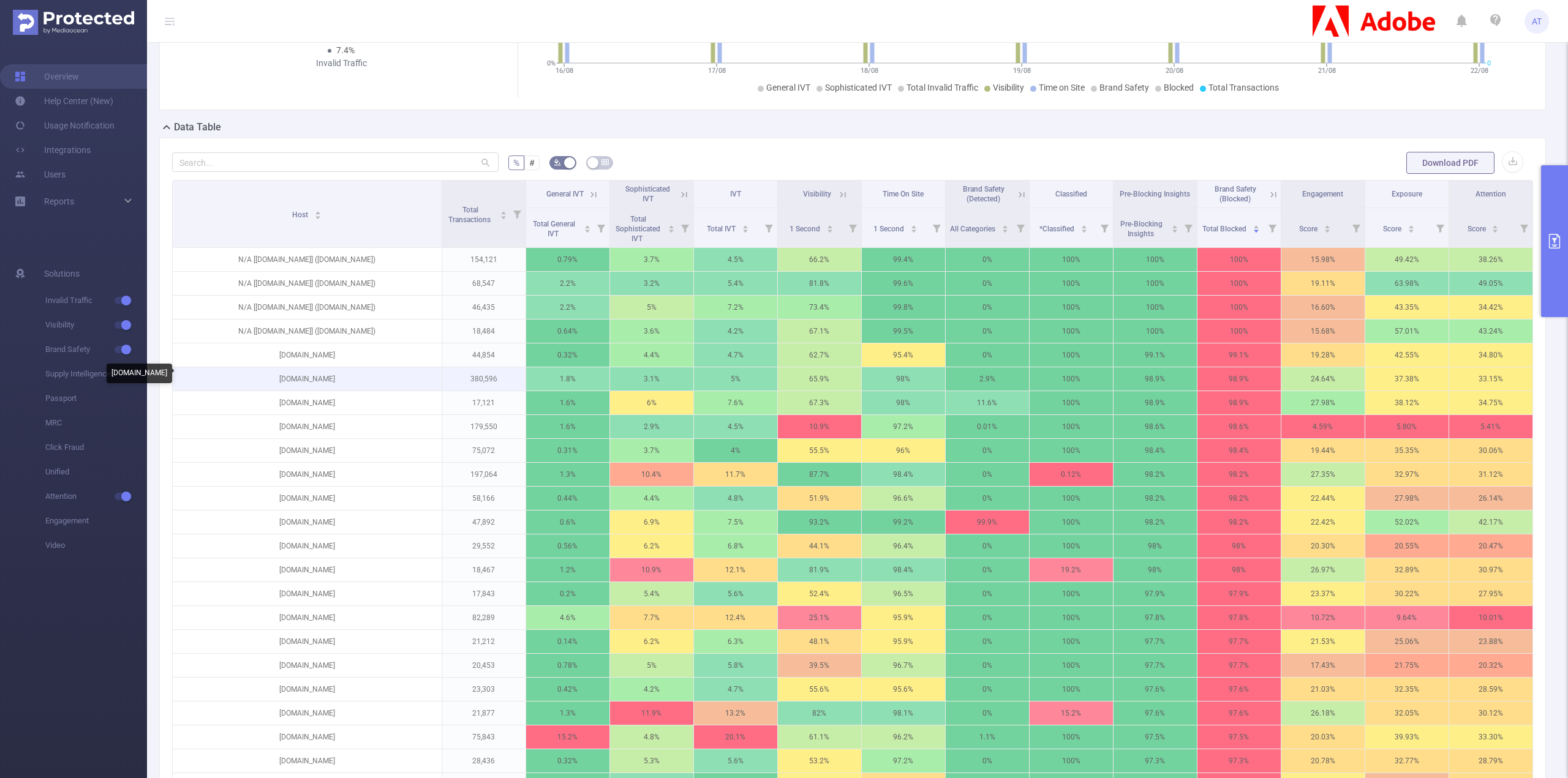
click at [319, 376] on p "[DOMAIN_NAME]" at bounding box center [307, 379] width 269 height 23
click at [1268, 191] on icon at bounding box center [1273, 194] width 11 height 11
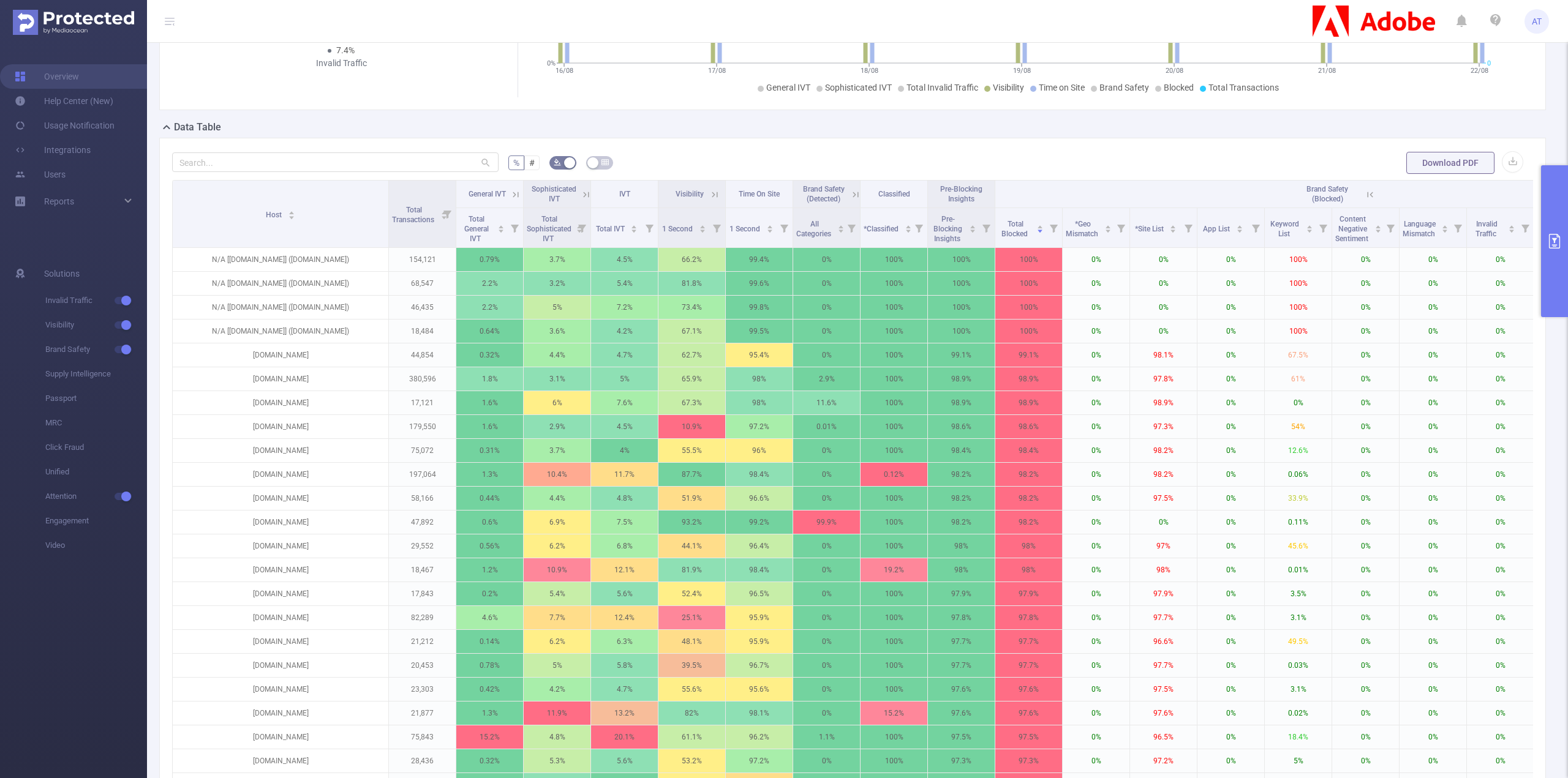
click at [1374, 195] on icon at bounding box center [1370, 194] width 11 height 11
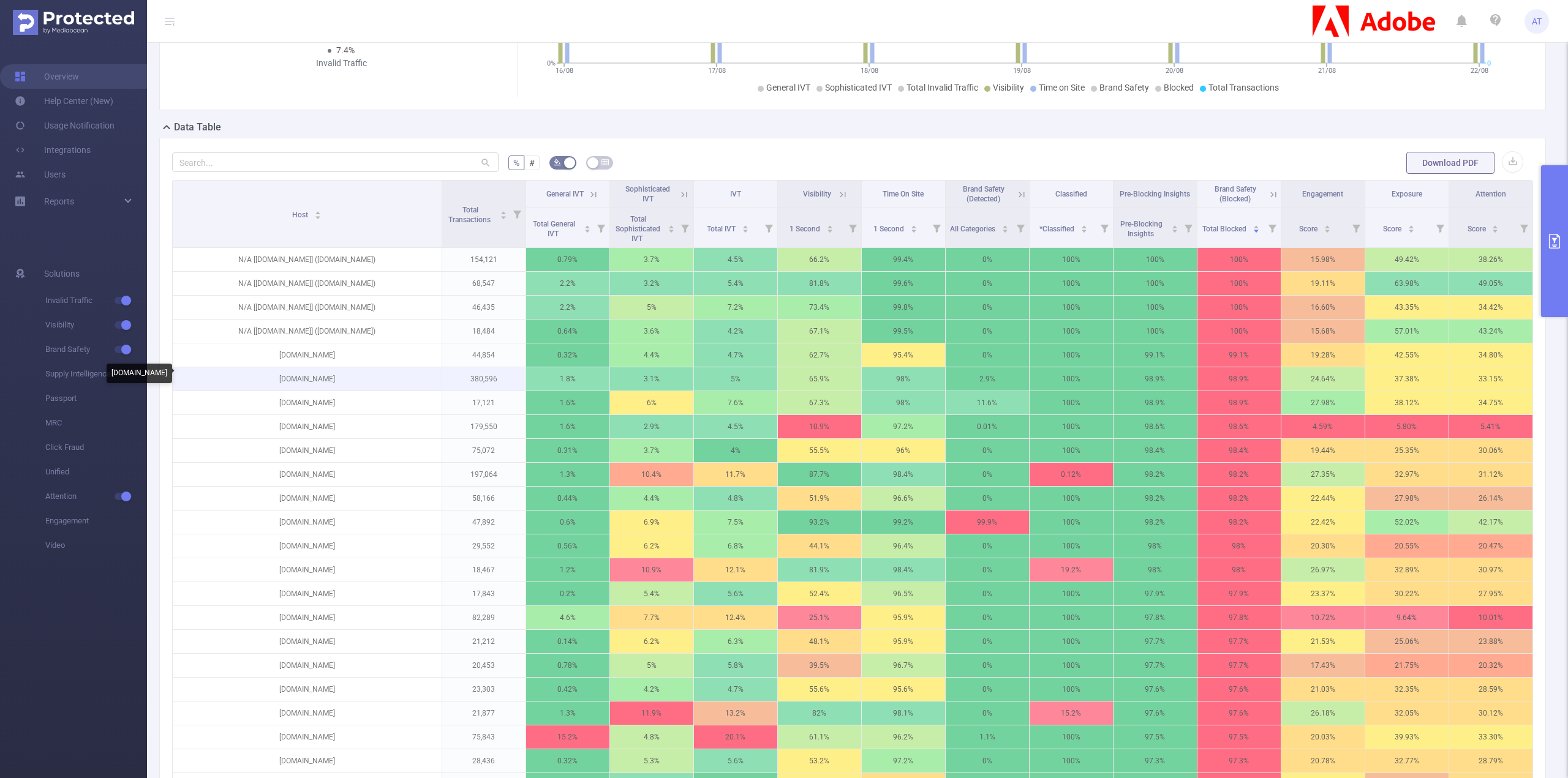
click at [322, 377] on p "[DOMAIN_NAME]" at bounding box center [307, 379] width 269 height 23
click at [381, 368] on p "[DOMAIN_NAME]" at bounding box center [307, 379] width 269 height 23
click at [1270, 192] on icon at bounding box center [1273, 194] width 11 height 11
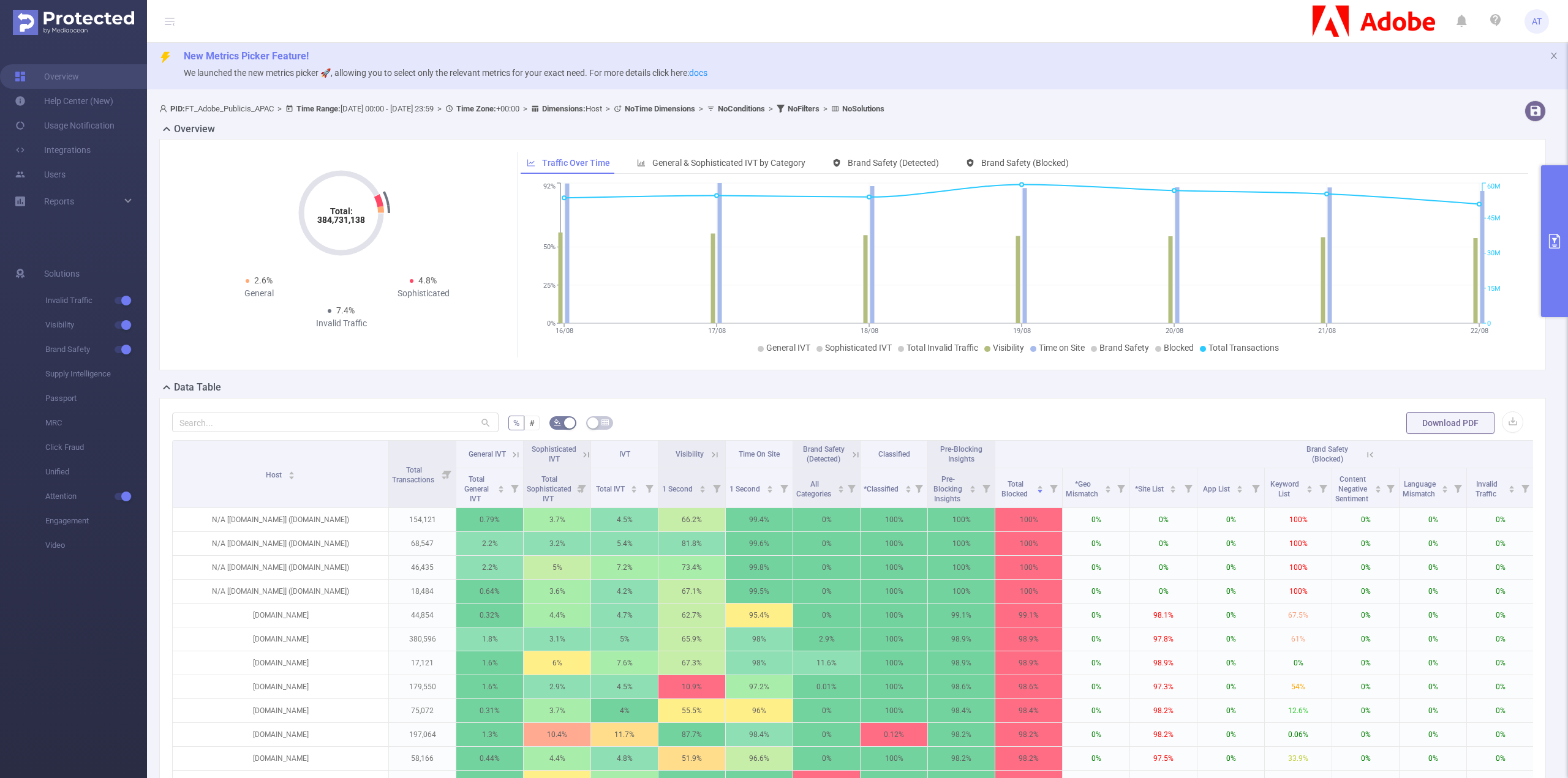
scroll to position [0, 0]
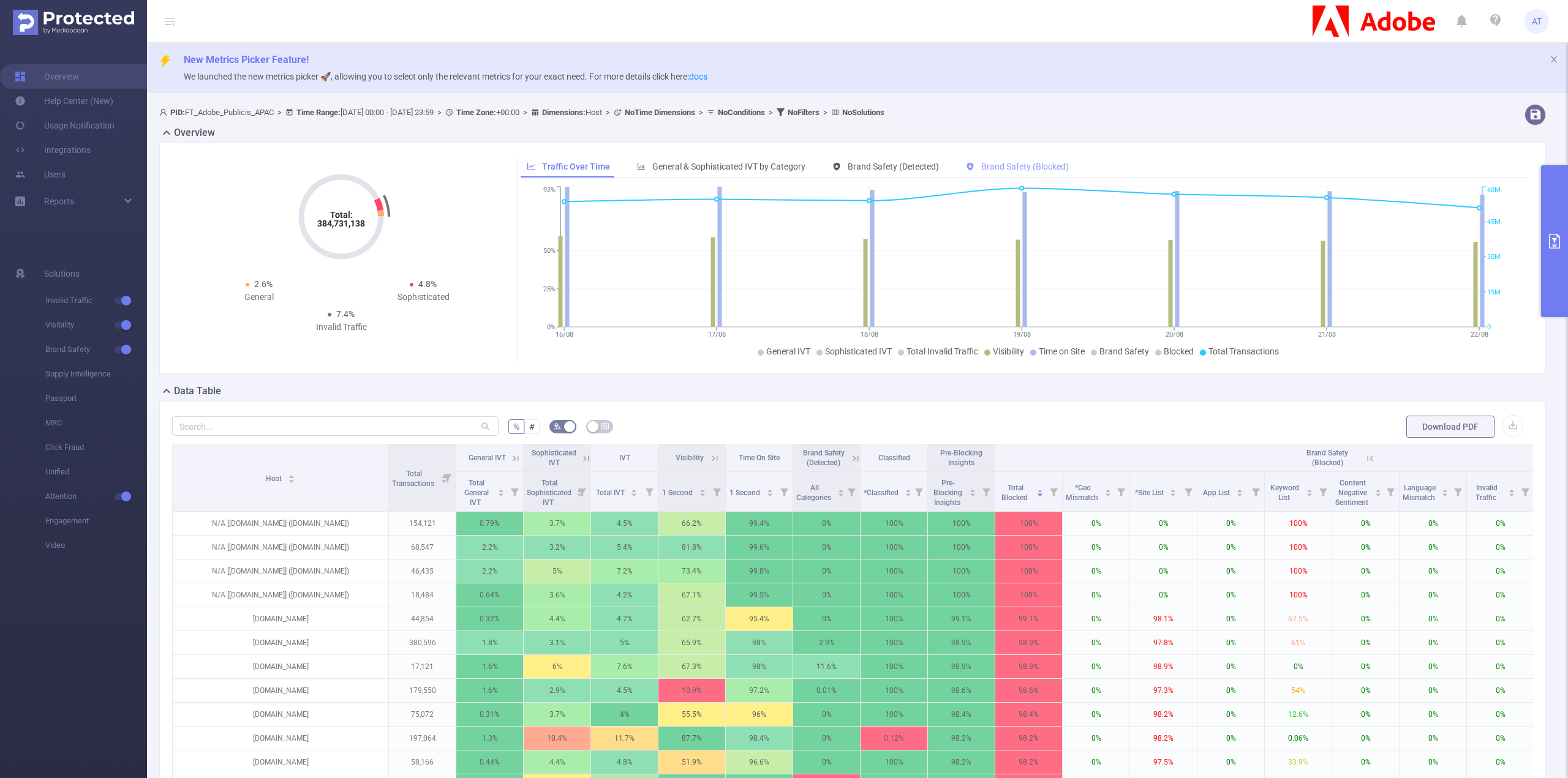
click at [992, 167] on span "Brand Safety (Blocked)" at bounding box center [1025, 166] width 88 height 10
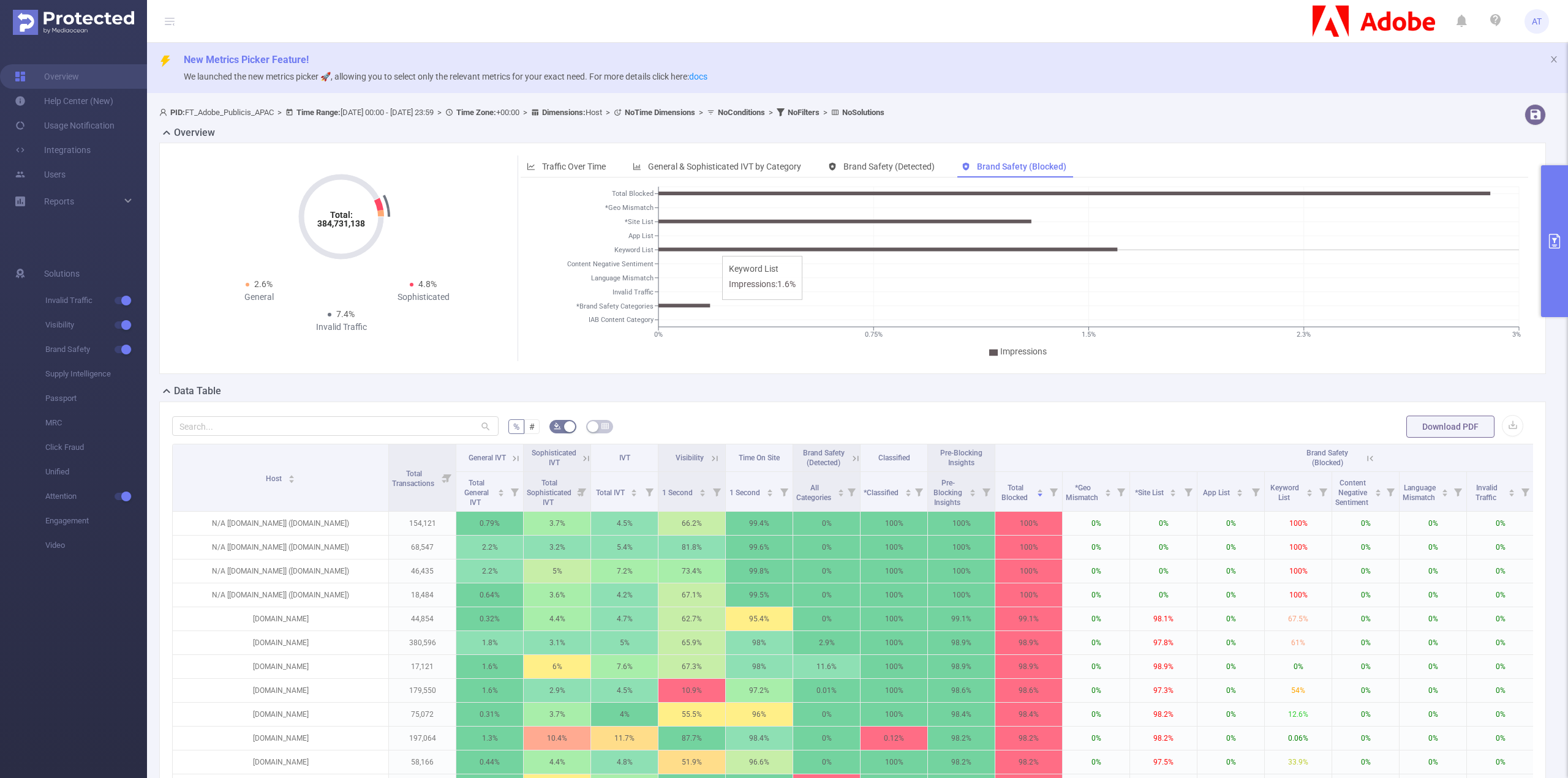
click at [713, 252] on icon "0% 0.75% 1.5% 2.3% 3% Total Blocked *Geo Mismatch *Site List App List Keyword L…" at bounding box center [1022, 272] width 1001 height 178
click at [713, 251] on icon "0% 0.75% 1.5% 2.3% 3% Total Blocked *Geo Mismatch *Site List App List Keyword L…" at bounding box center [1022, 272] width 1001 height 178
click at [721, 224] on icon "0% 0.75% 1.5% 2.3% 3% Total Blocked *Geo Mismatch *Site List App List Keyword L…" at bounding box center [1022, 272] width 1001 height 178
click at [1317, 65] on span "New Metrics Picker Feature!" at bounding box center [871, 60] width 1374 height 15
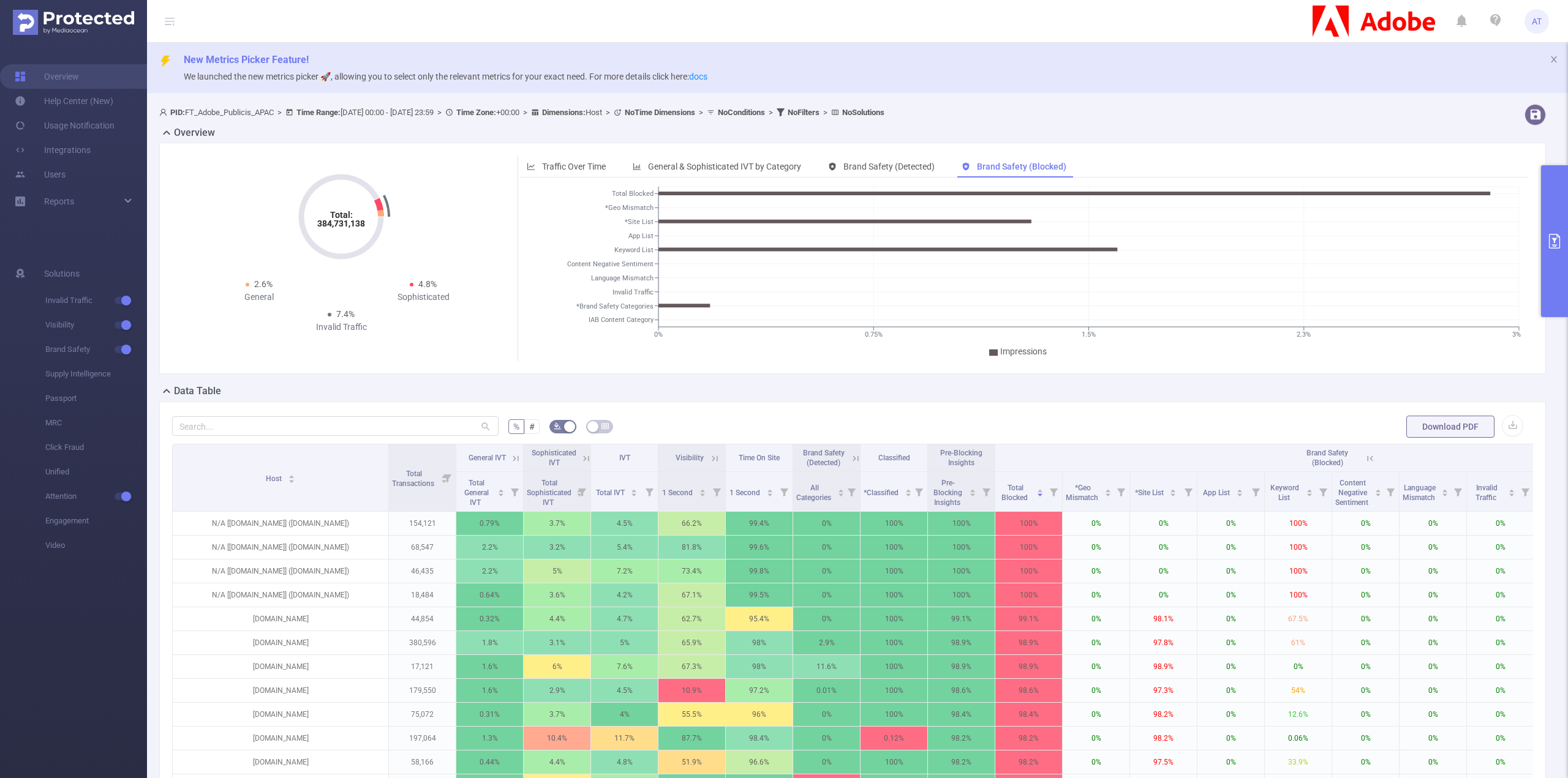
click at [1317, 65] on span "New Metrics Picker Feature!" at bounding box center [871, 60] width 1374 height 15
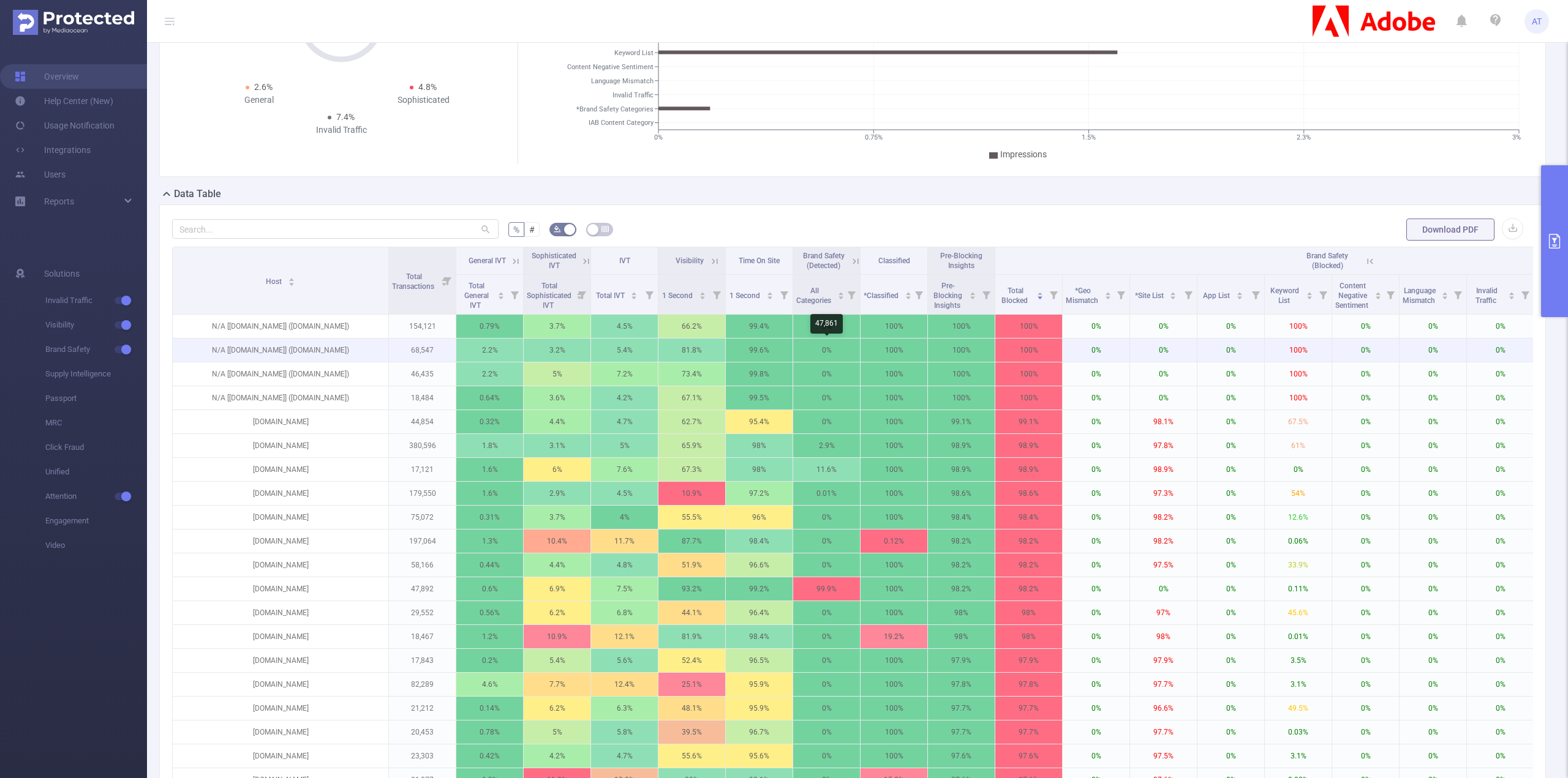
scroll to position [184, 0]
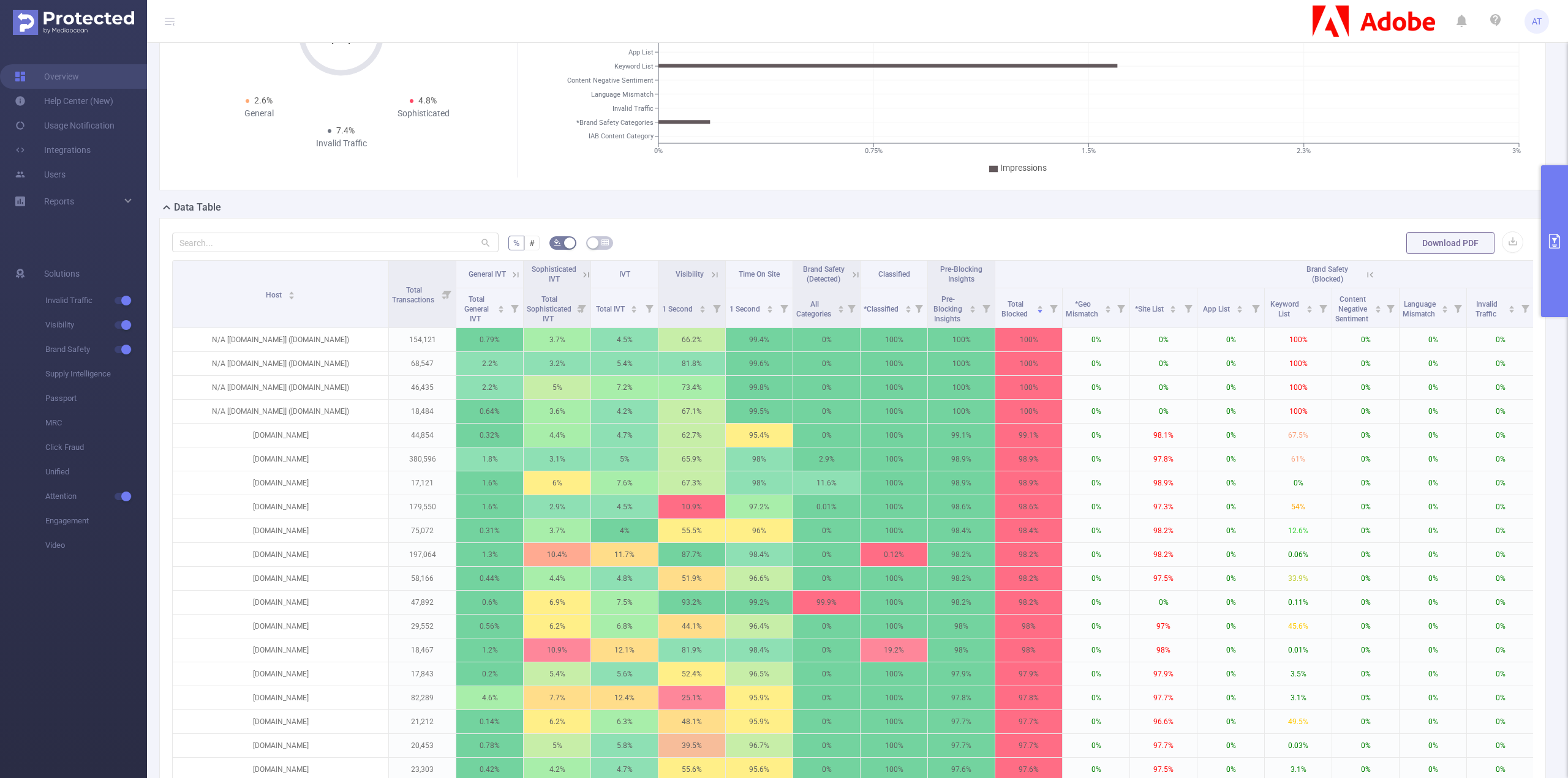
click at [856, 274] on icon at bounding box center [856, 275] width 11 height 11
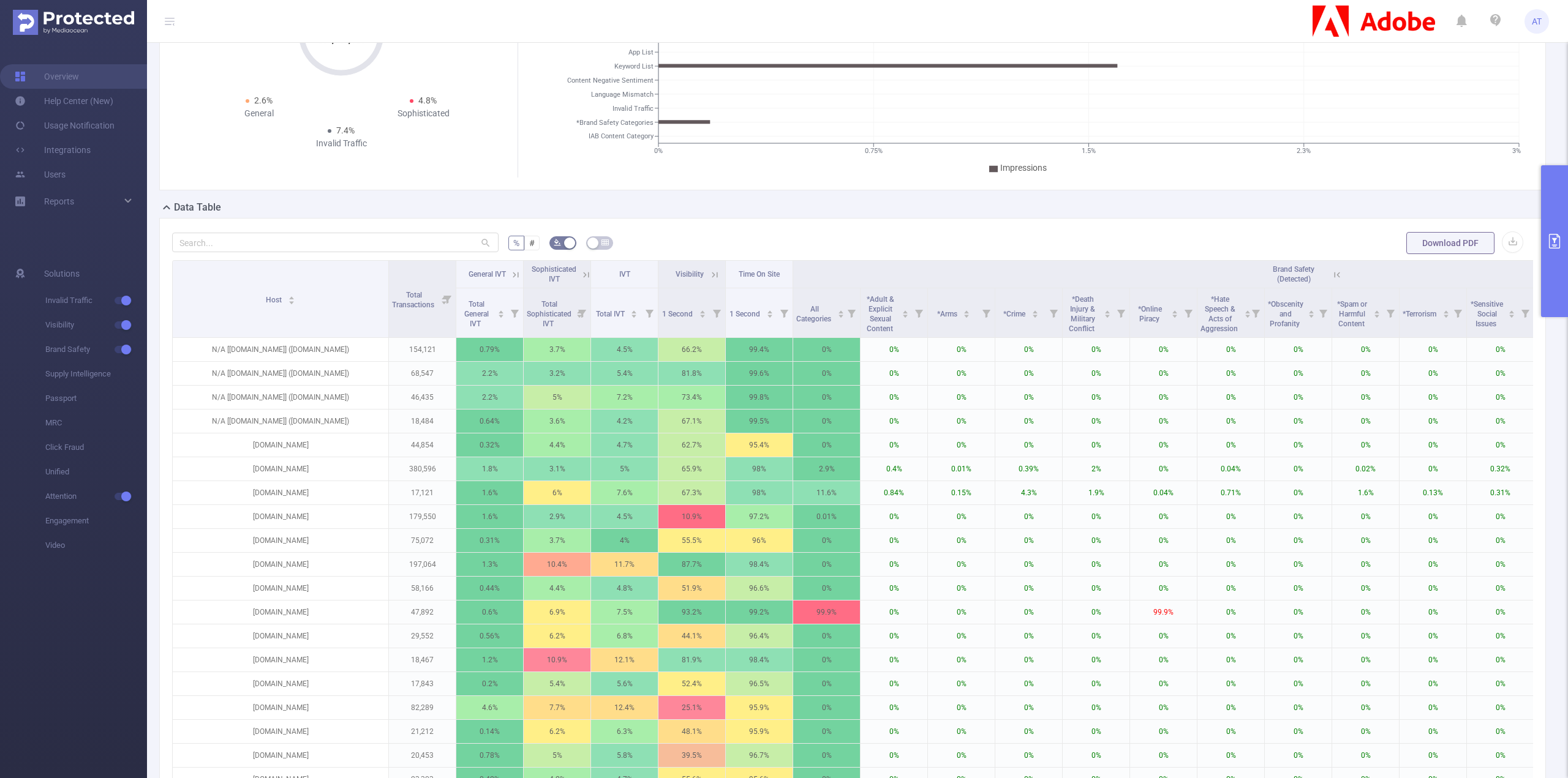
click at [856, 274] on th "Brand Safety (Detected)" at bounding box center [1299, 275] width 1011 height 28
click at [283, 608] on p "[DOMAIN_NAME]" at bounding box center [280, 612] width 215 height 23
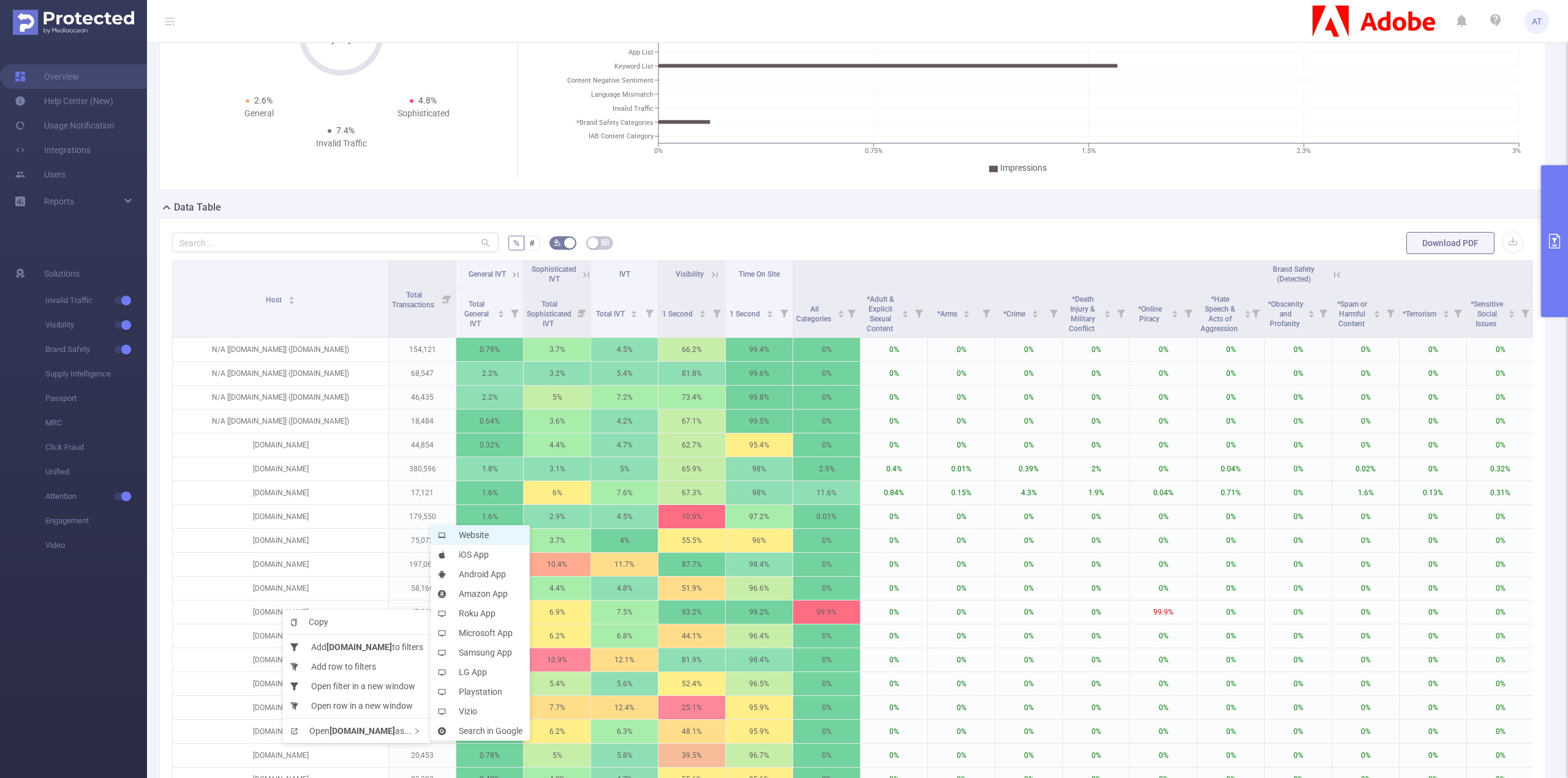
click at [494, 533] on li "Website" at bounding box center [480, 535] width 99 height 20
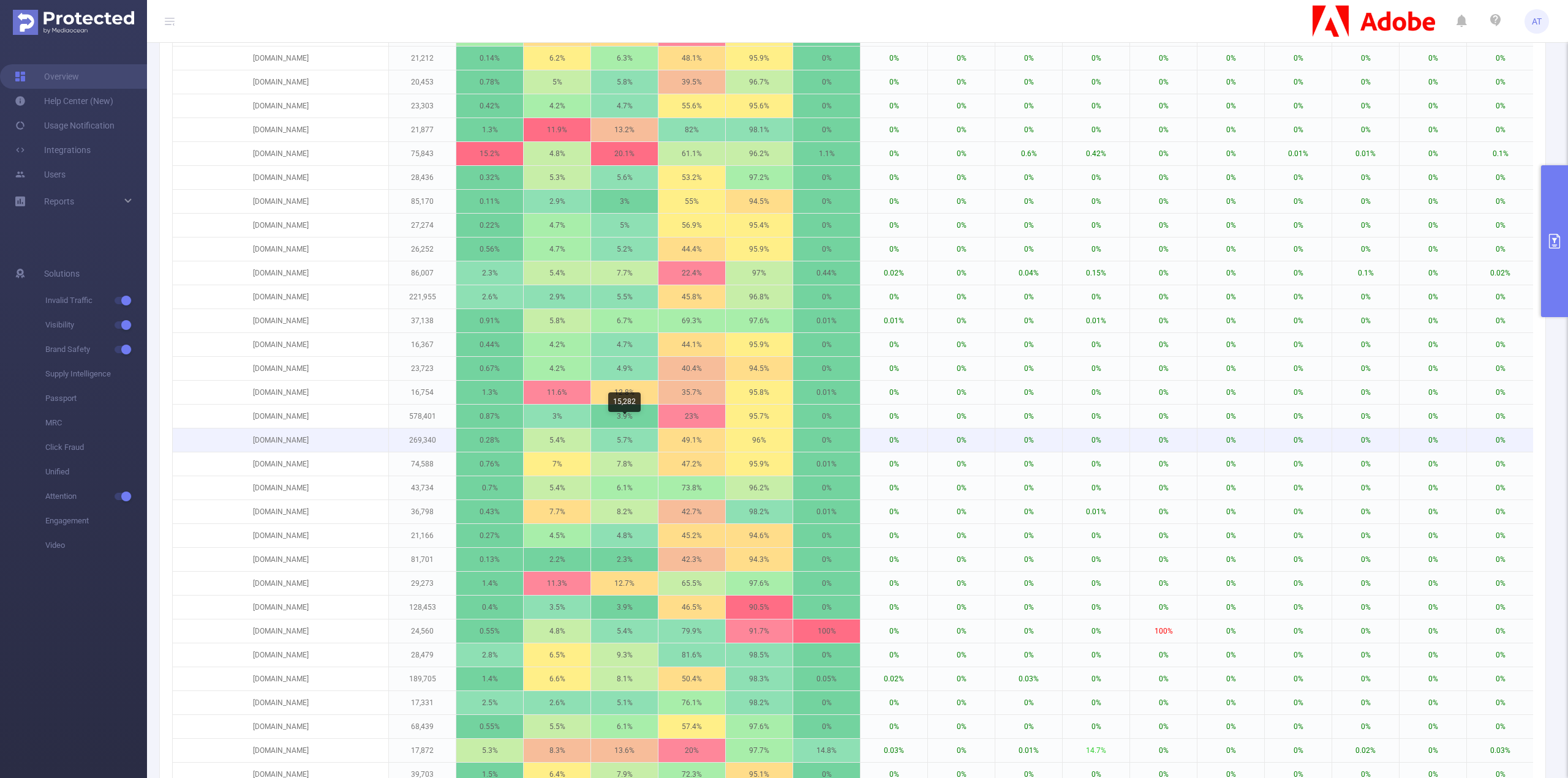
scroll to position [1041, 0]
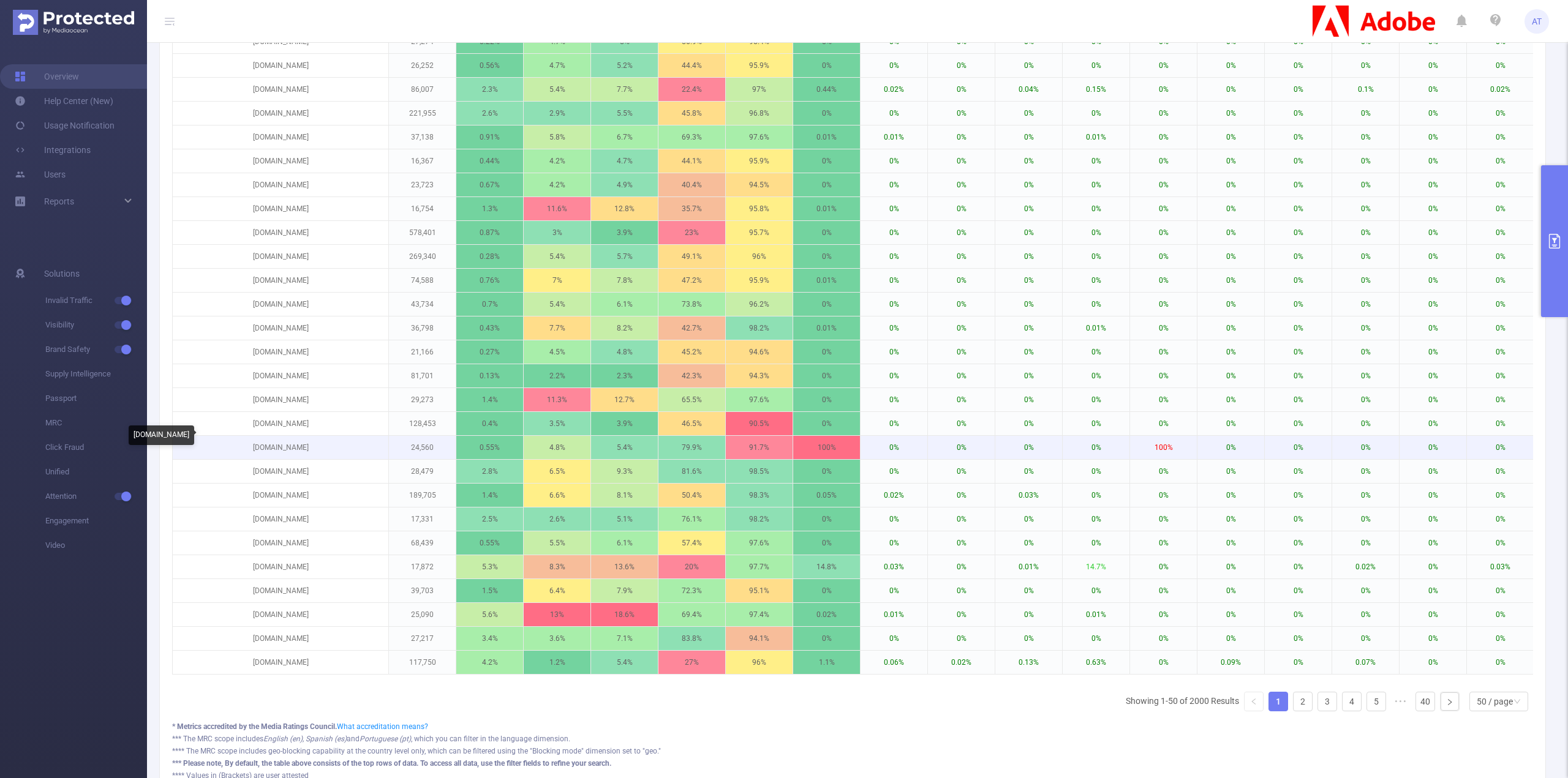
click at [286, 437] on p "[DOMAIN_NAME]" at bounding box center [280, 447] width 215 height 23
click at [286, 436] on p "[DOMAIN_NAME]" at bounding box center [280, 447] width 215 height 23
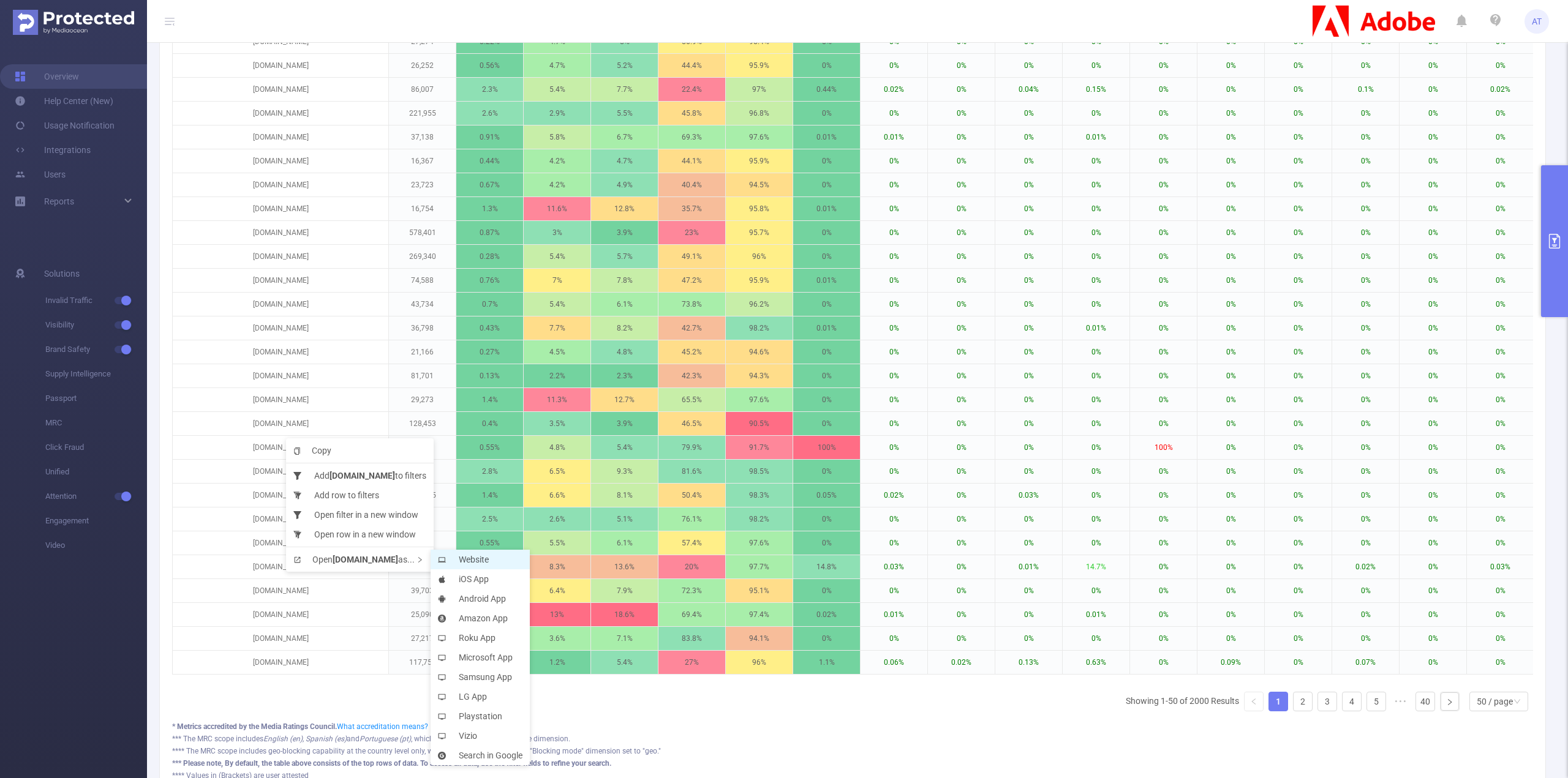
click at [441, 563] on icon at bounding box center [442, 560] width 8 height 8
